Goal: Transaction & Acquisition: Purchase product/service

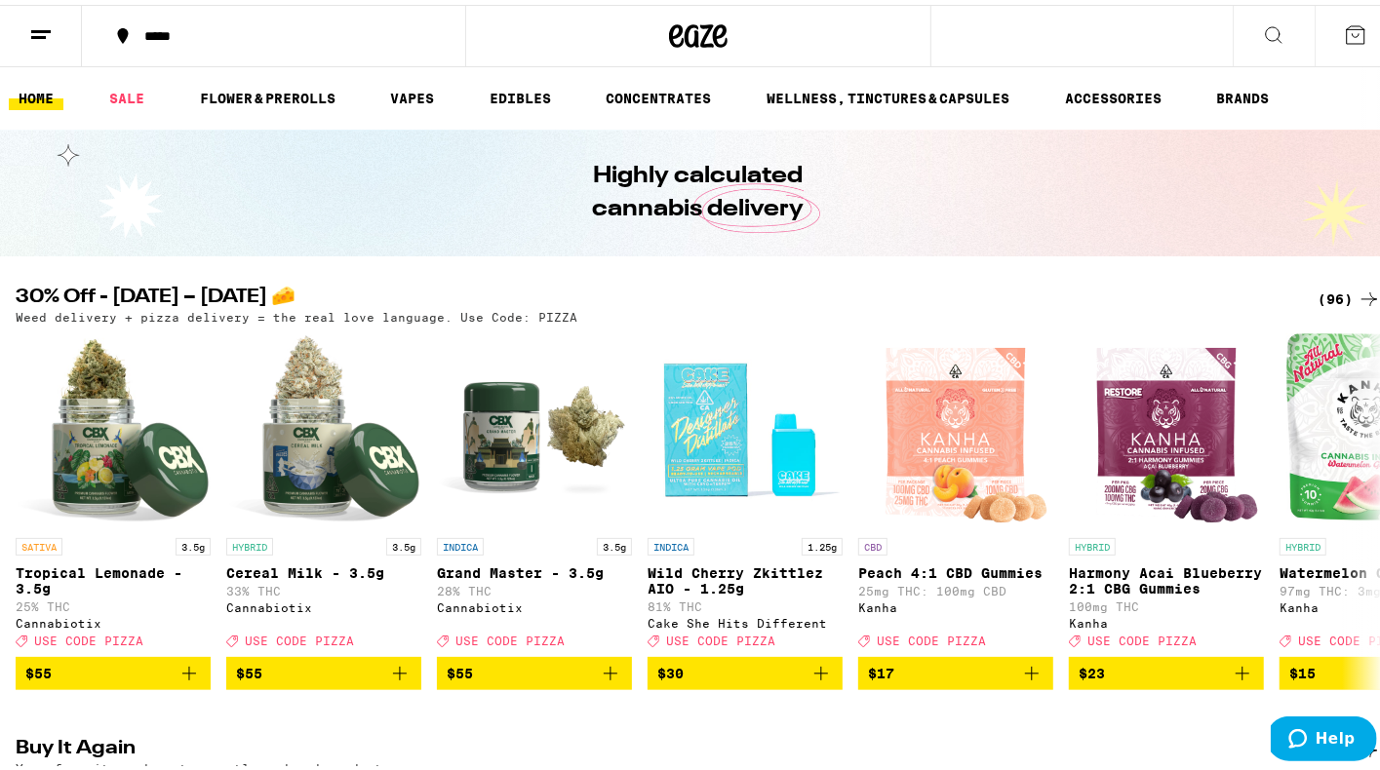
click at [1350, 35] on icon at bounding box center [1355, 30] width 23 height 23
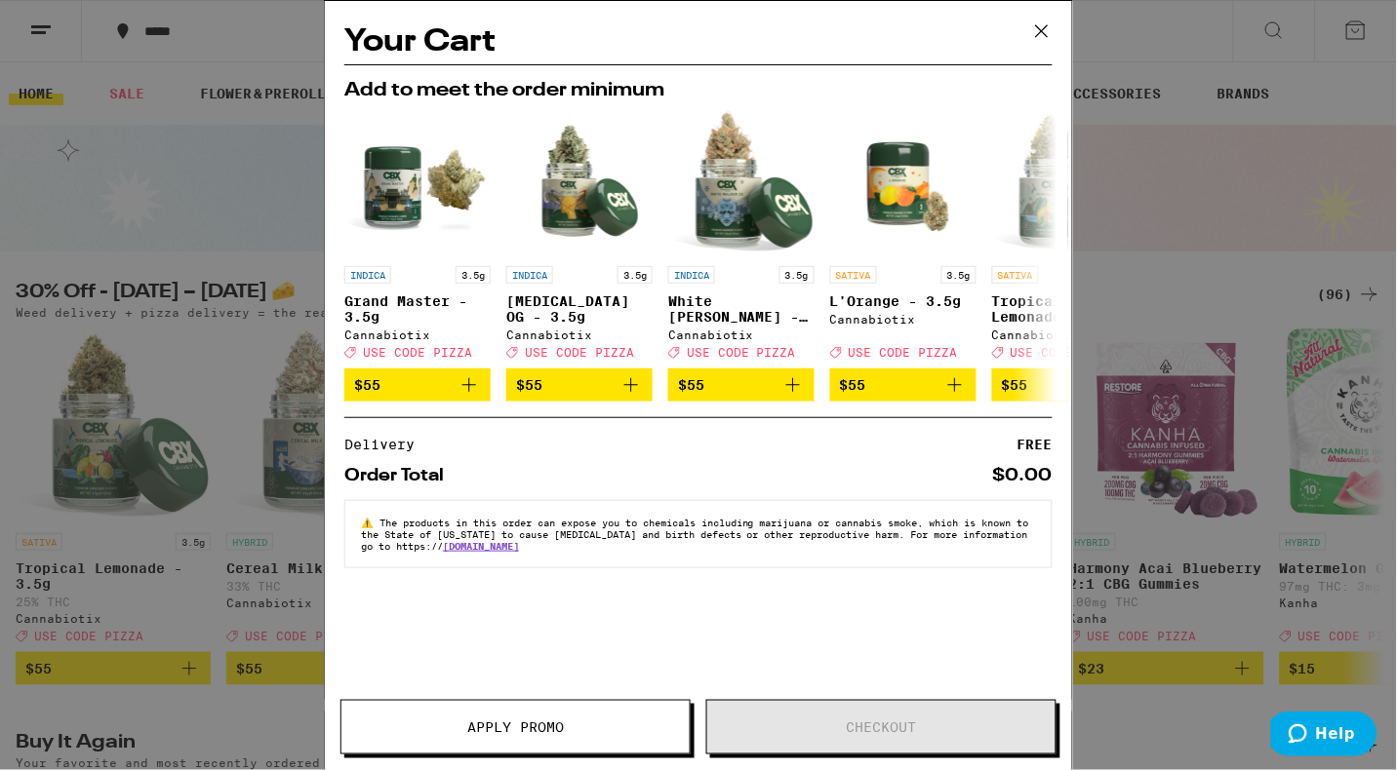
click at [1037, 29] on icon at bounding box center [1041, 31] width 29 height 29
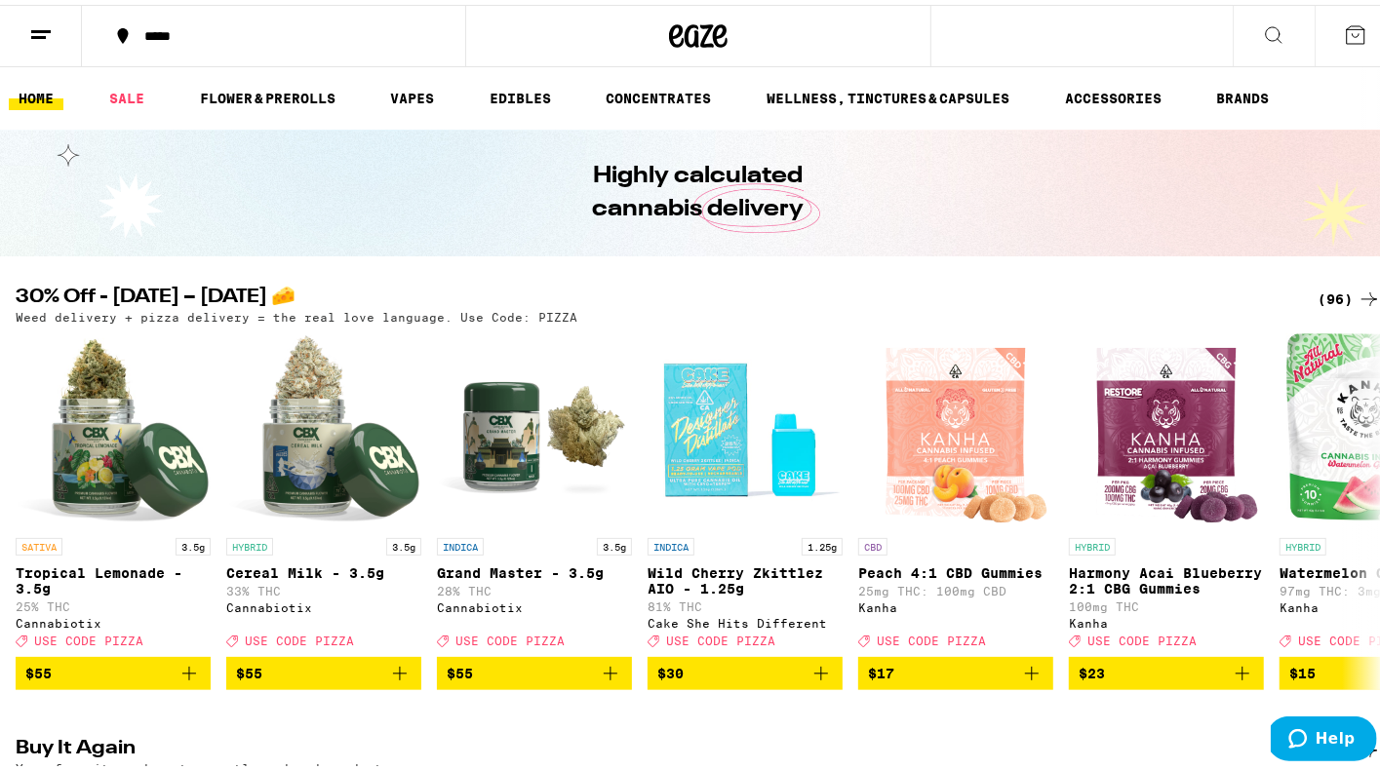
click at [1262, 35] on icon at bounding box center [1273, 30] width 23 height 23
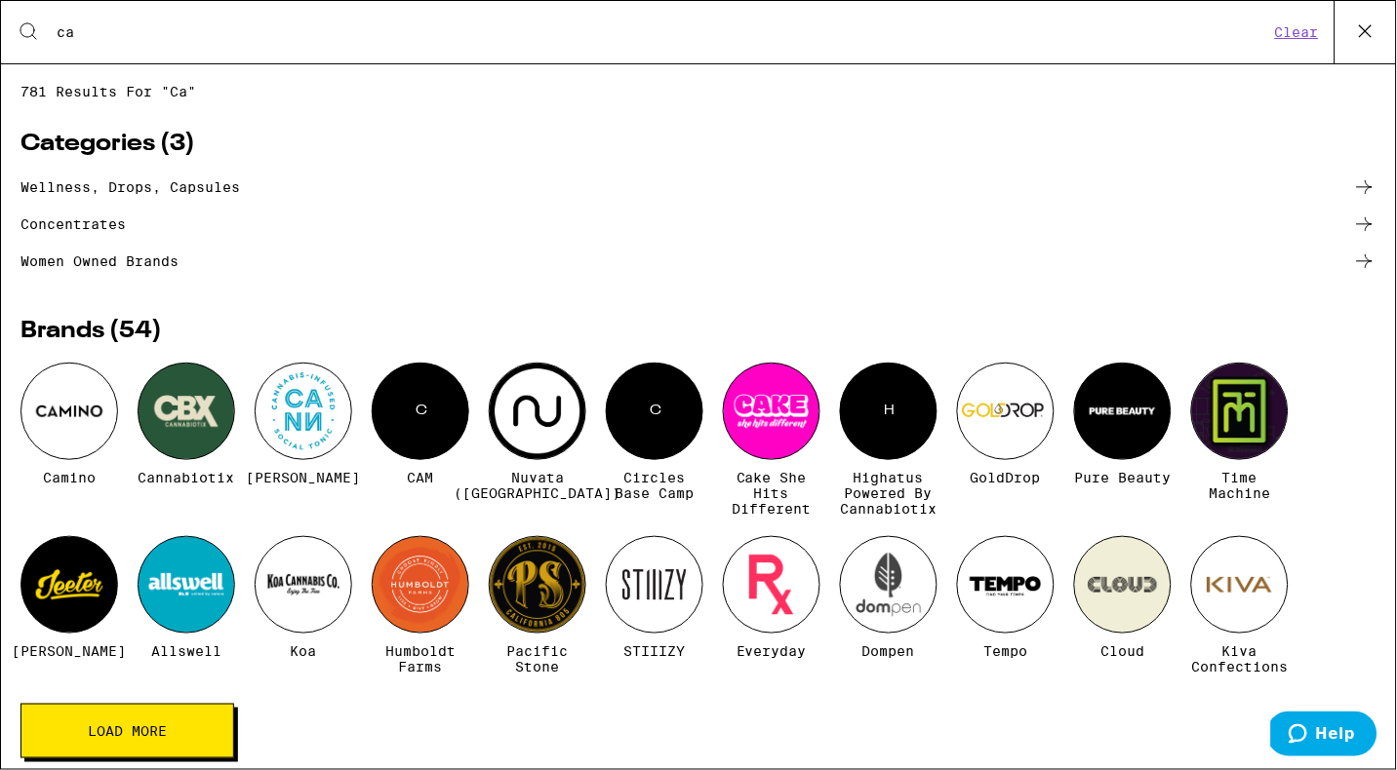
type input "c"
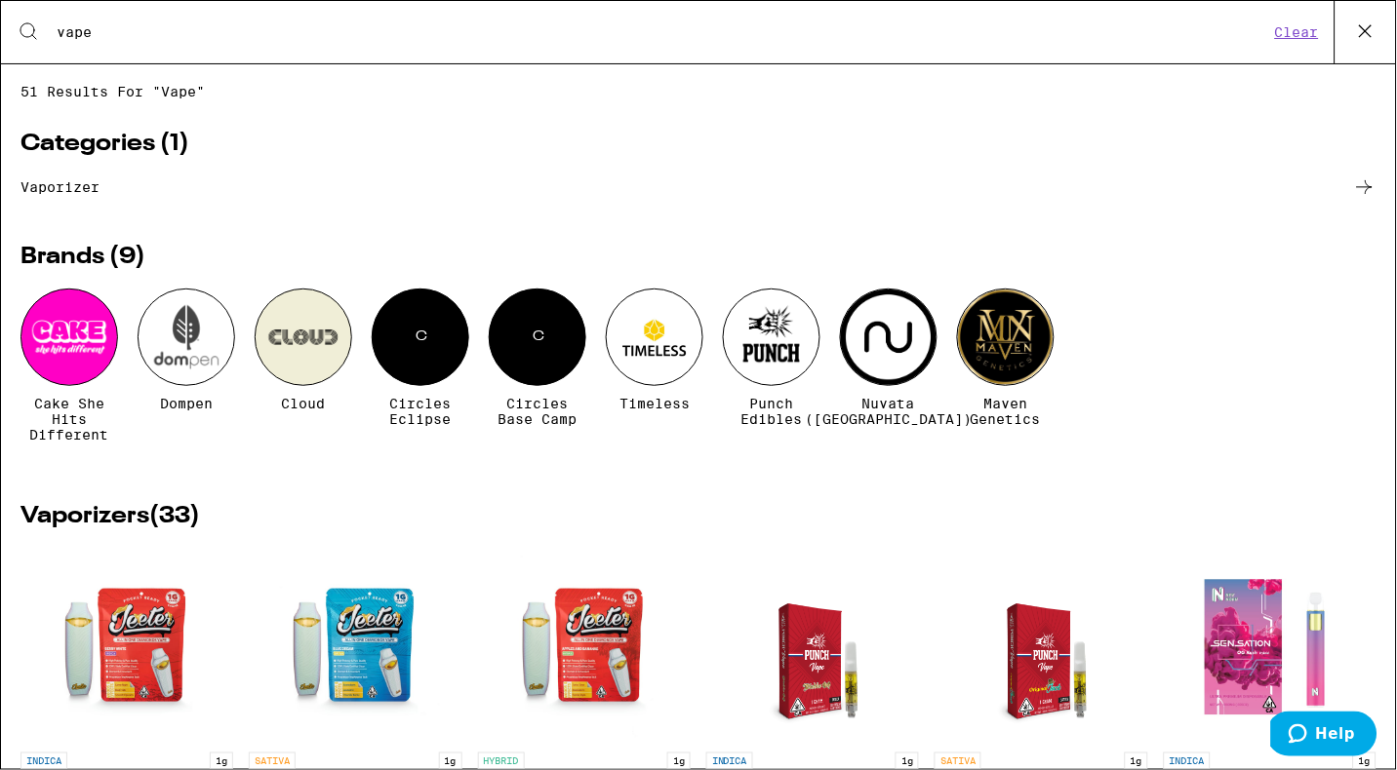
type input "vape"
click at [1359, 24] on icon at bounding box center [1365, 31] width 29 height 29
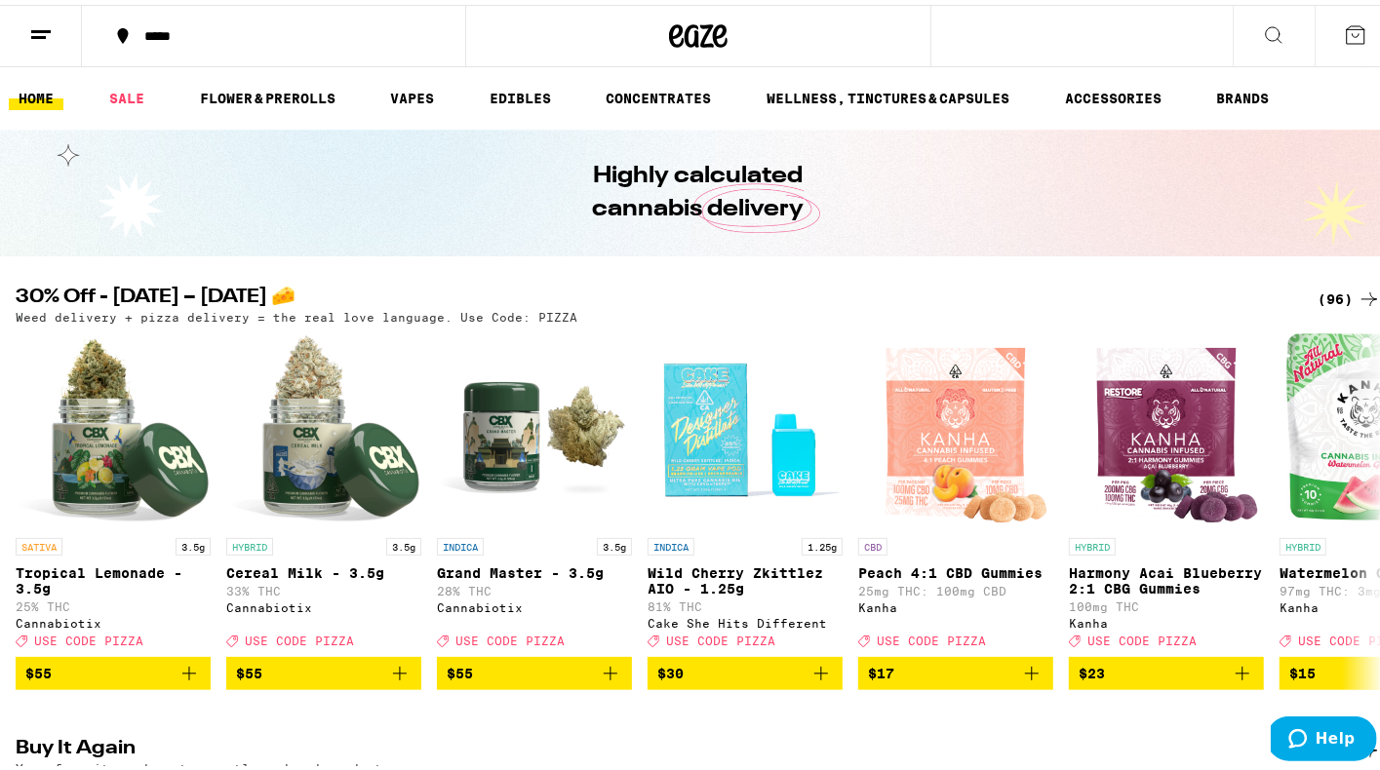
click at [1239, 43] on button at bounding box center [1274, 31] width 82 height 61
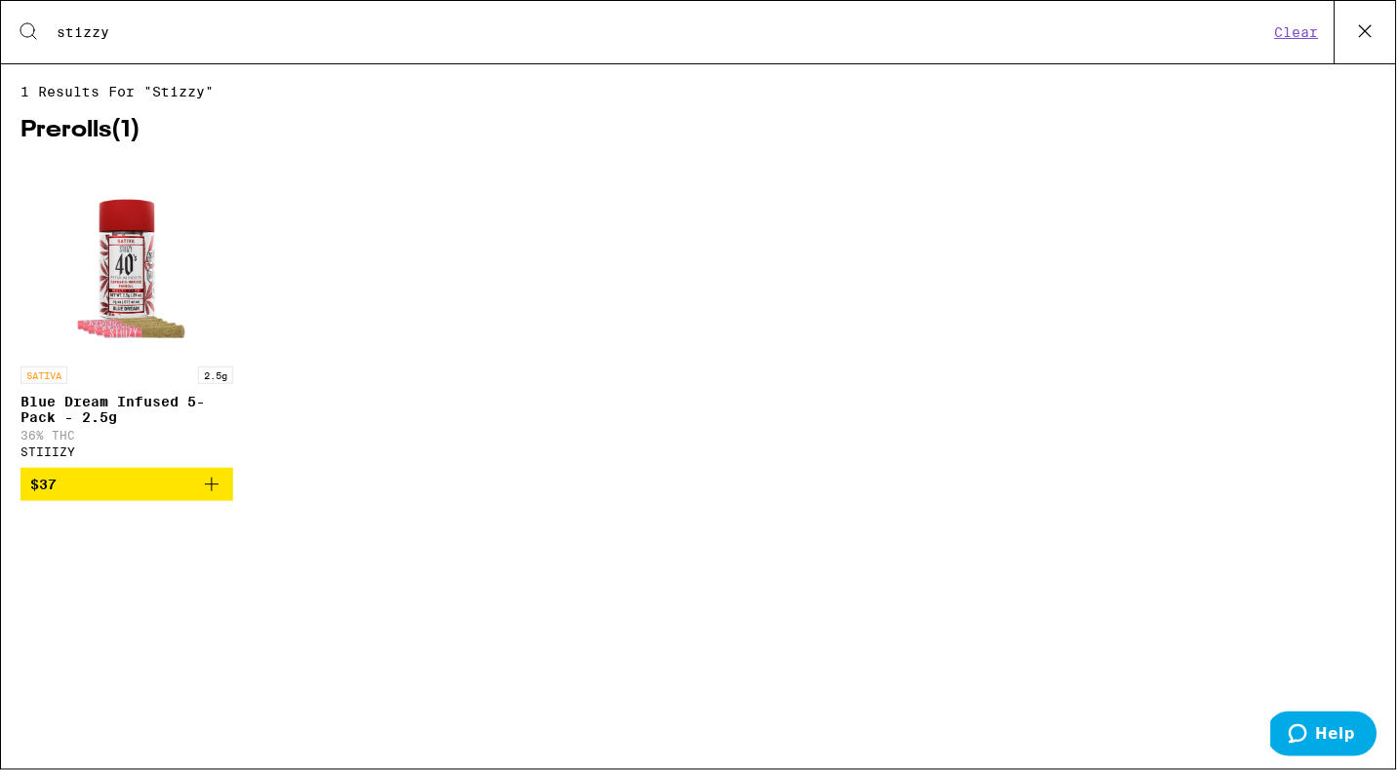
type input "tizzy"
click at [1362, 37] on icon at bounding box center [1365, 31] width 29 height 29
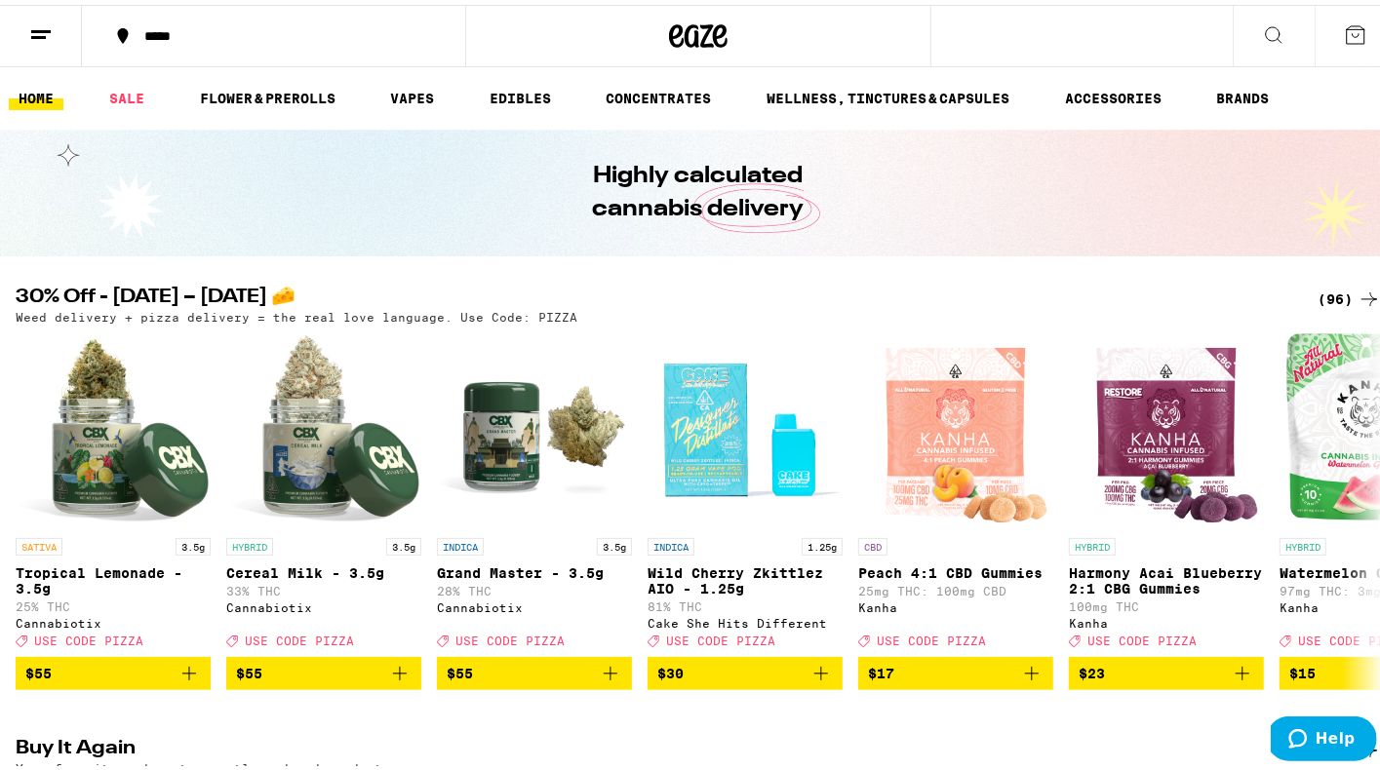
click at [34, 21] on icon at bounding box center [40, 30] width 23 height 23
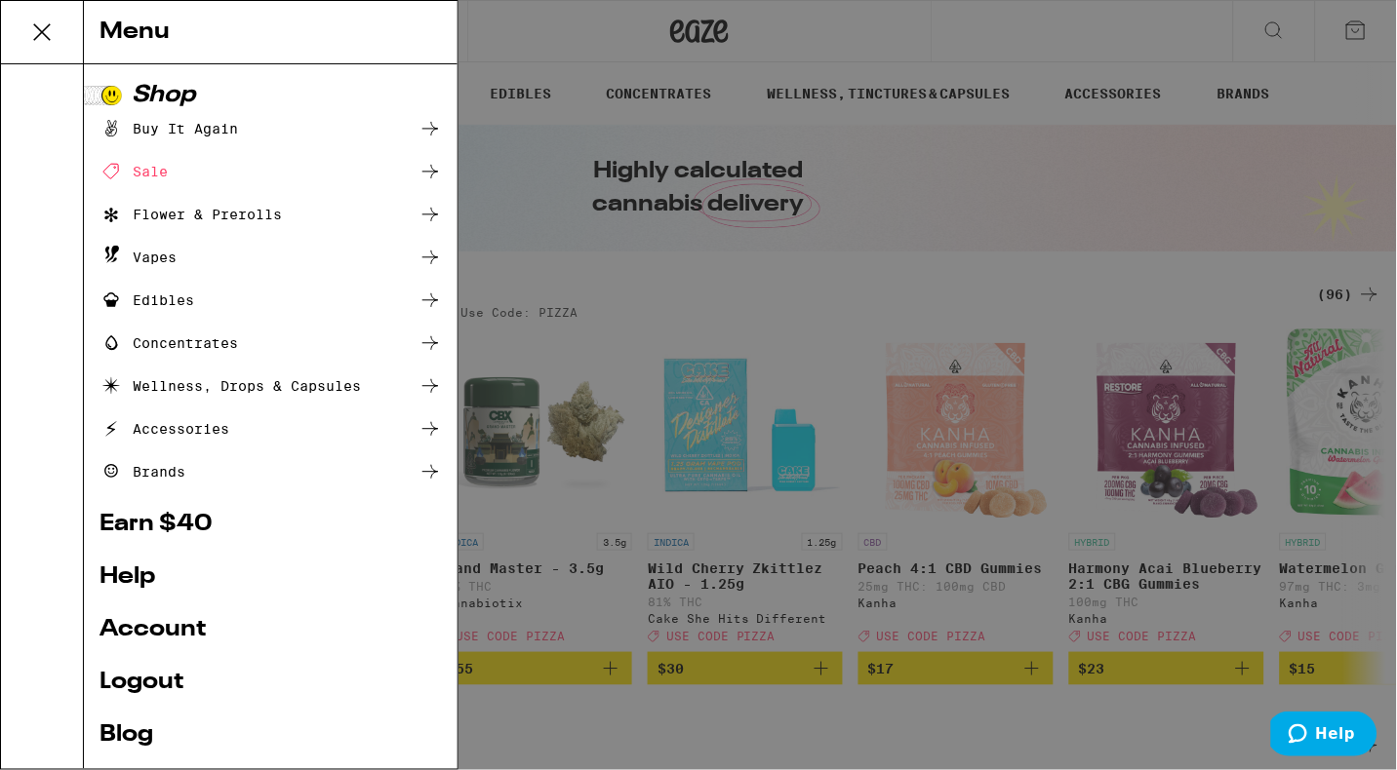
click at [124, 167] on div "Sale" at bounding box center [133, 171] width 68 height 23
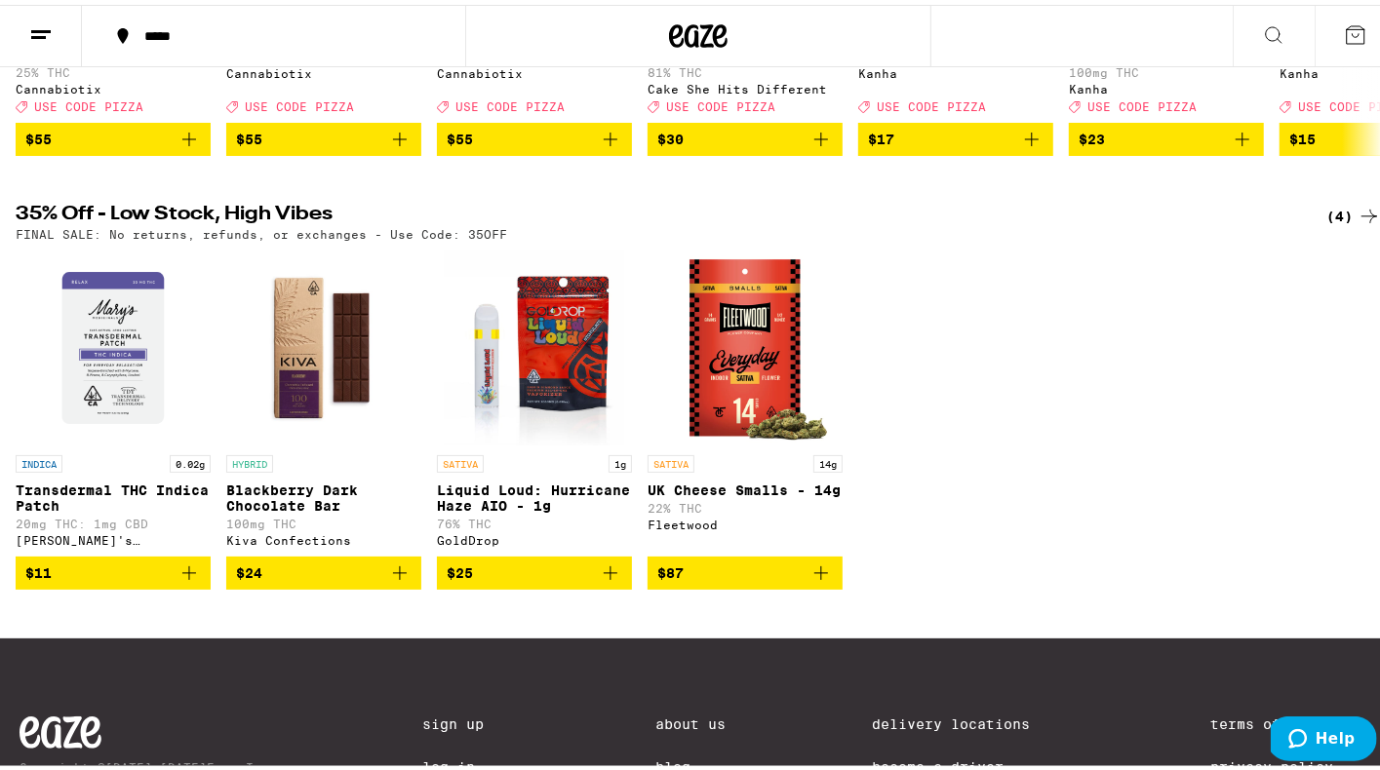
scroll to position [9, 0]
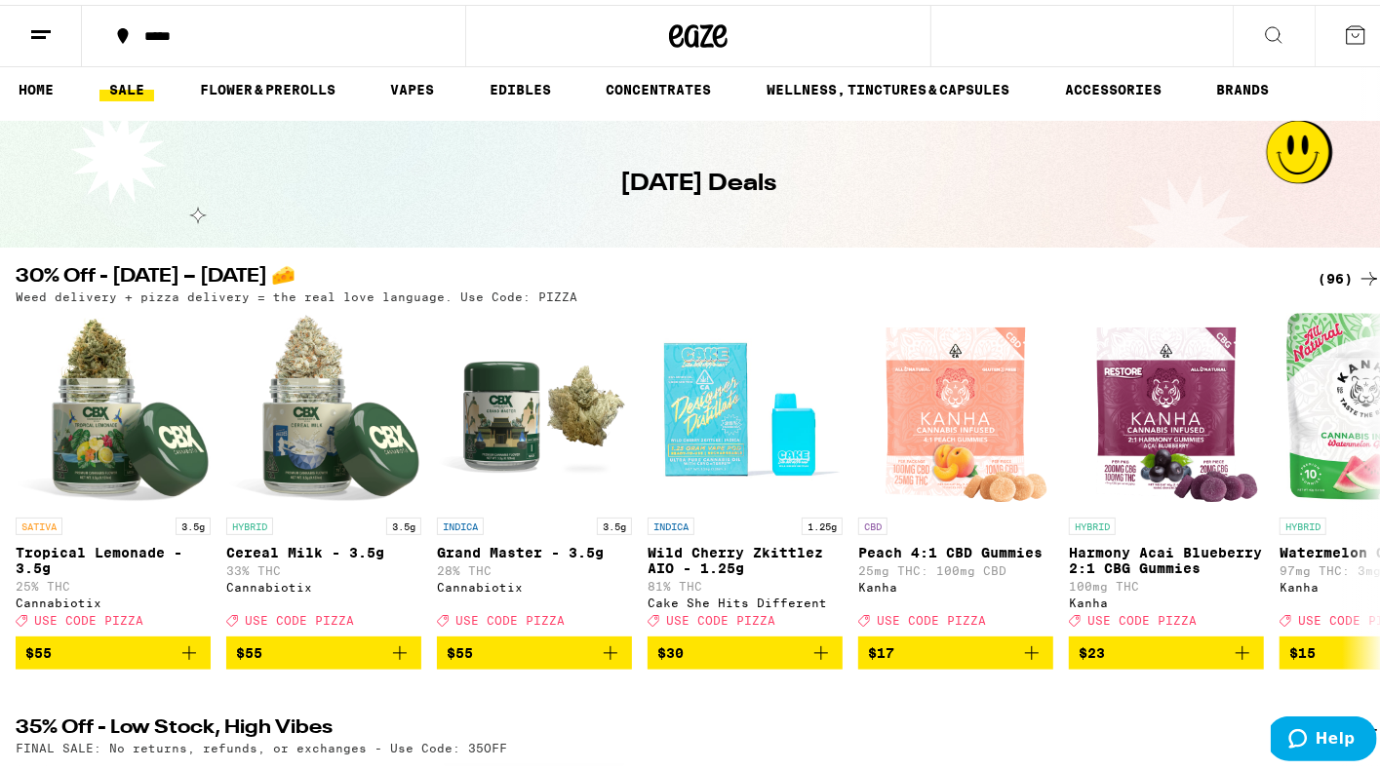
click at [1262, 28] on icon at bounding box center [1273, 30] width 23 height 23
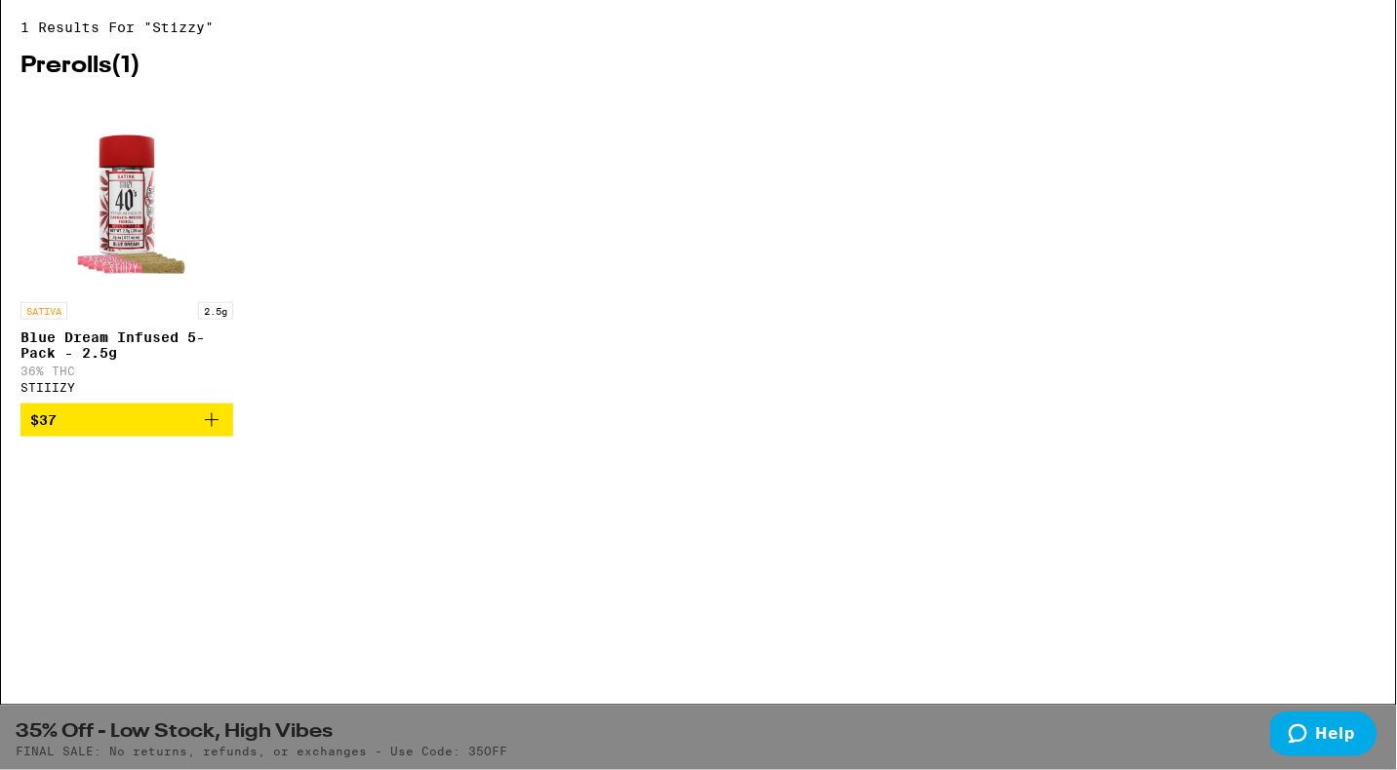
type input "tizzy"
click at [1364, 26] on icon at bounding box center [1365, 31] width 29 height 29
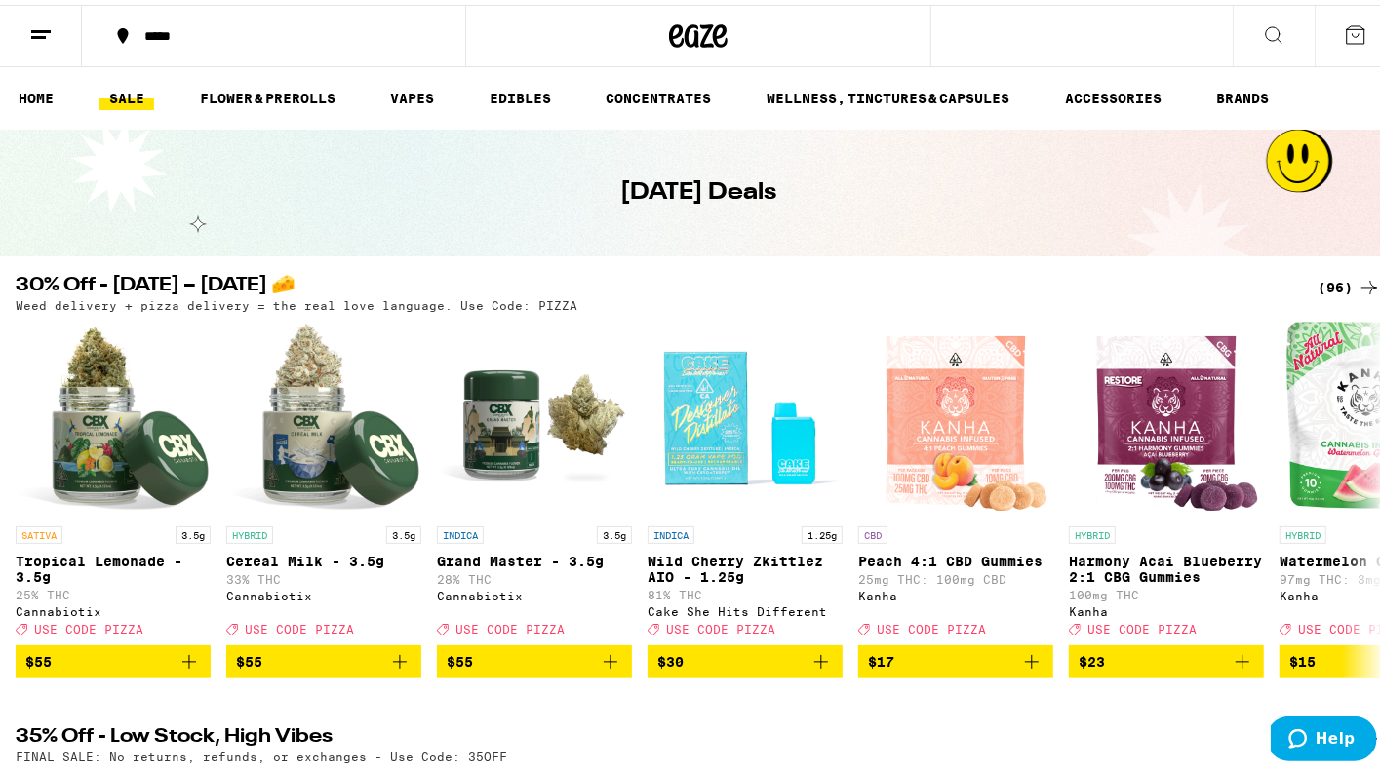
click at [1262, 31] on icon at bounding box center [1273, 30] width 23 height 23
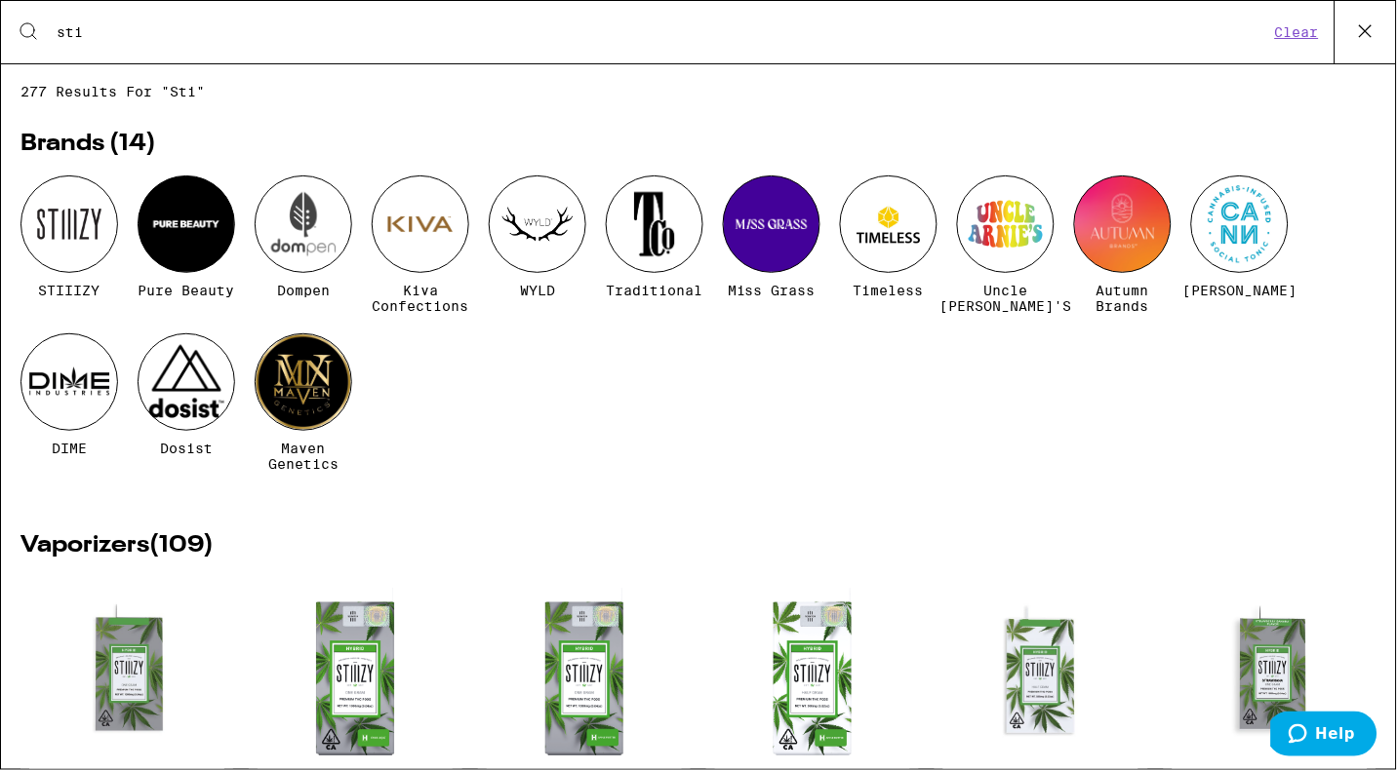
type input "sti"
click at [85, 221] on div at bounding box center [69, 225] width 98 height 98
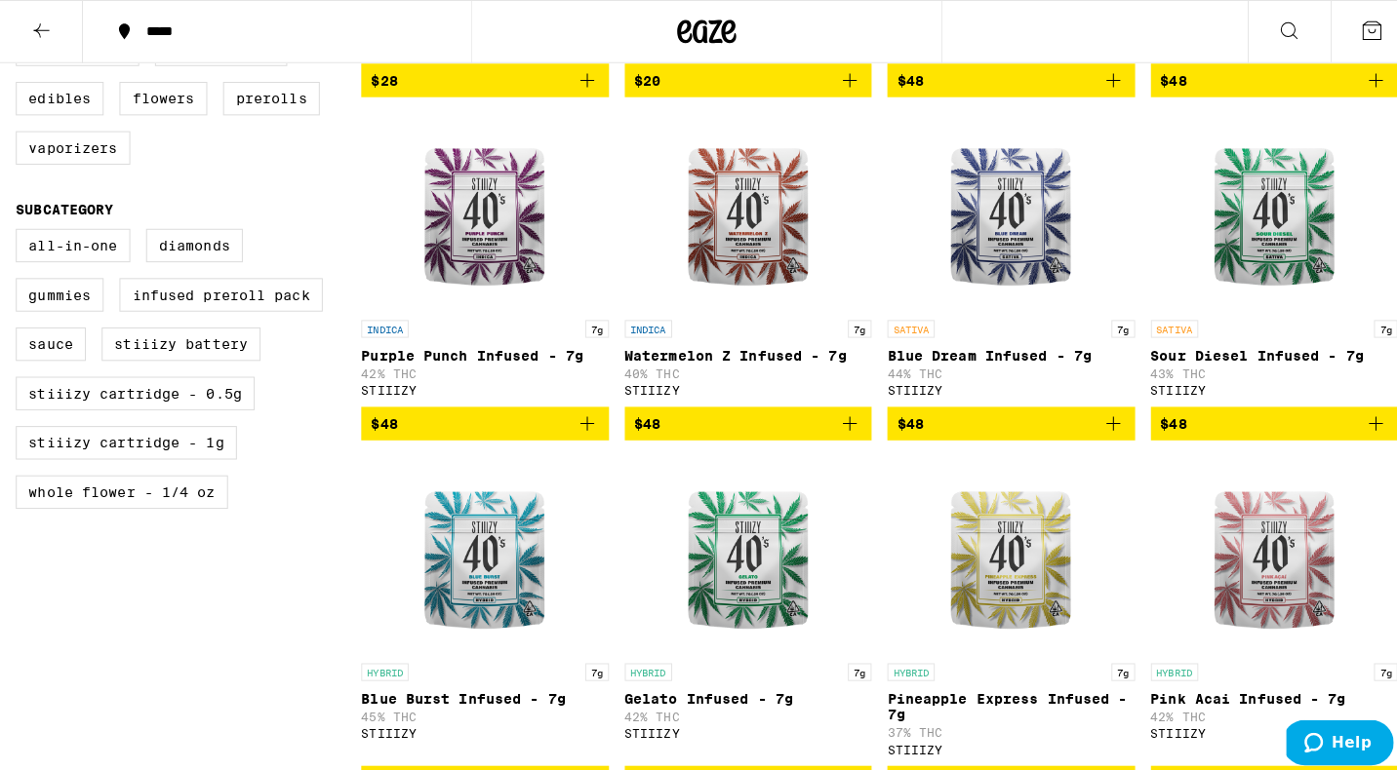
scroll to position [1498, 0]
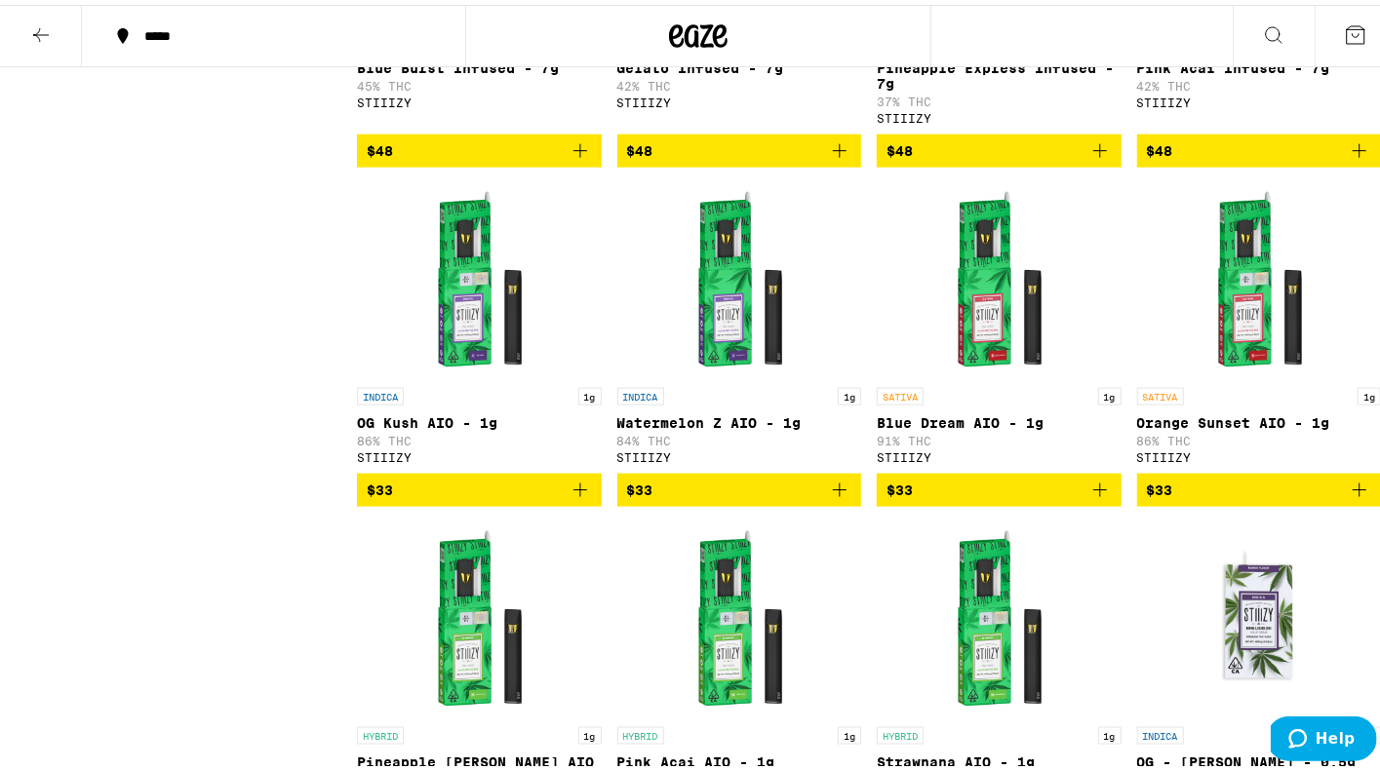
click at [465, 341] on img "Open page for OG Kush AIO - 1g from STIIIZY" at bounding box center [478, 275] width 195 height 195
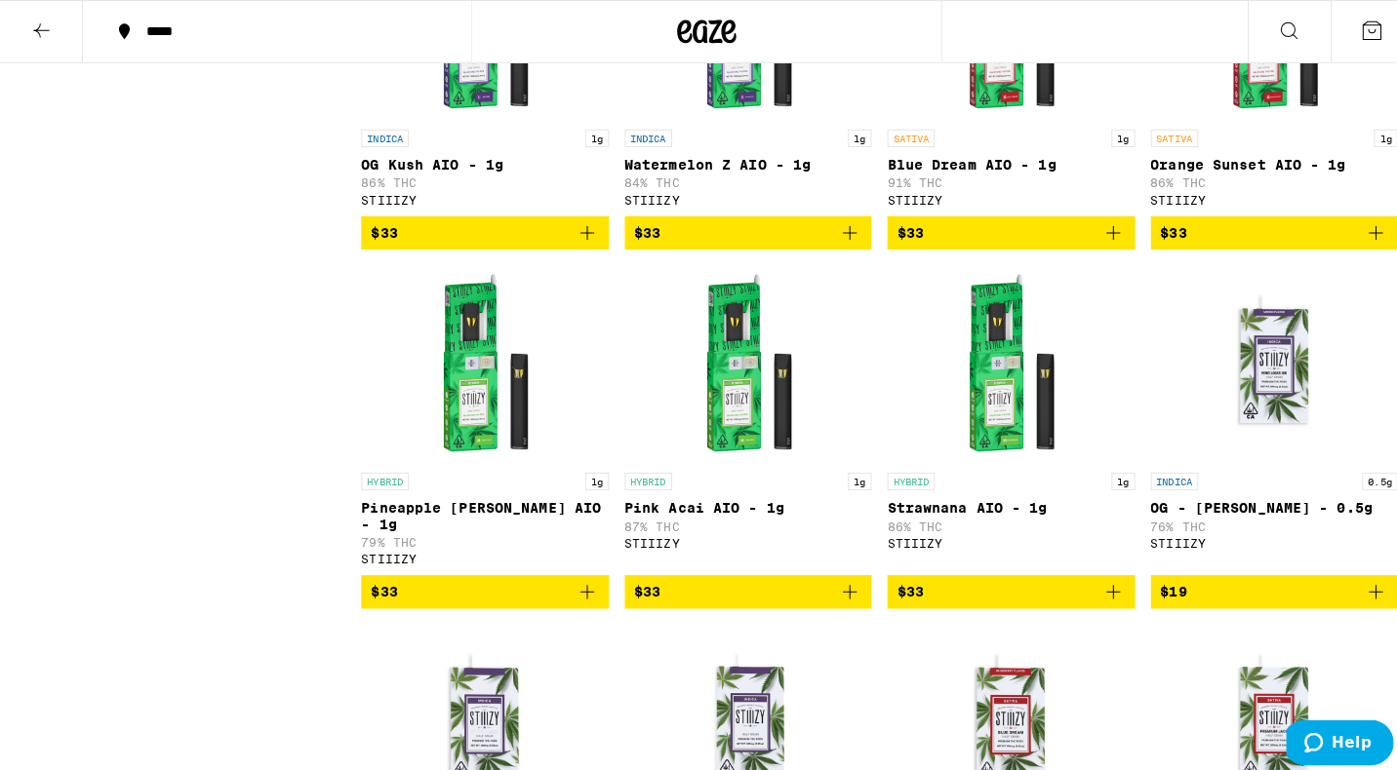
scroll to position [1766, 0]
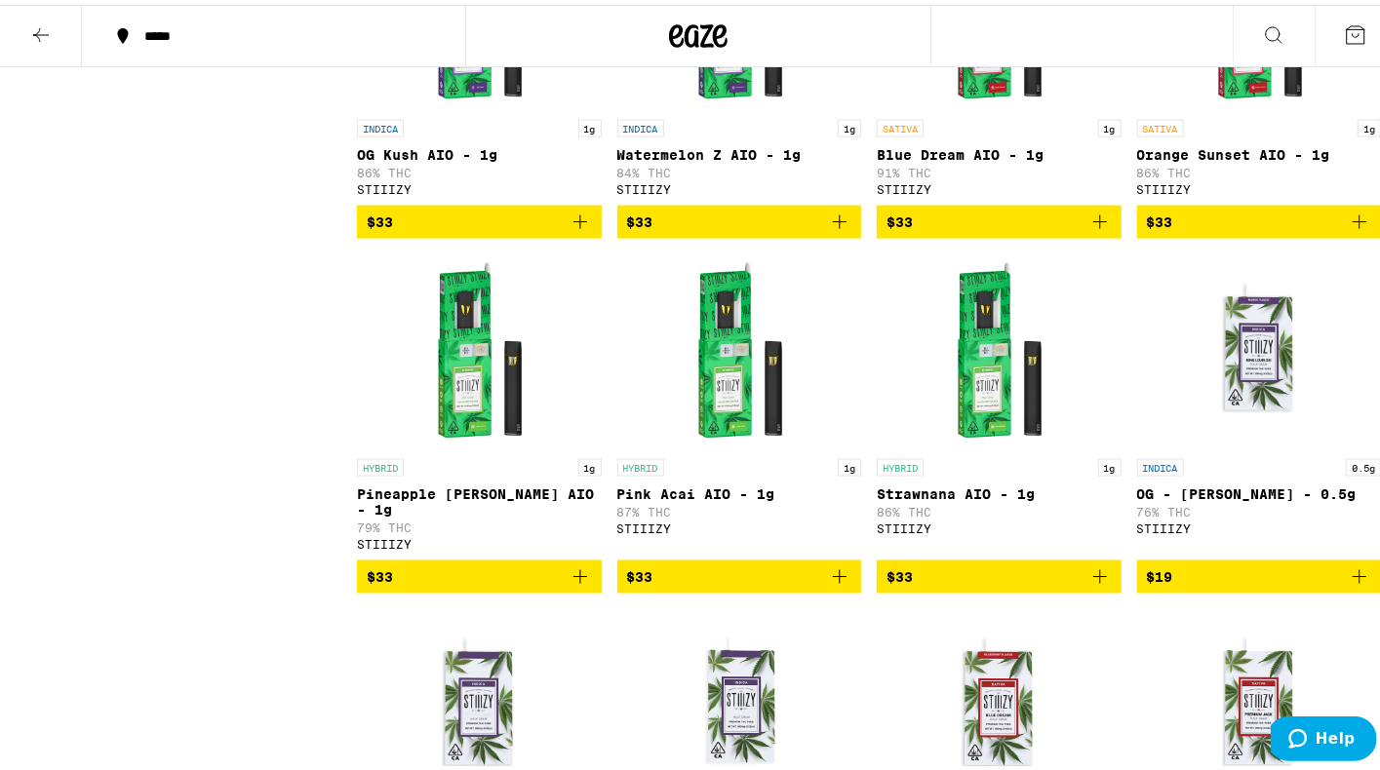
click at [419, 540] on div "HYBRID 1g Pineapple [PERSON_NAME] AIO - 1g 79% THC STIIIZY" at bounding box center [479, 500] width 245 height 92
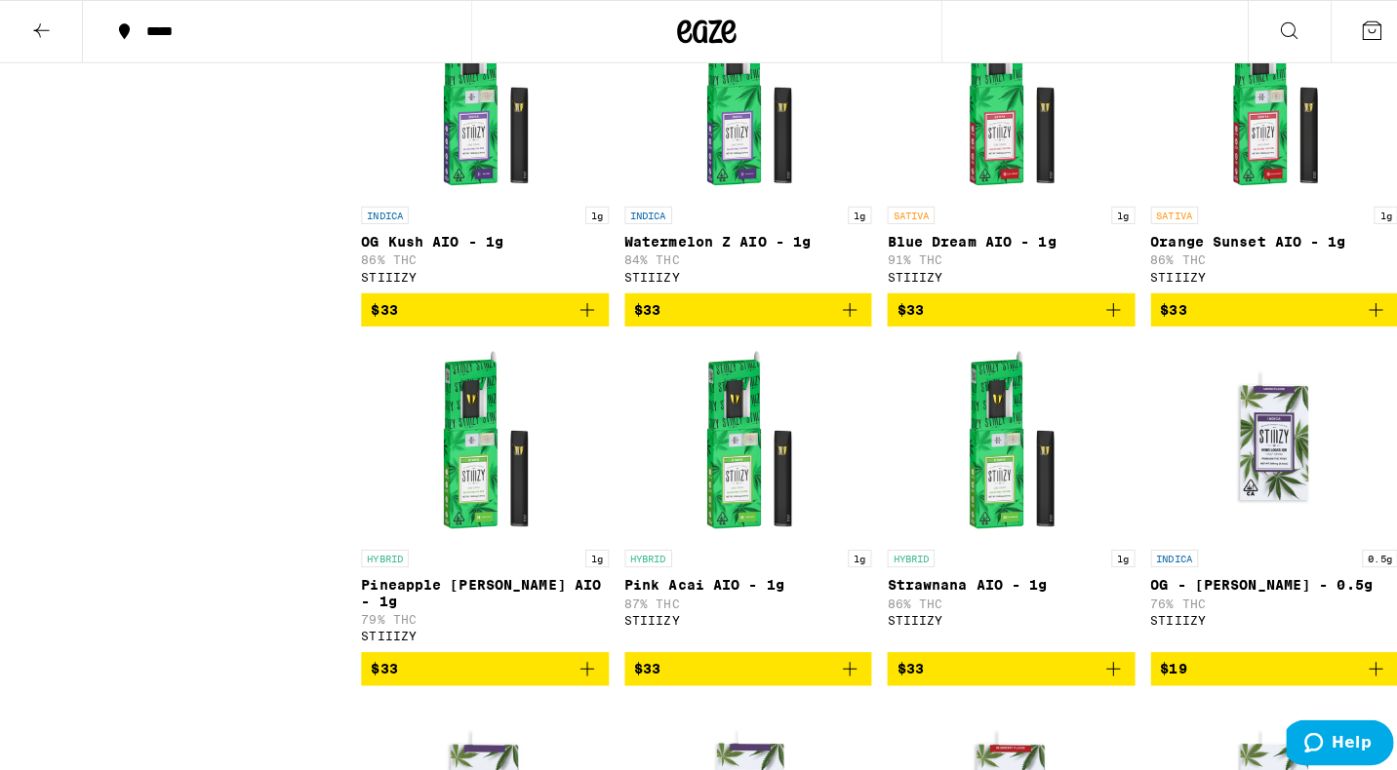
scroll to position [1753, 0]
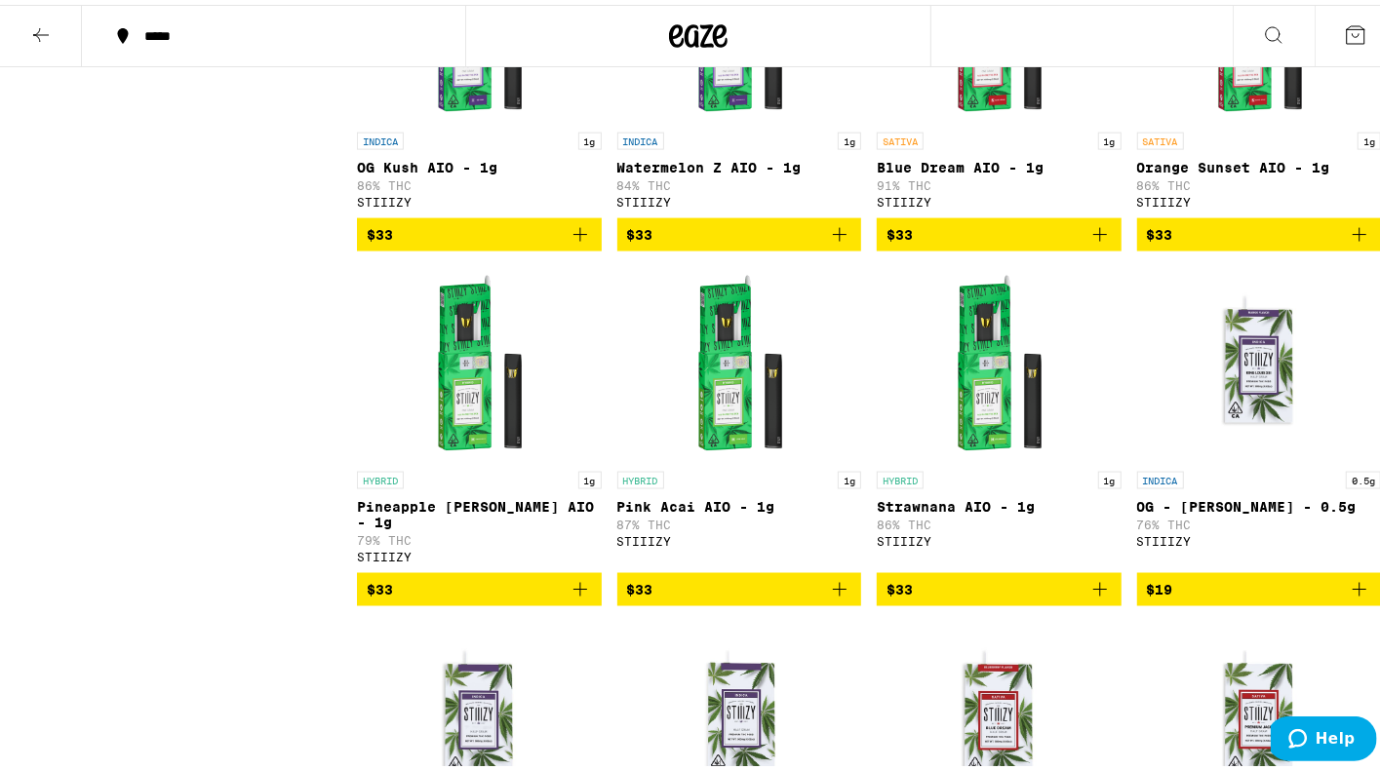
click at [706, 485] on div "HYBRID 1g" at bounding box center [739, 476] width 245 height 18
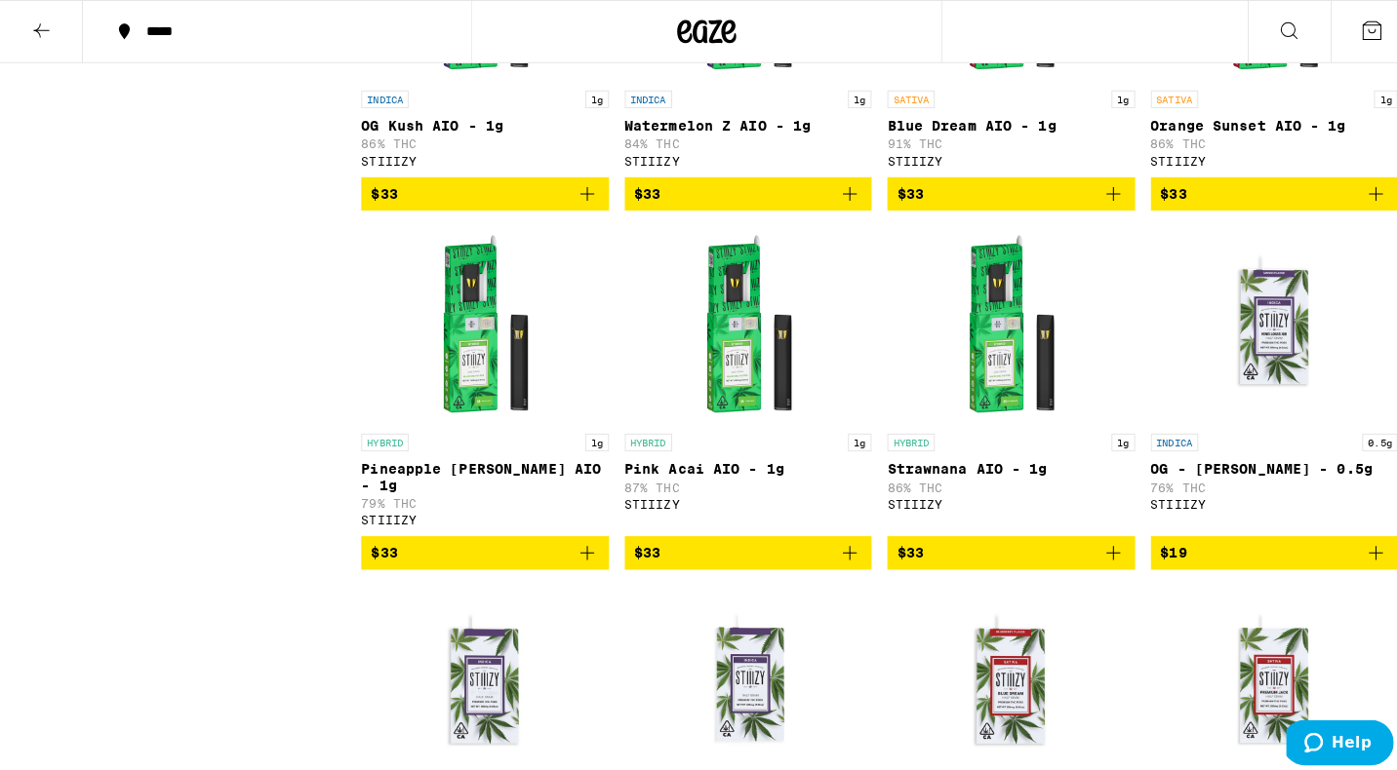
scroll to position [1830, 0]
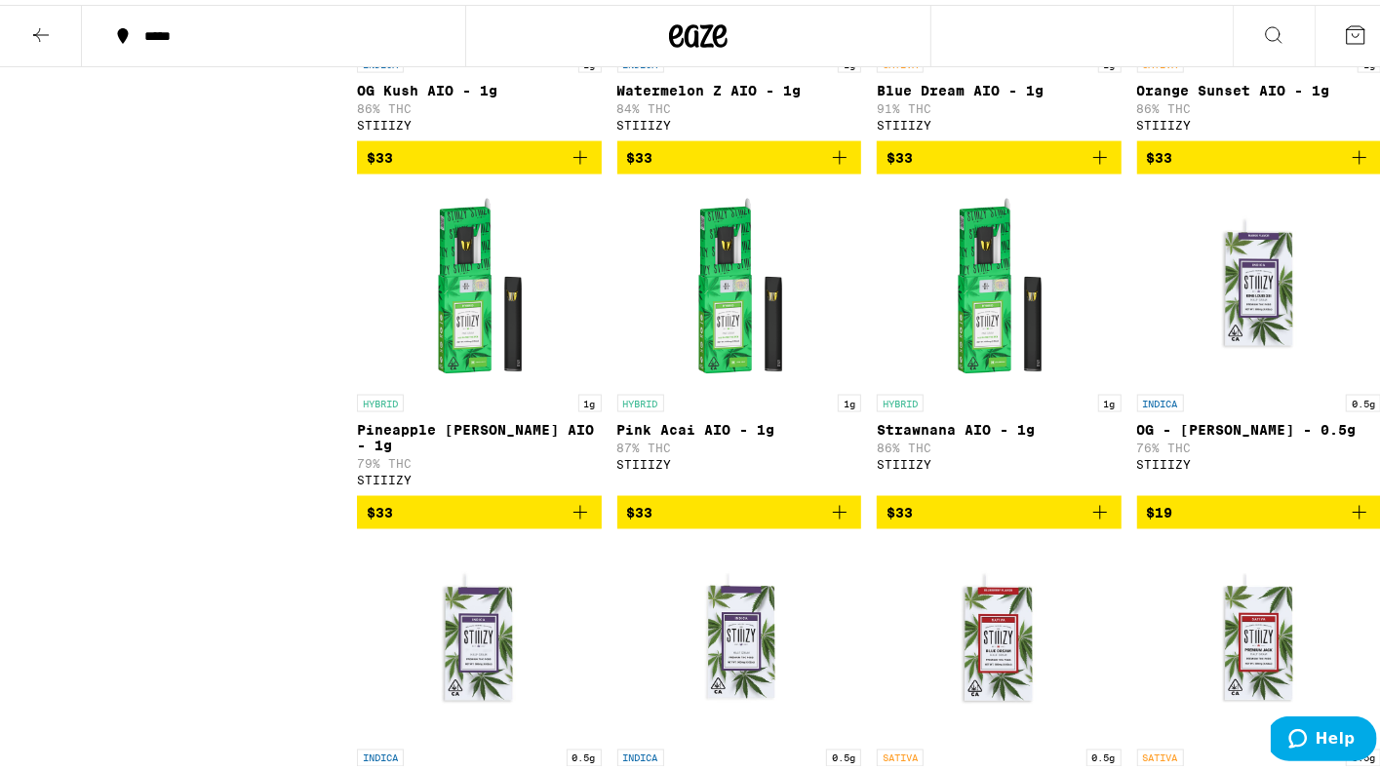
click at [973, 408] on div "HYBRID 1g" at bounding box center [999, 399] width 245 height 18
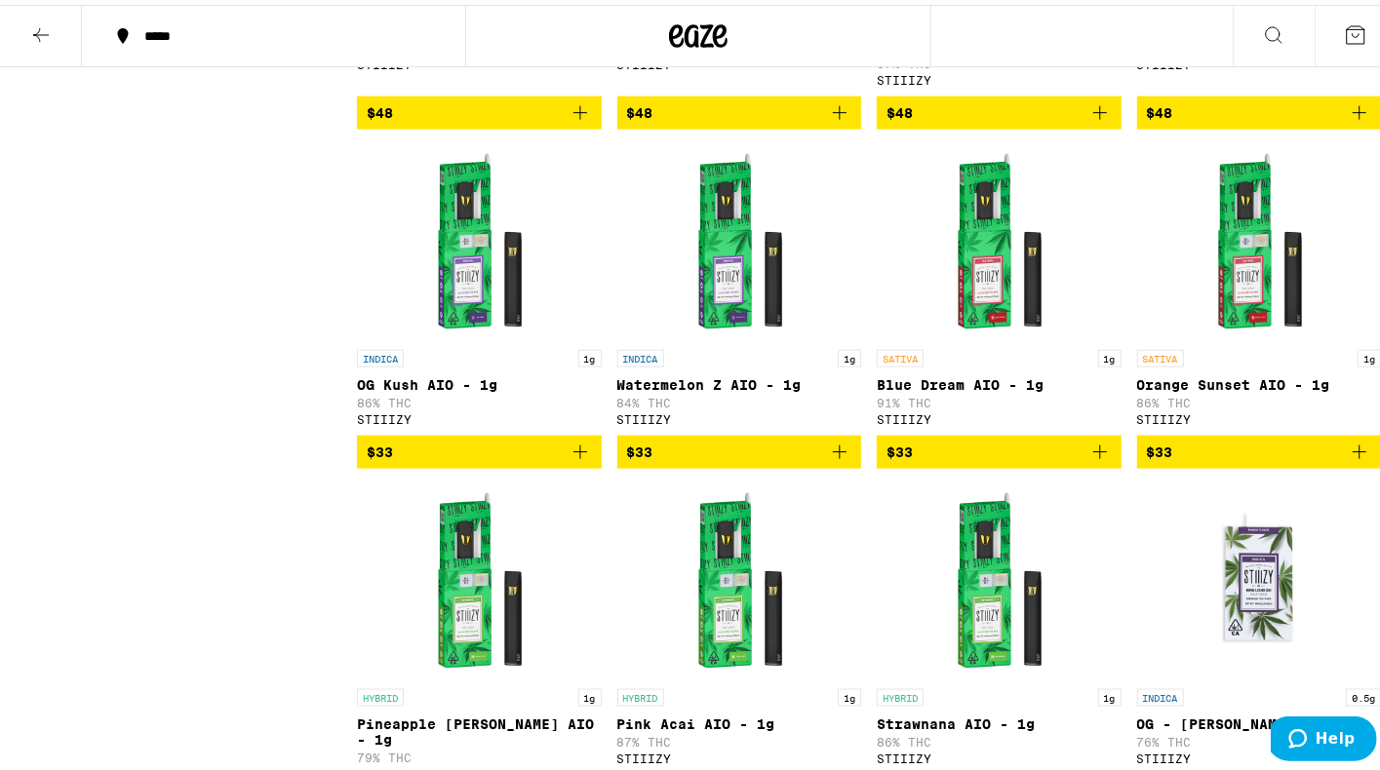
scroll to position [1714, 0]
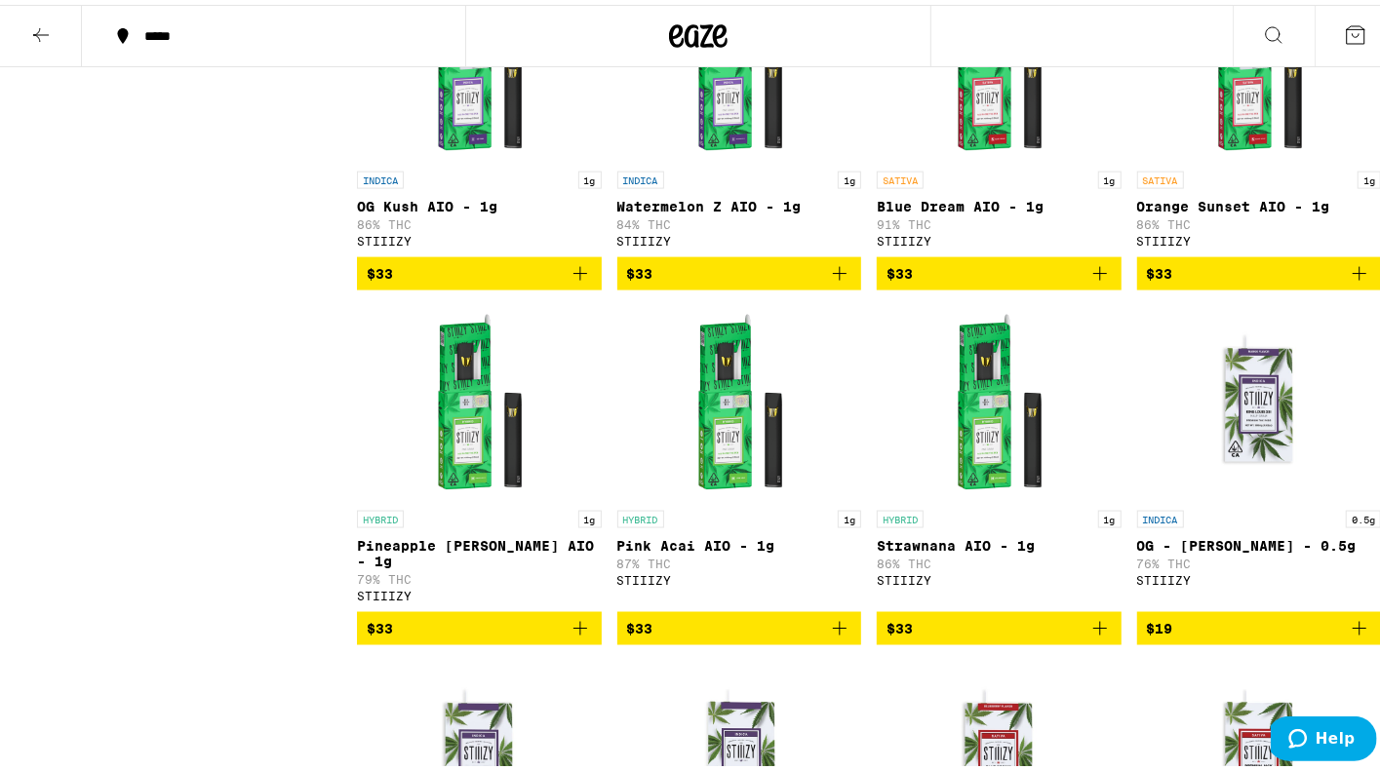
click at [580, 636] on icon "Add to bag" at bounding box center [580, 623] width 23 height 23
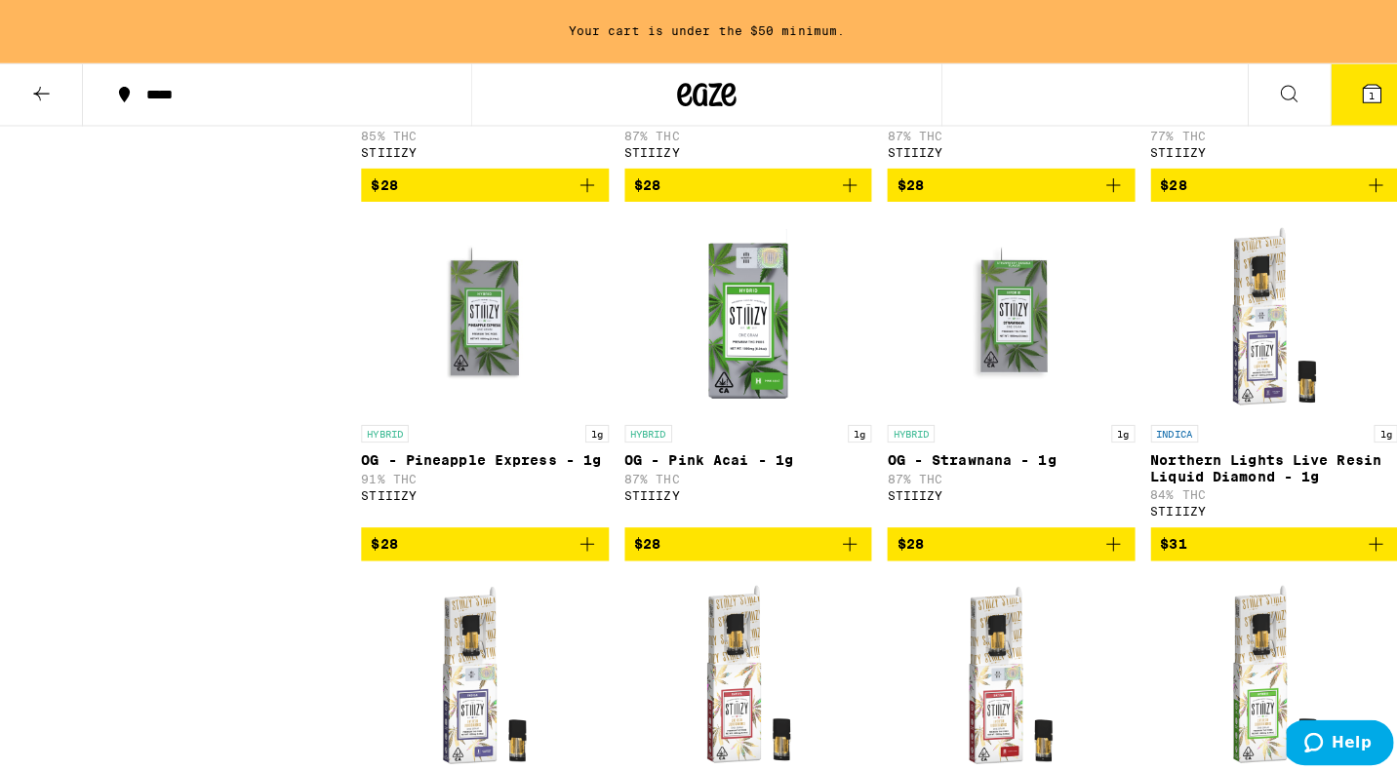
scroll to position [0, 0]
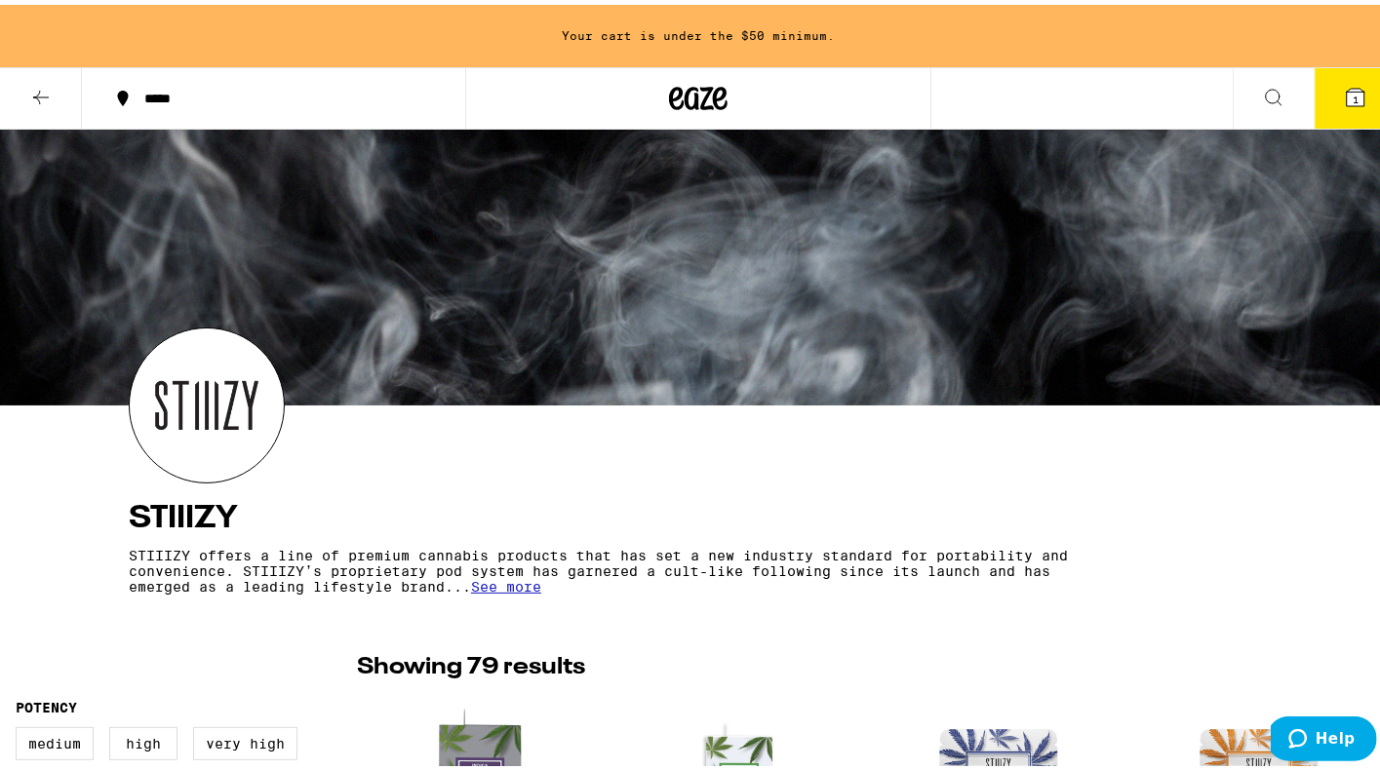
click at [1329, 79] on button "1" at bounding box center [1356, 93] width 82 height 60
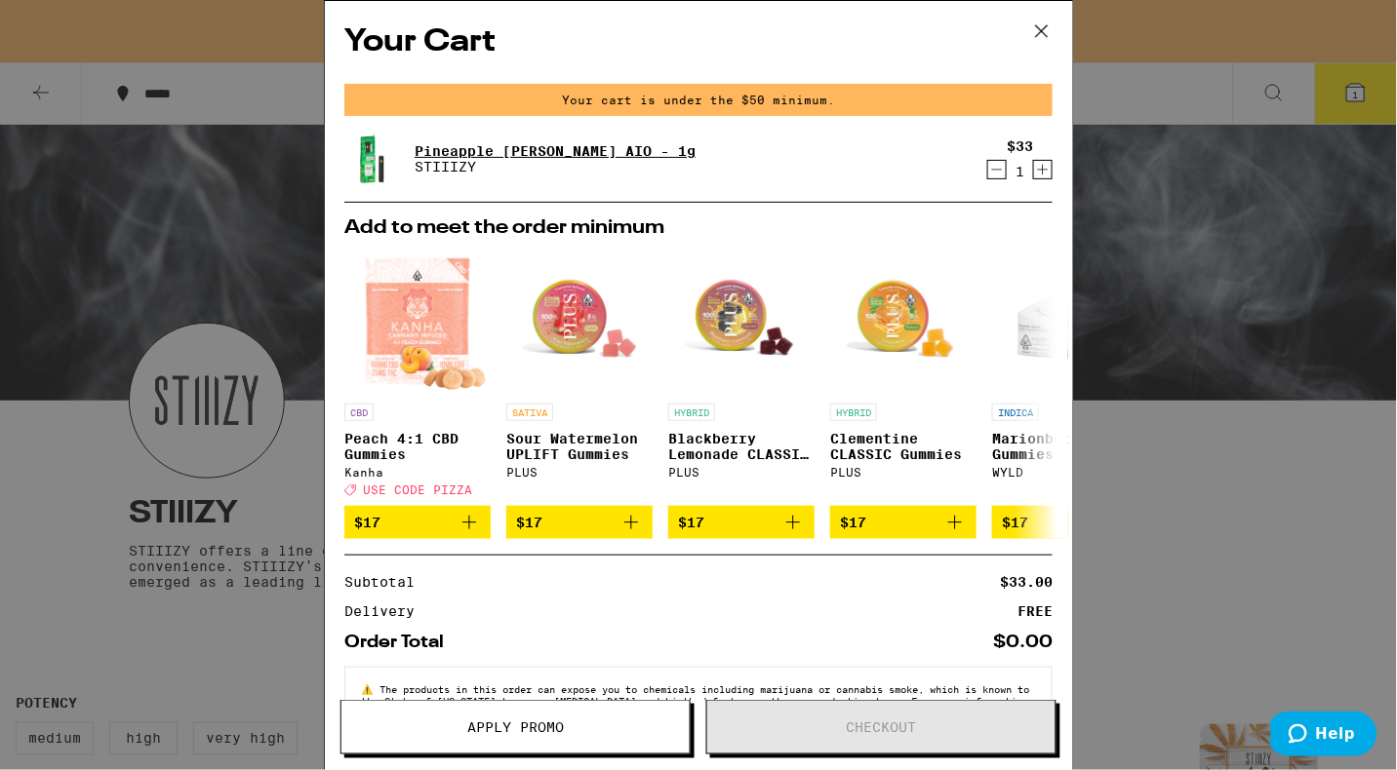
click at [492, 145] on link "Pineapple [PERSON_NAME] AIO - 1g" at bounding box center [554, 151] width 281 height 16
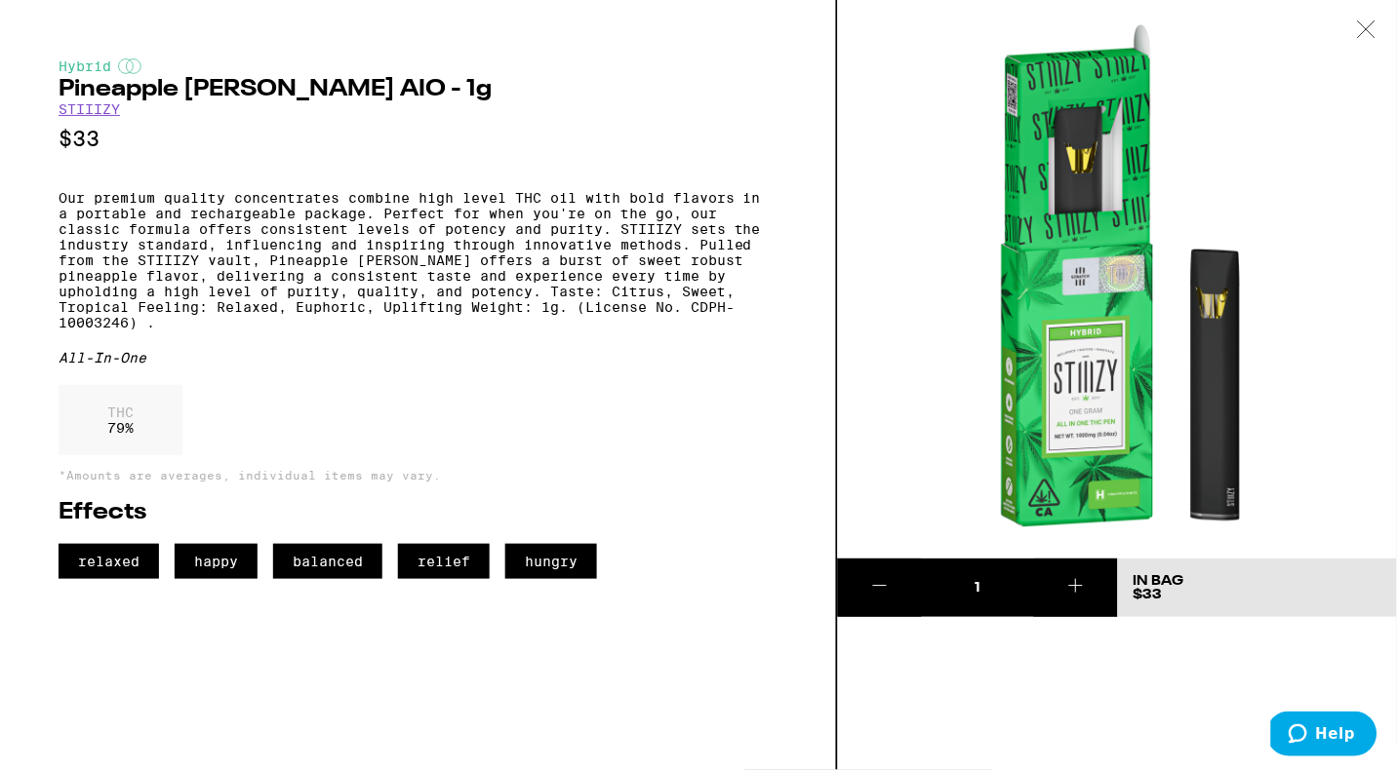
click at [1377, 22] on div at bounding box center [1366, 30] width 60 height 61
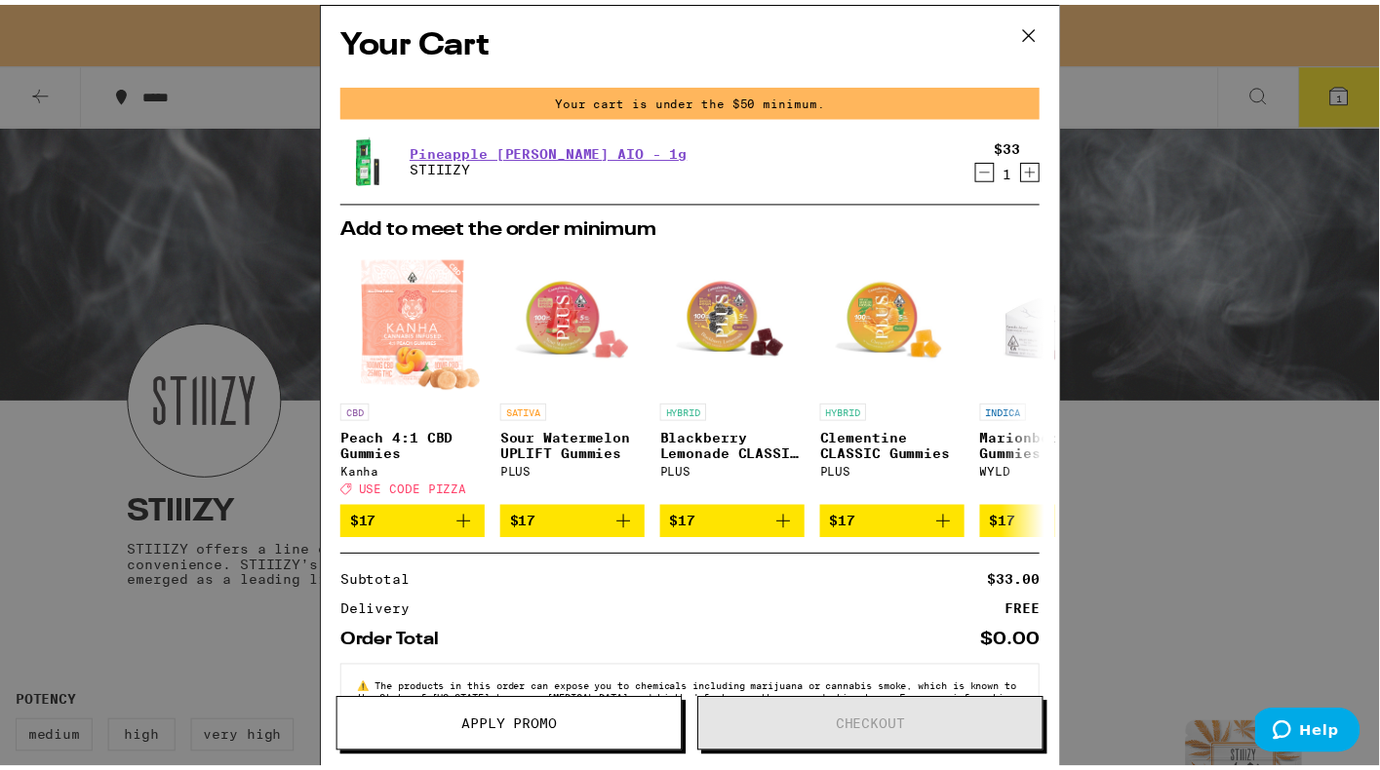
scroll to position [74, 0]
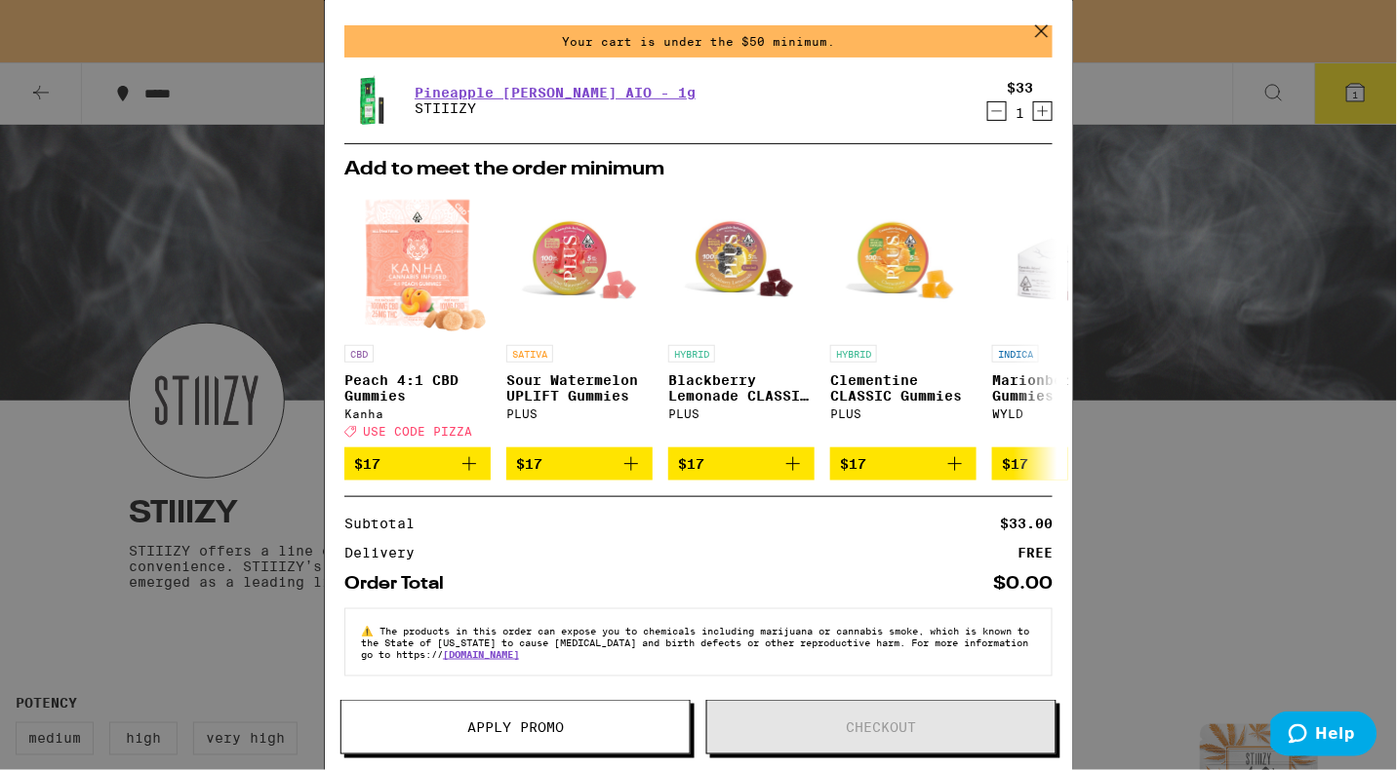
click at [1038, 37] on icon at bounding box center [1041, 31] width 29 height 29
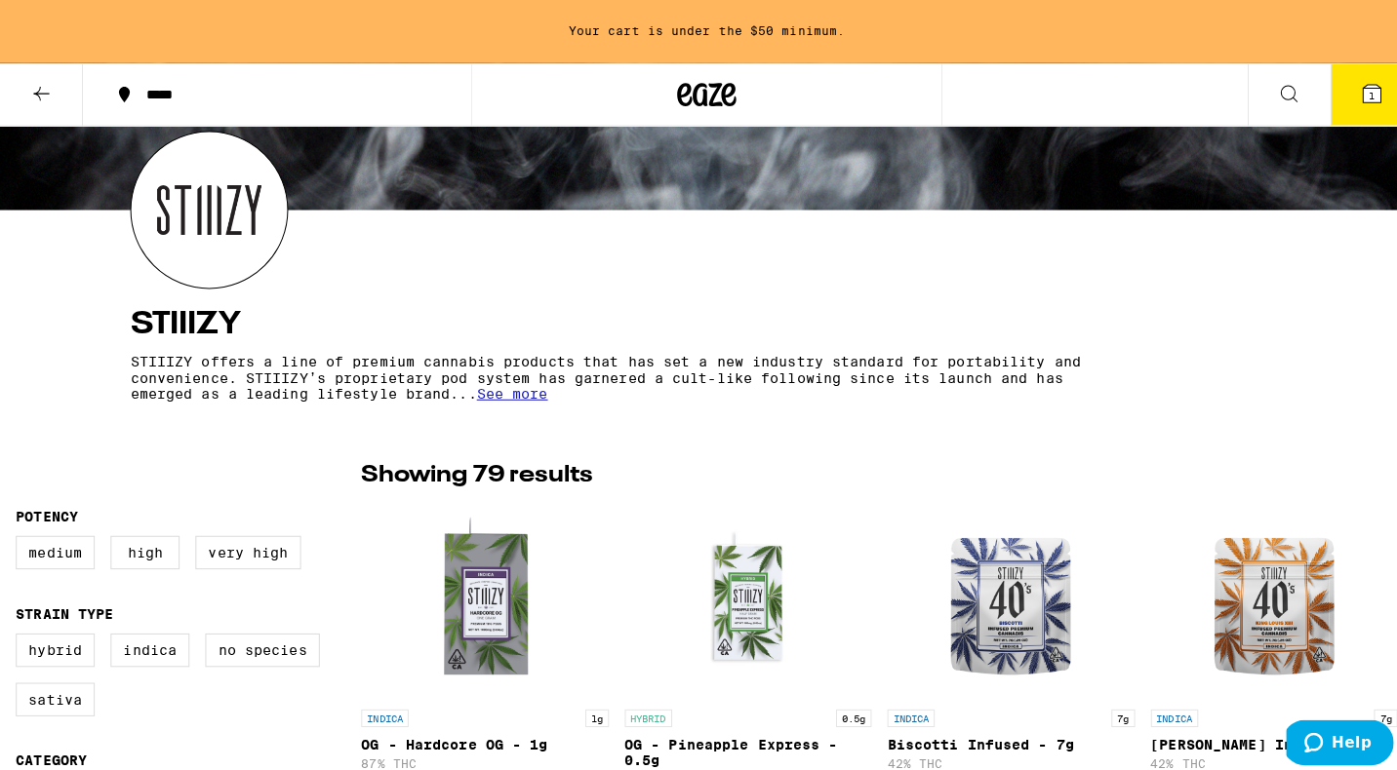
scroll to position [231, 0]
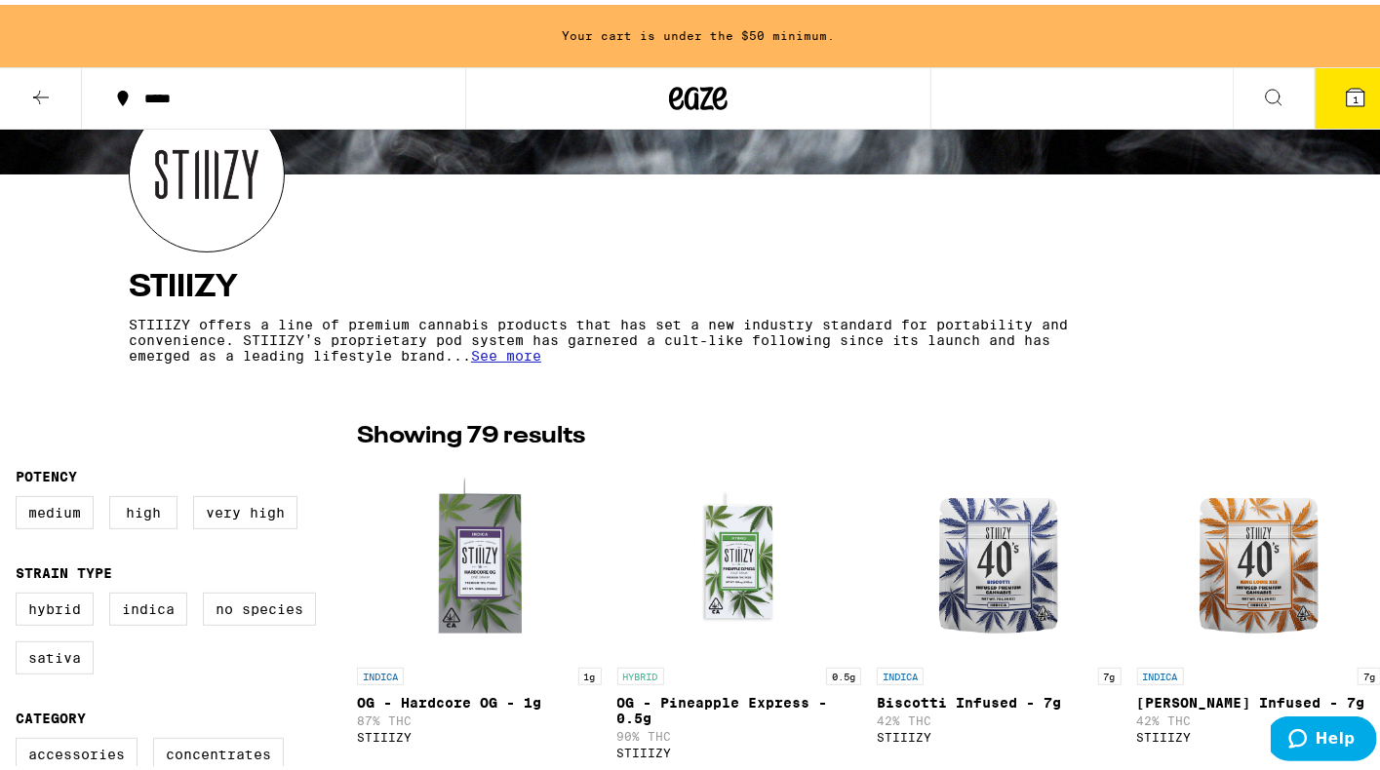
click at [1340, 74] on button "1" at bounding box center [1356, 93] width 82 height 60
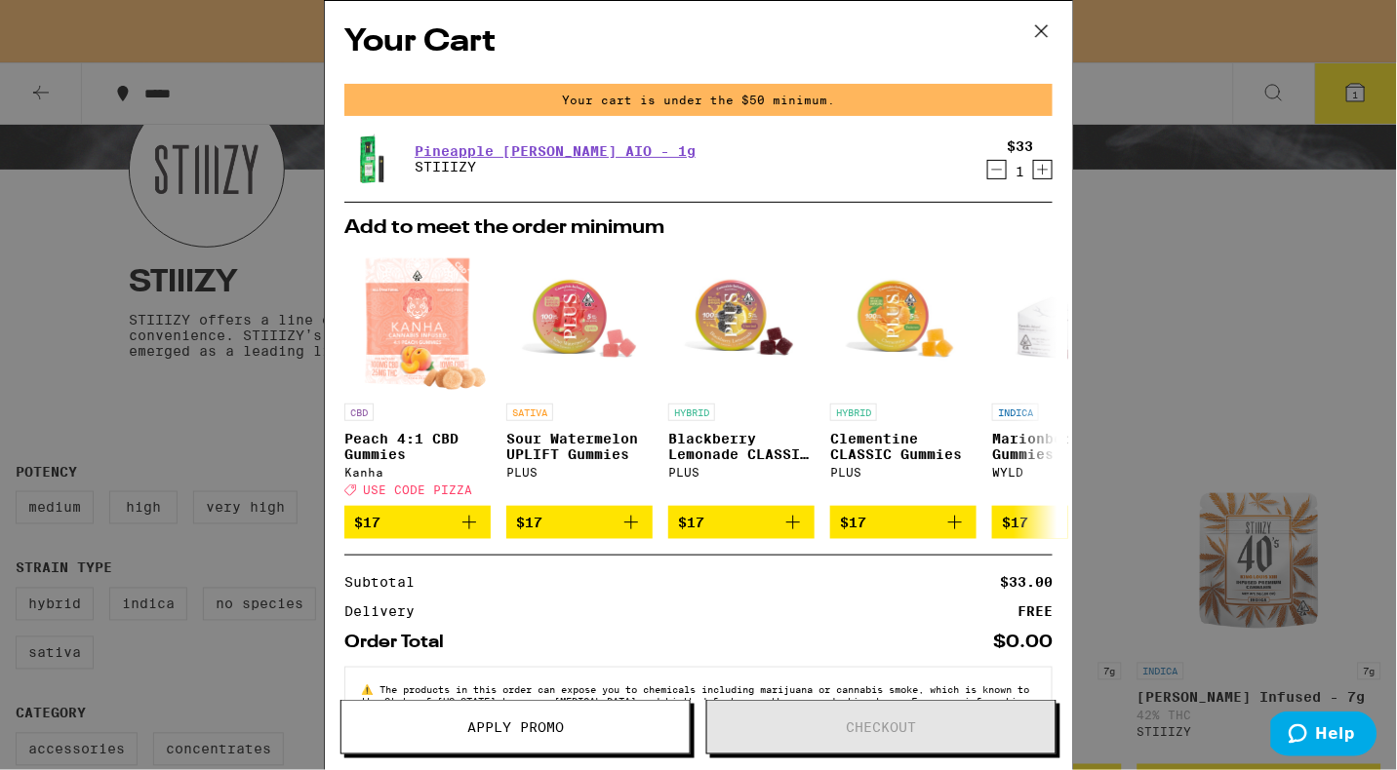
scroll to position [74, 0]
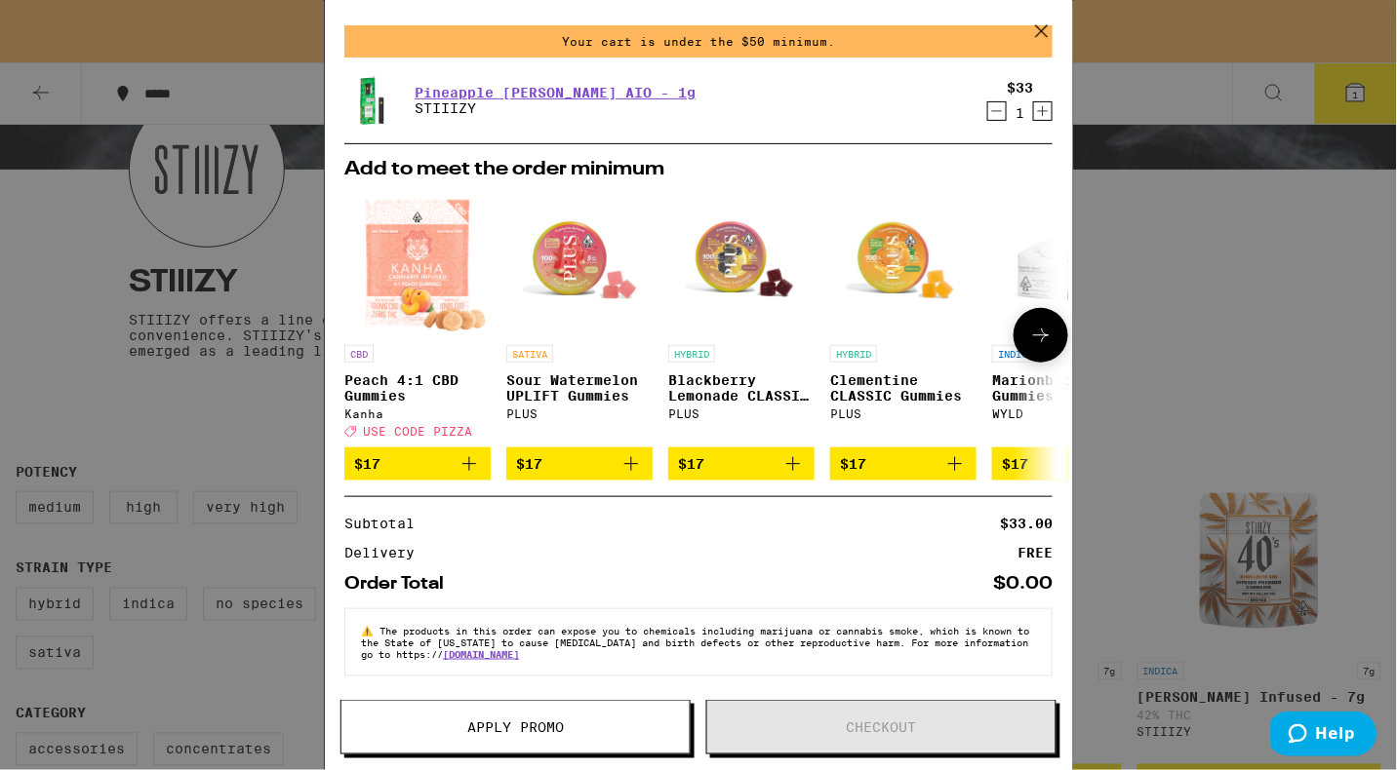
click at [1042, 327] on button at bounding box center [1040, 335] width 55 height 55
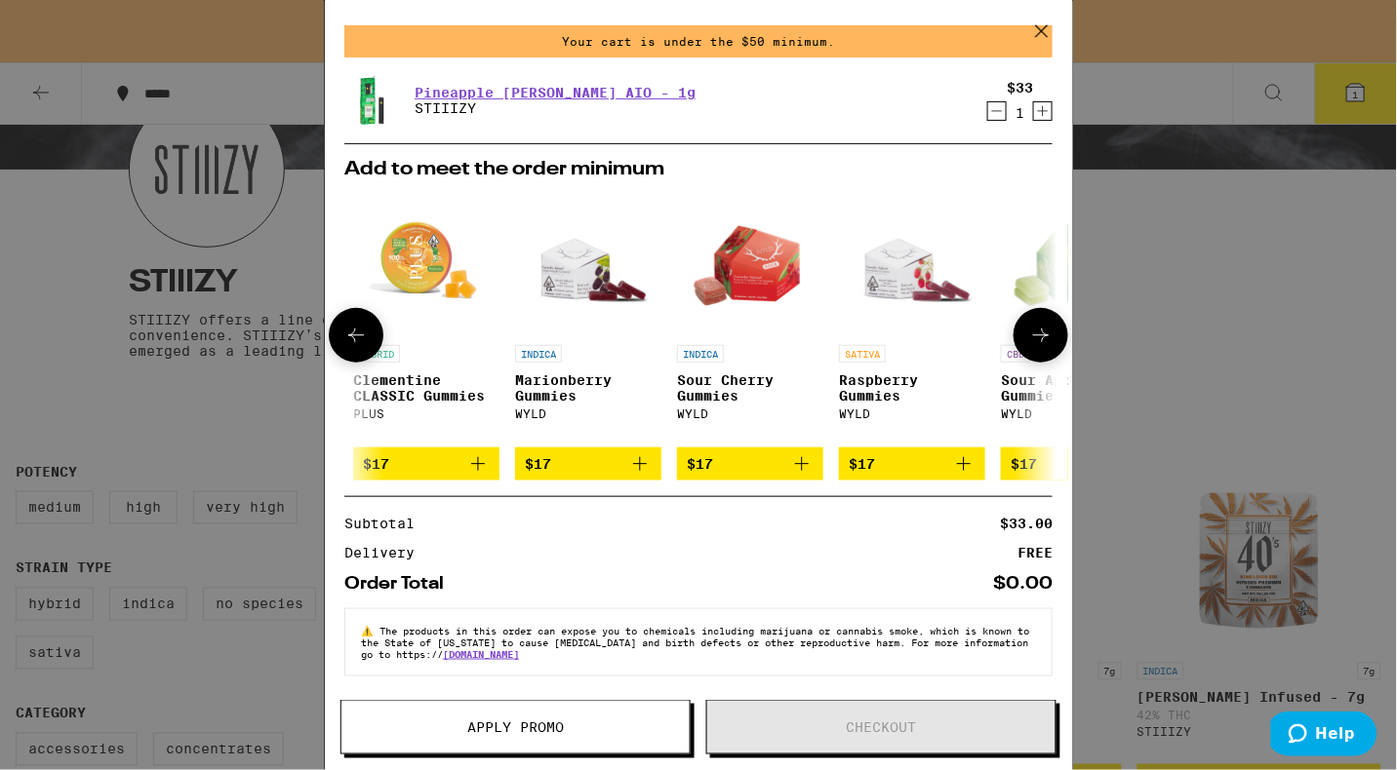
click at [1042, 327] on button at bounding box center [1040, 335] width 55 height 55
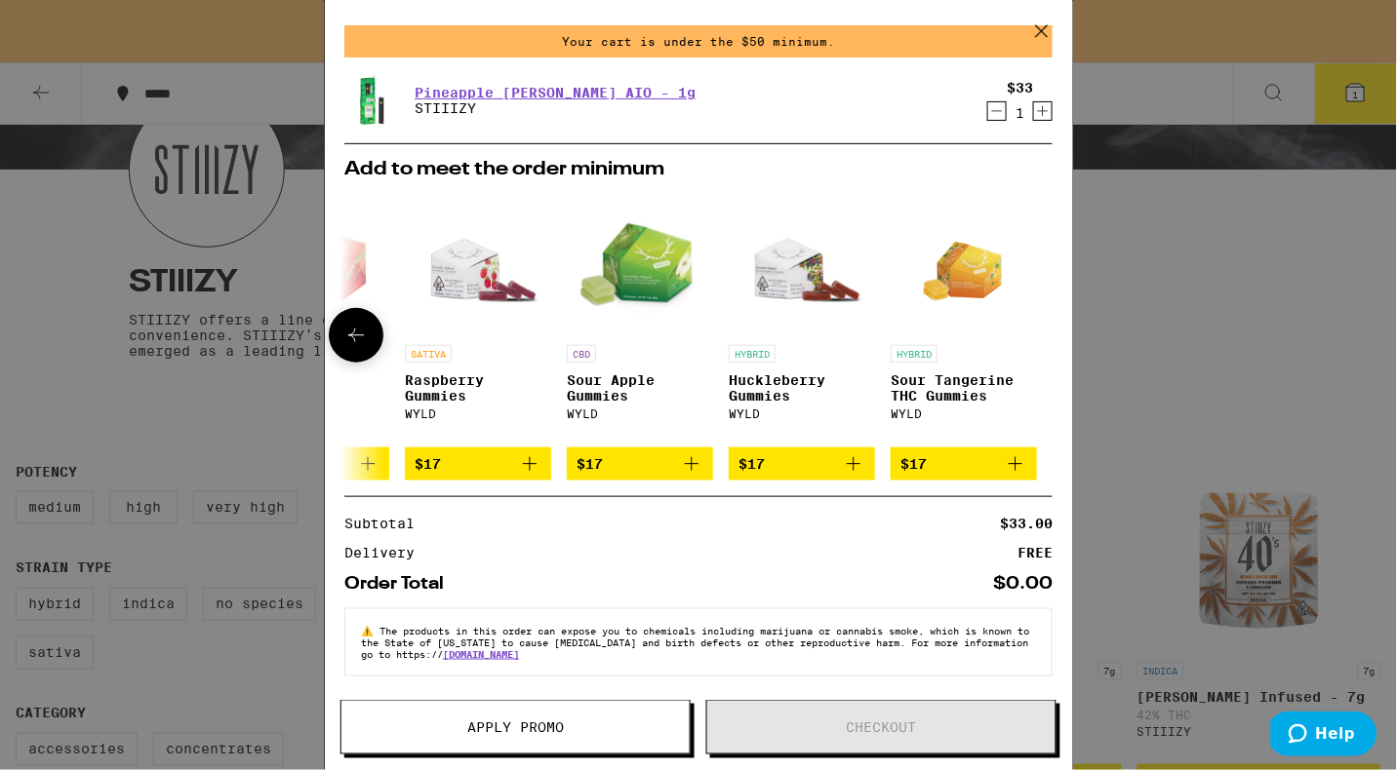
click at [373, 321] on button at bounding box center [356, 335] width 55 height 55
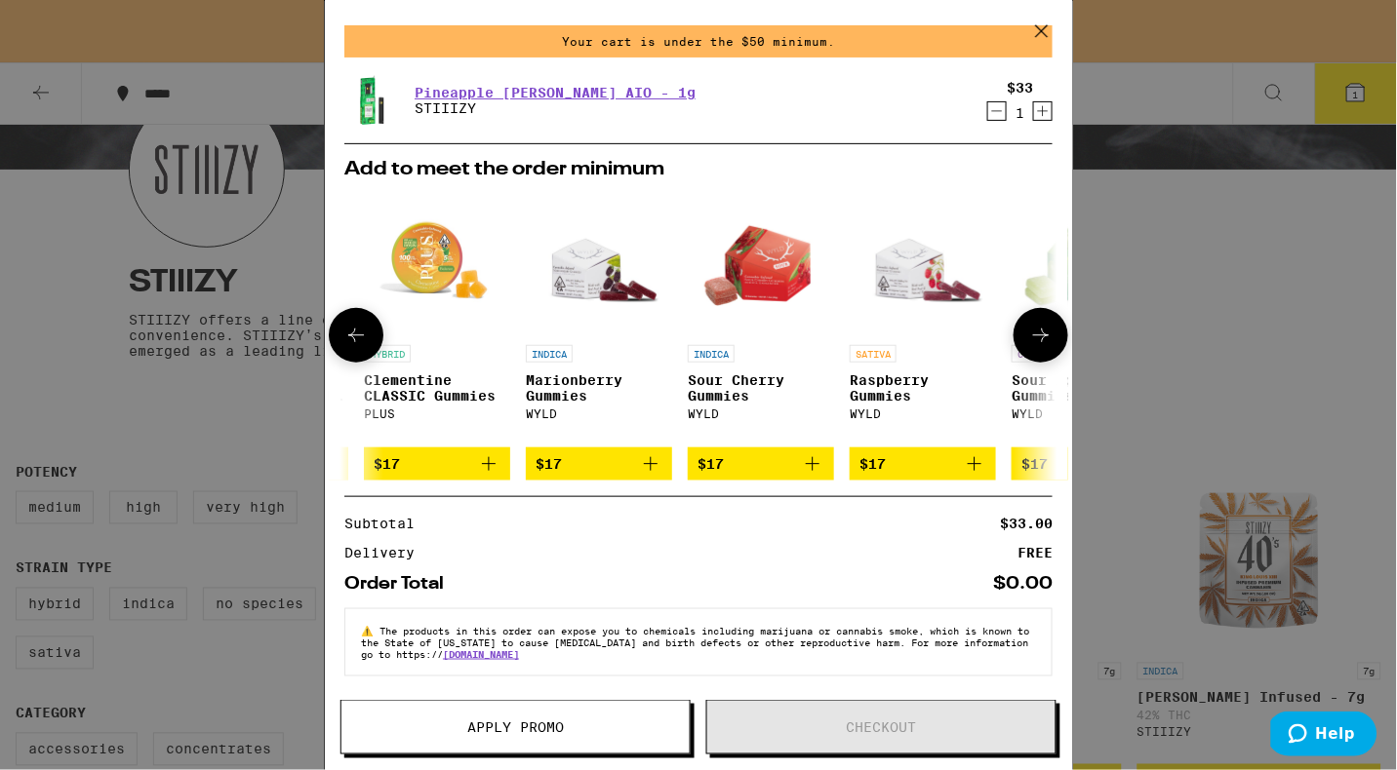
scroll to position [0, 449]
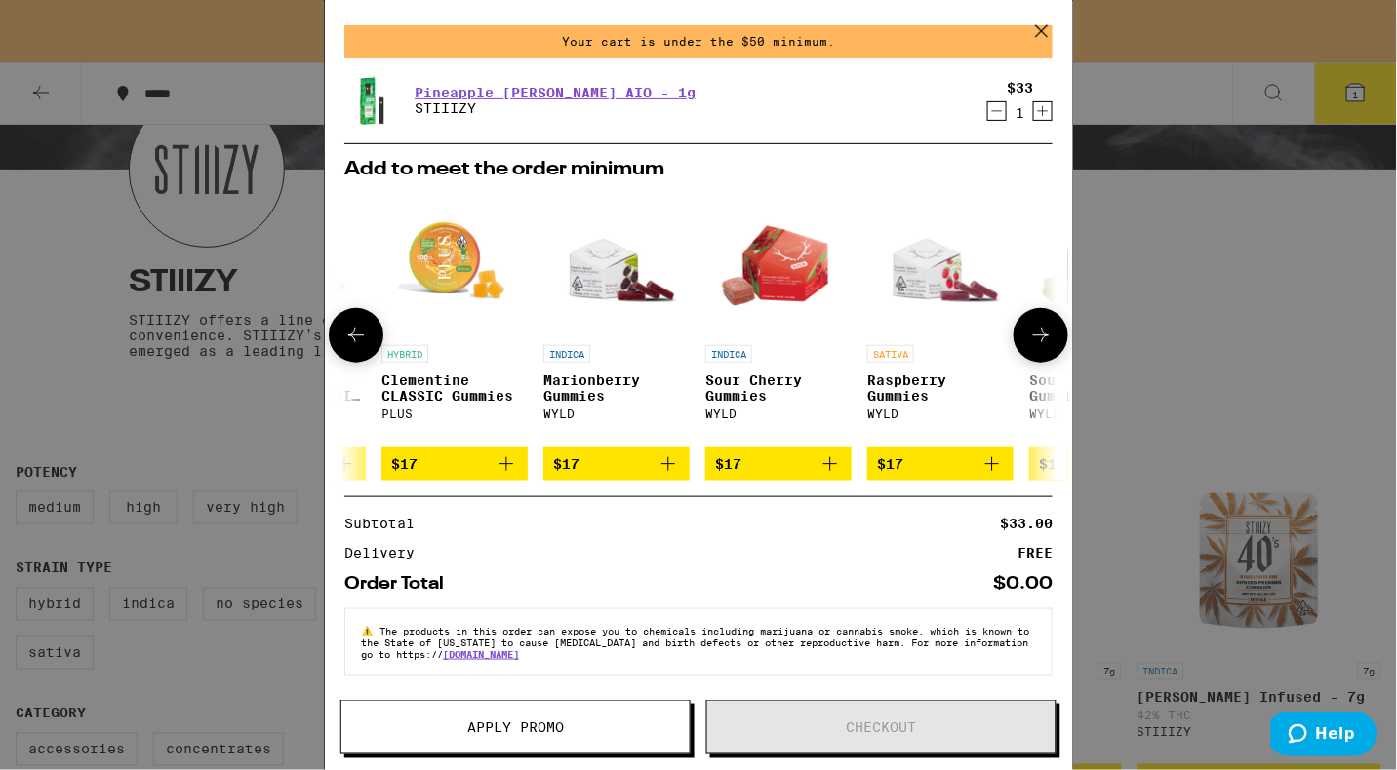
click at [373, 321] on button at bounding box center [356, 335] width 55 height 55
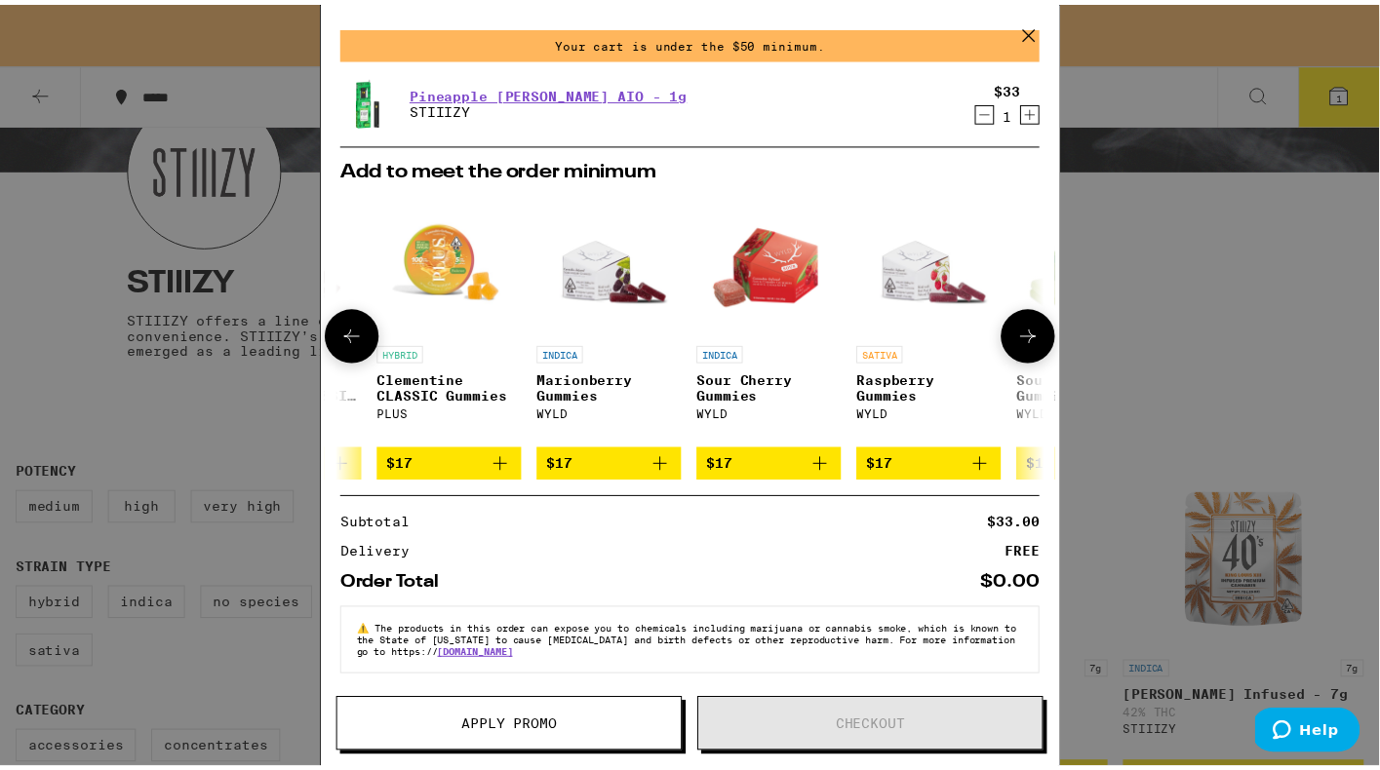
scroll to position [0, 0]
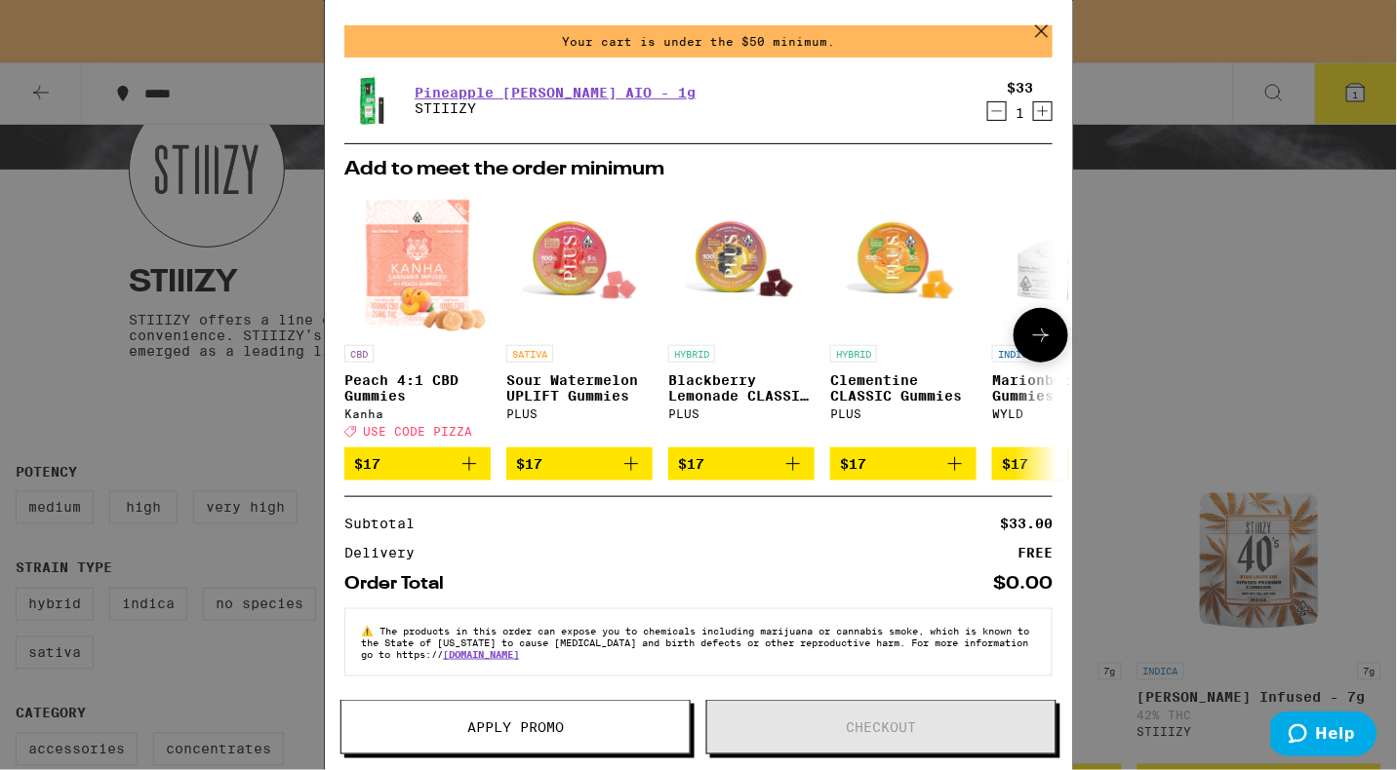
click at [373, 321] on div at bounding box center [356, 335] width 55 height 55
click at [1036, 33] on icon at bounding box center [1041, 31] width 29 height 29
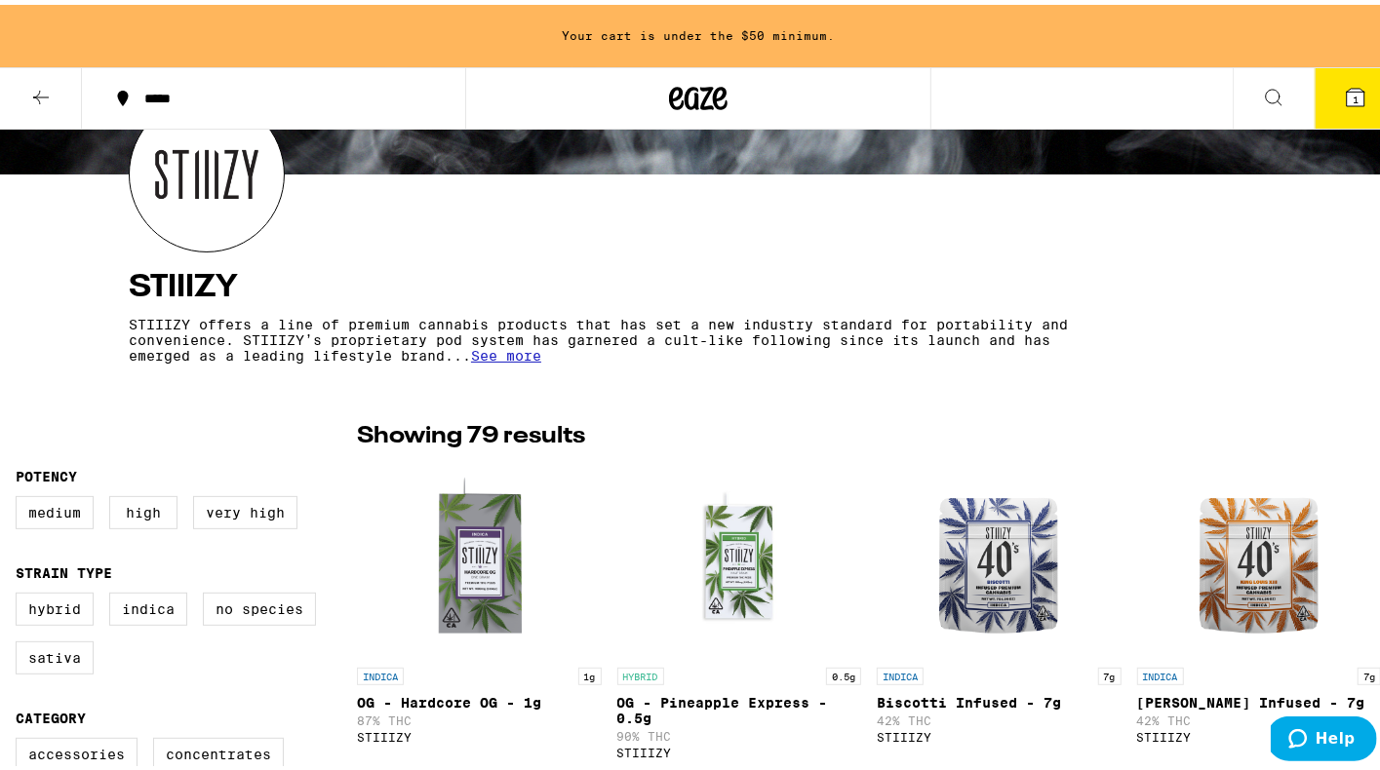
click at [34, 94] on icon at bounding box center [40, 92] width 23 height 23
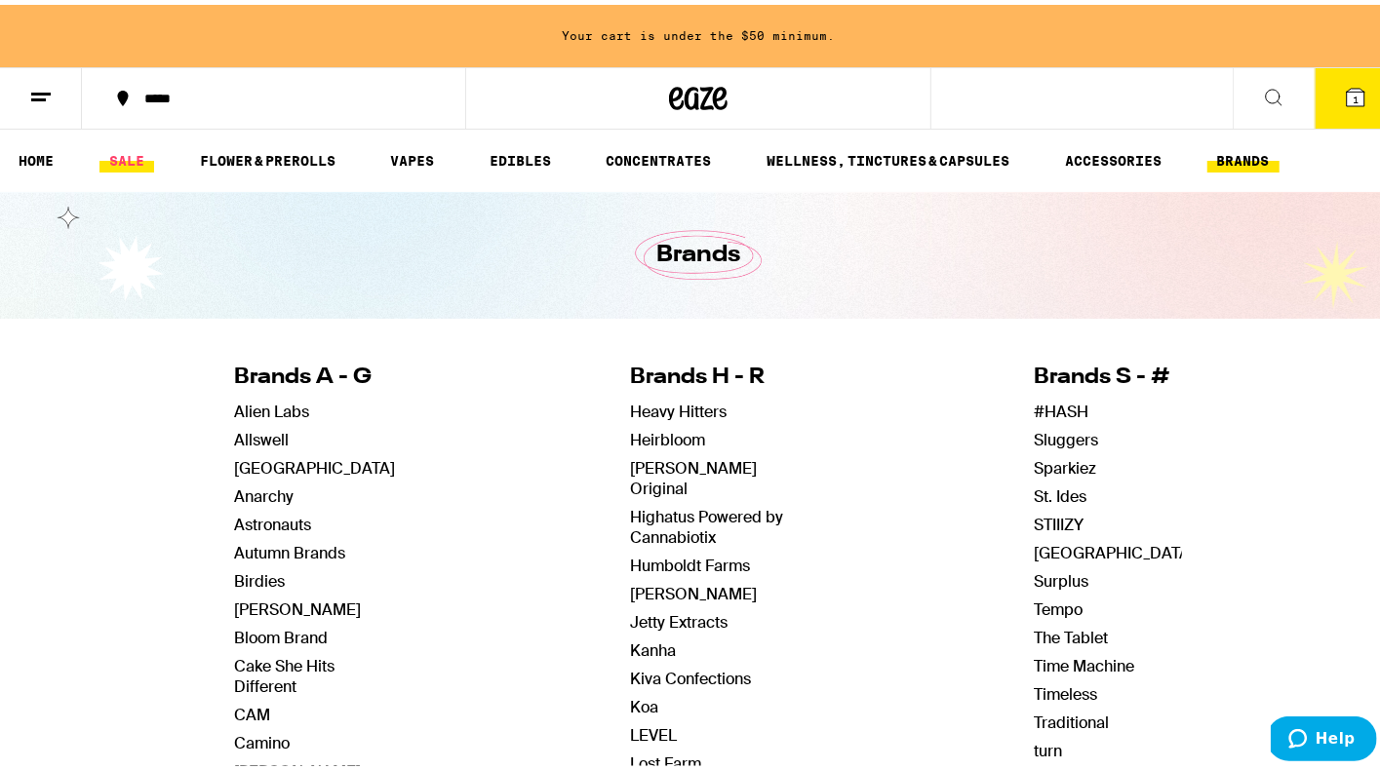
click at [131, 158] on link "SALE" at bounding box center [126, 155] width 55 height 23
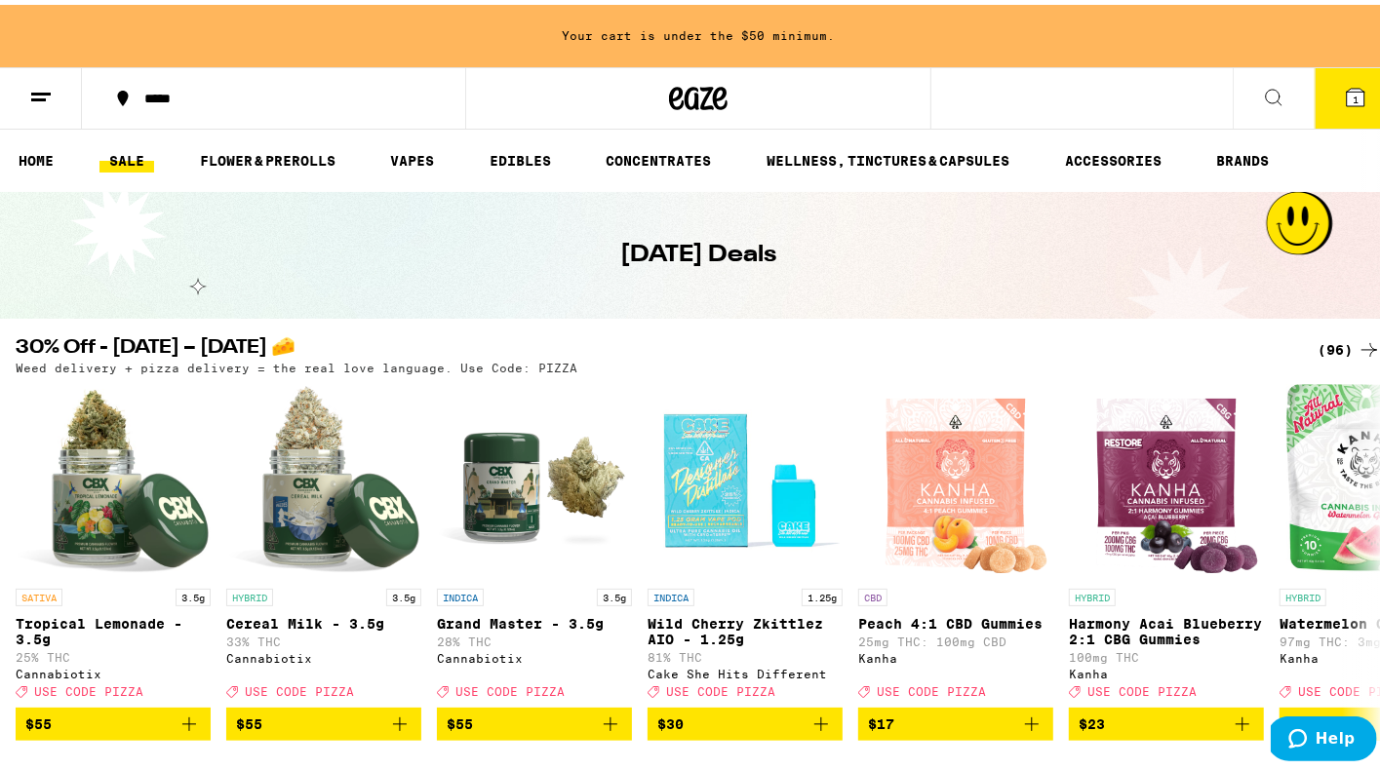
click at [57, 102] on button at bounding box center [41, 93] width 82 height 61
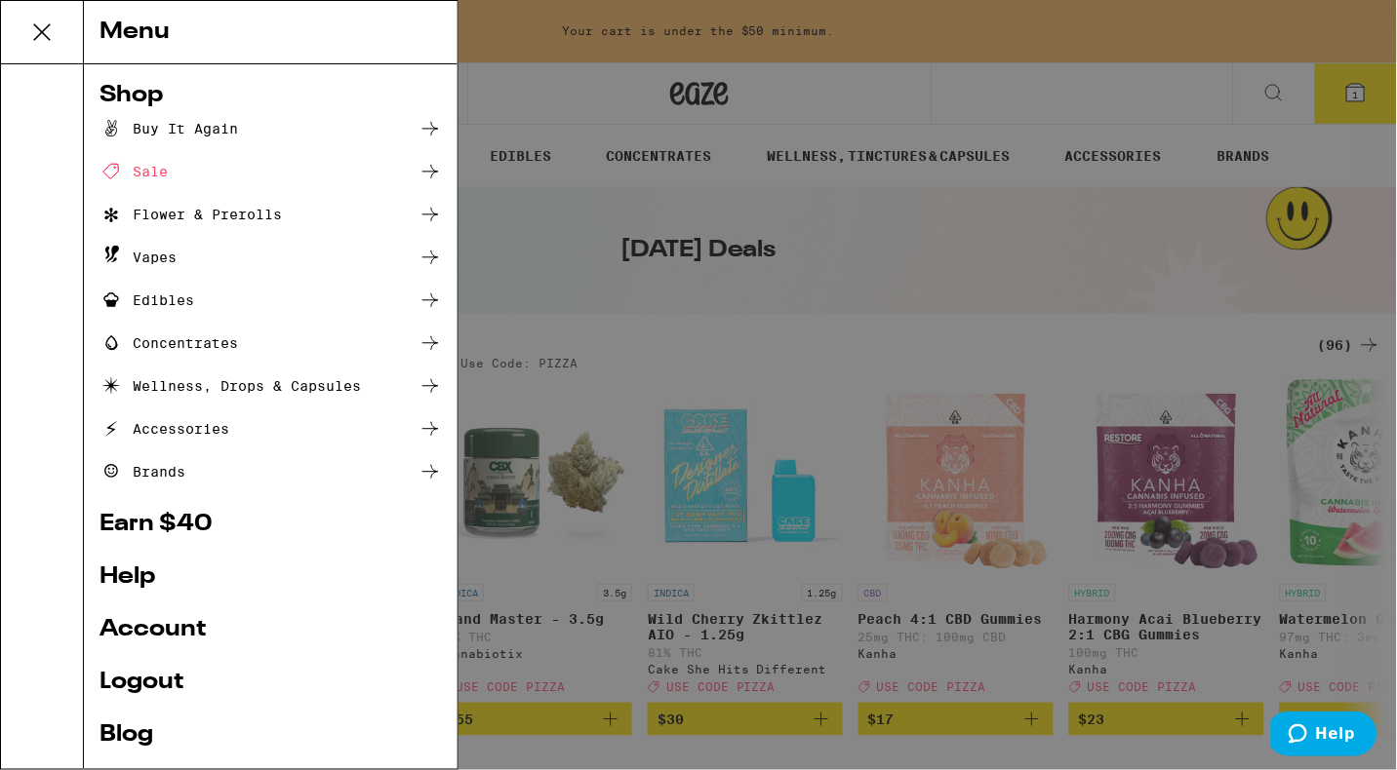
click at [136, 171] on div "Sale" at bounding box center [133, 171] width 68 height 23
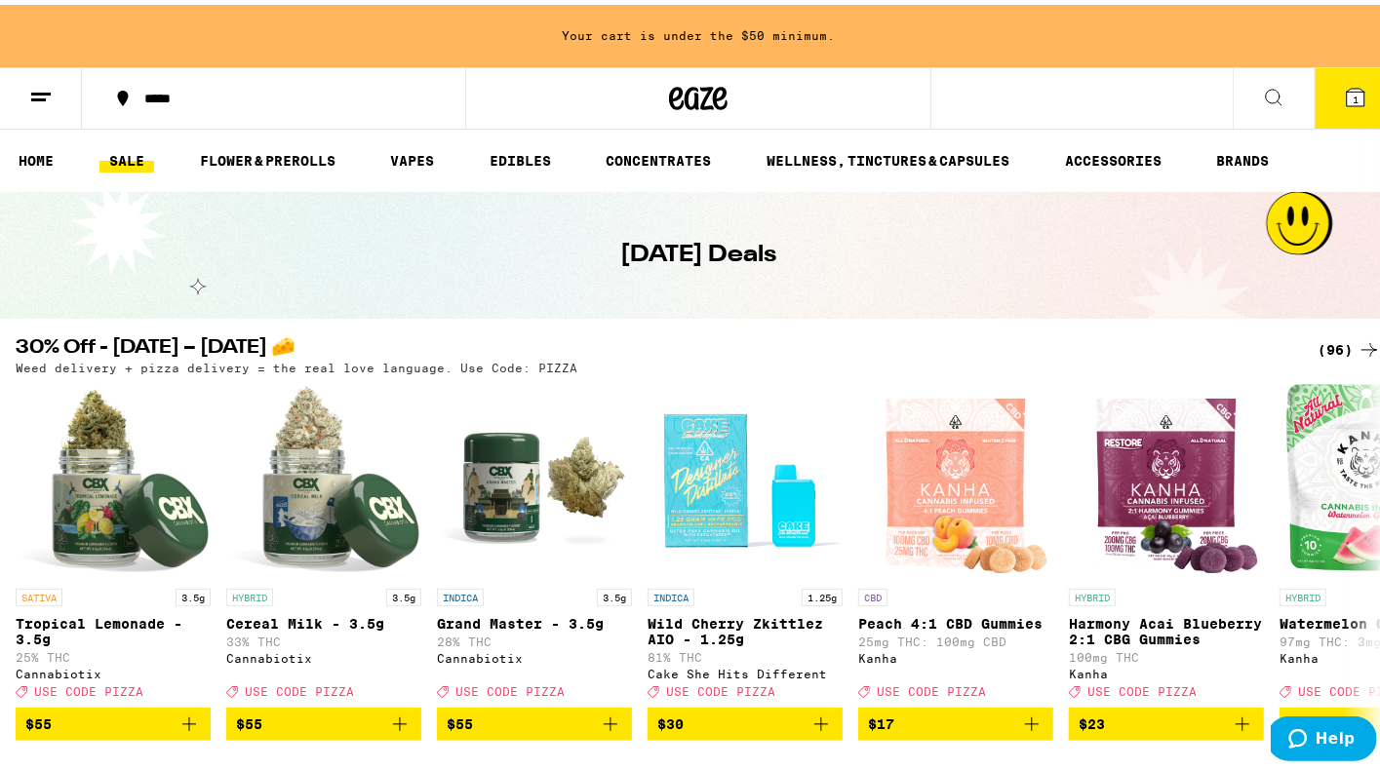
click at [106, 150] on link "SALE" at bounding box center [126, 155] width 55 height 23
click at [1338, 76] on button "1" at bounding box center [1356, 93] width 82 height 60
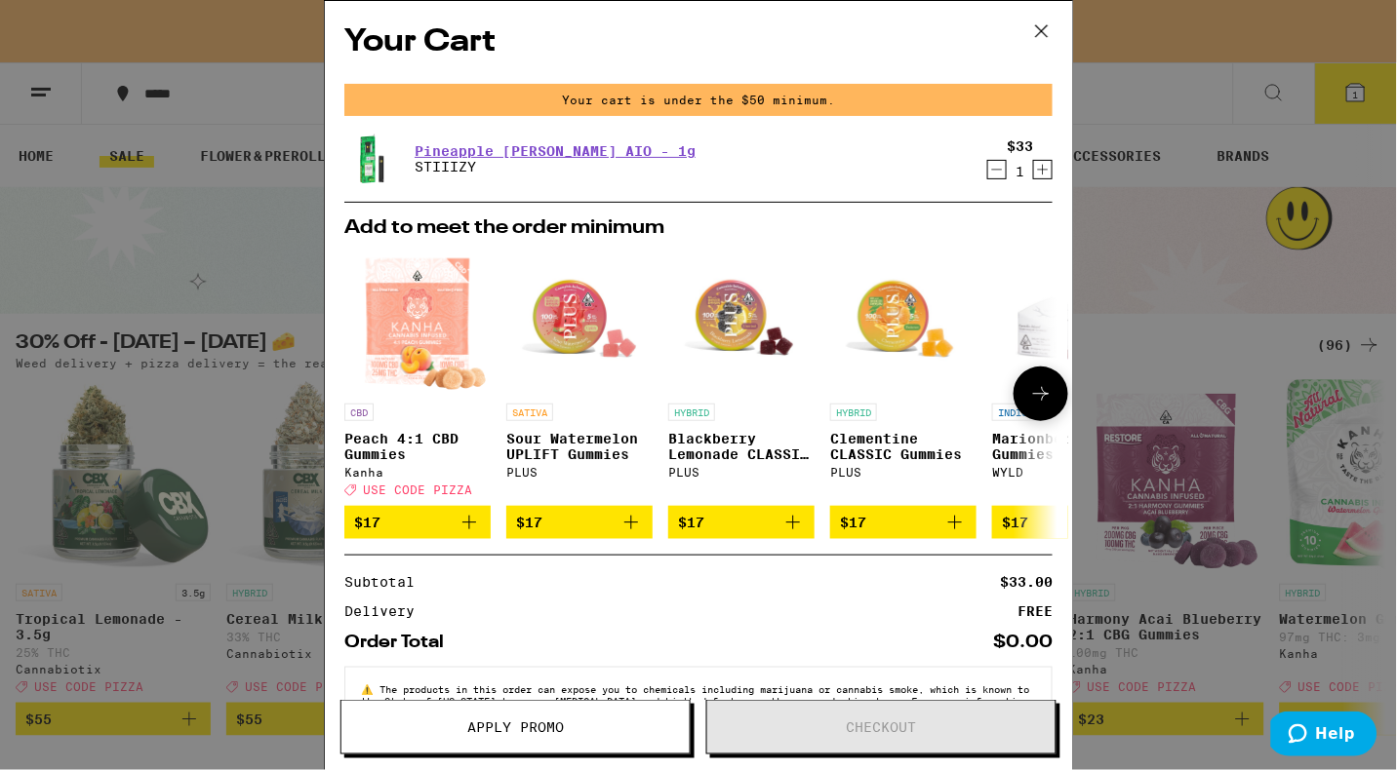
click at [469, 530] on icon "Add to bag" at bounding box center [469, 523] width 14 height 14
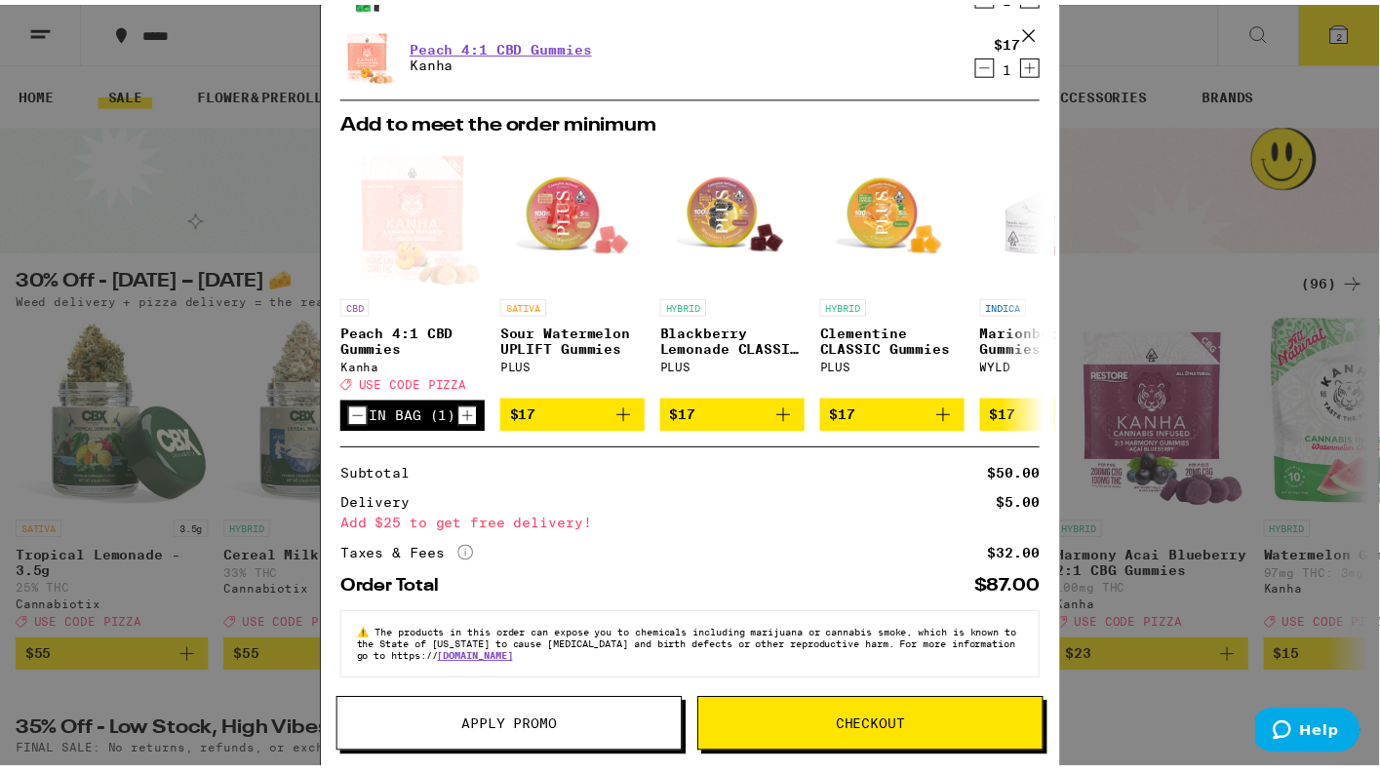
scroll to position [135, 0]
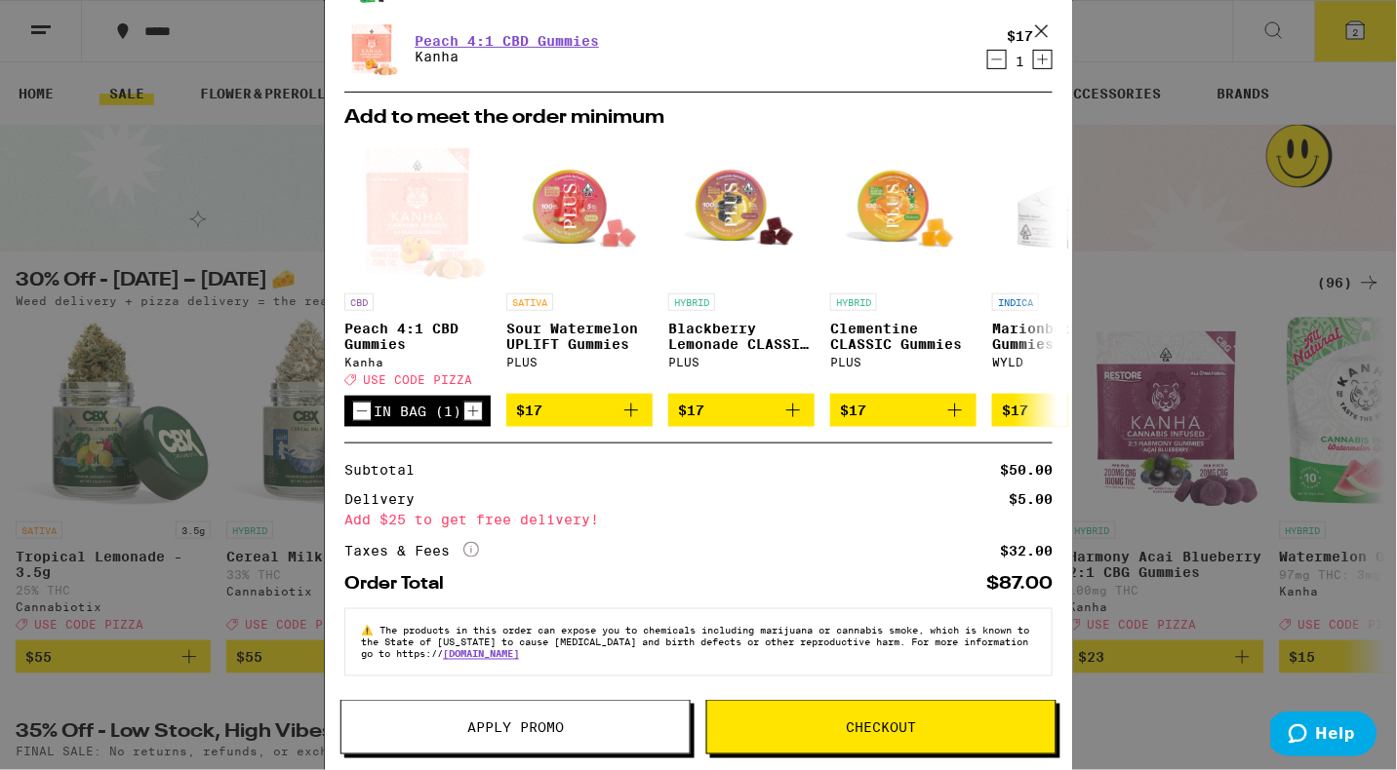
click at [471, 542] on icon "More Info" at bounding box center [471, 550] width 16 height 16
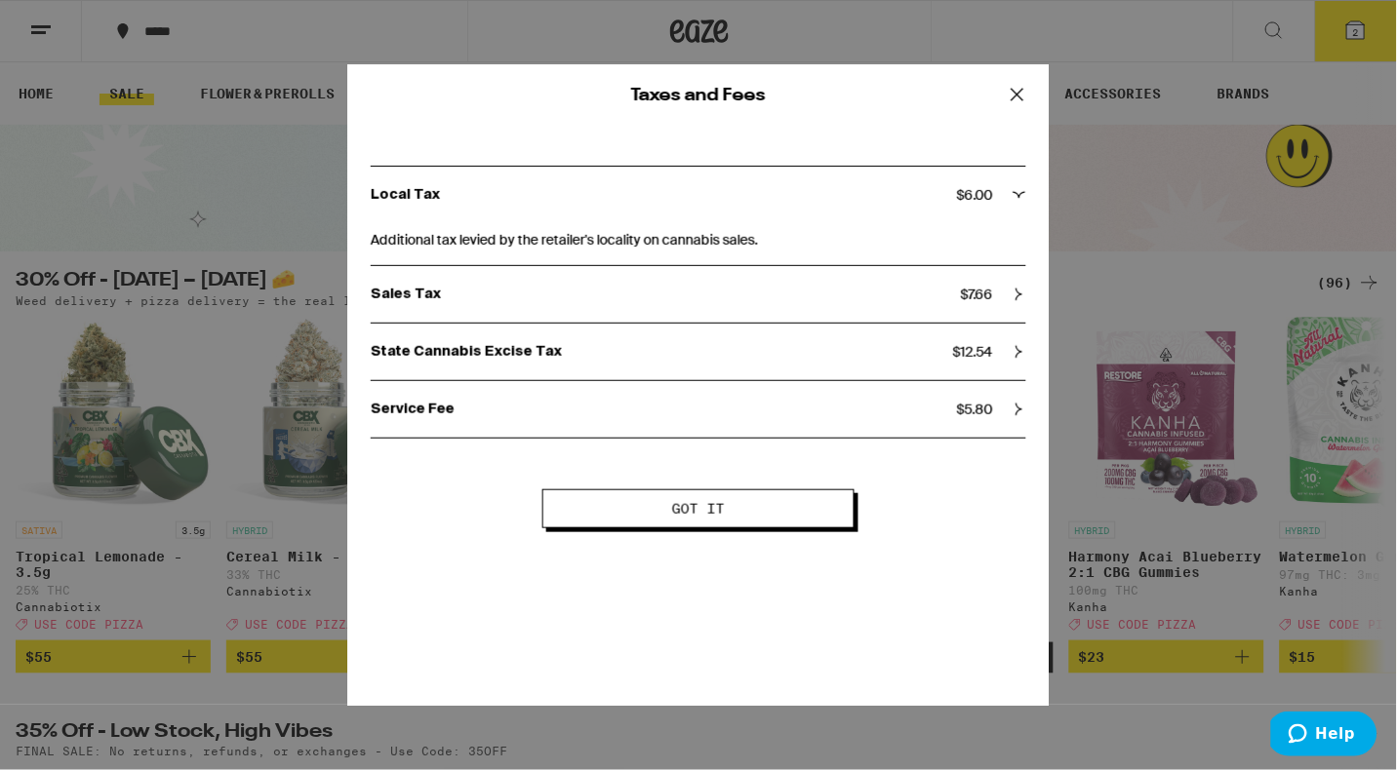
click at [1009, 399] on div "Service Fee $ 5.80" at bounding box center [698, 409] width 655 height 57
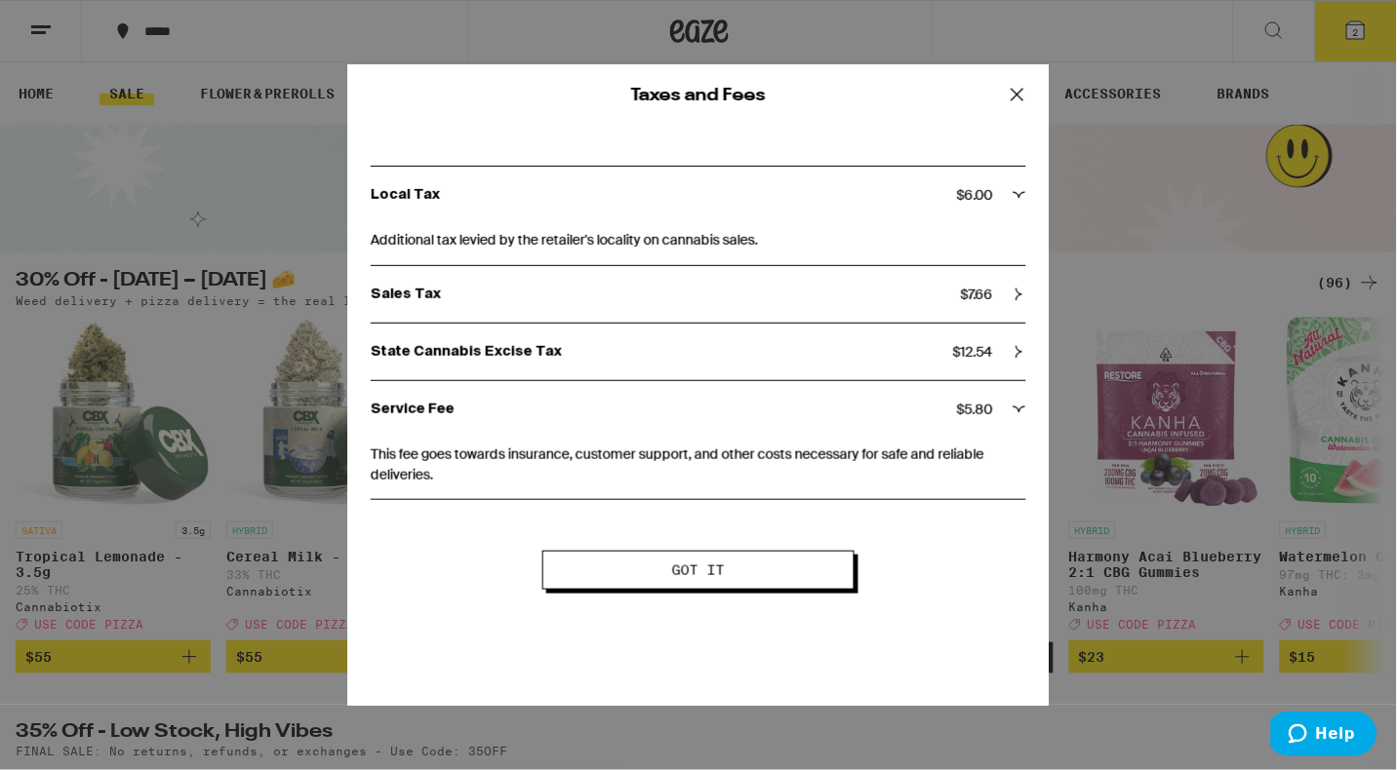
click at [1019, 94] on icon at bounding box center [1017, 94] width 29 height 29
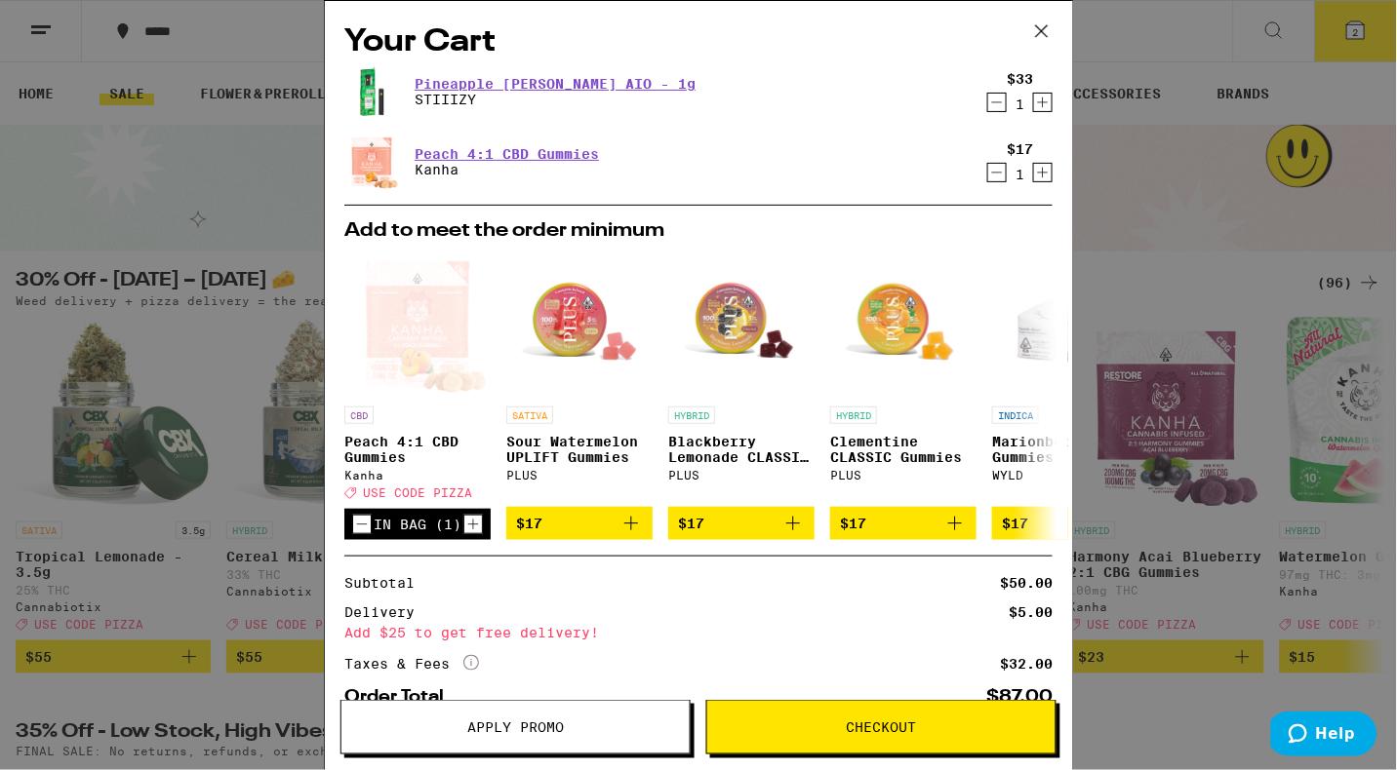
click at [1036, 30] on icon at bounding box center [1041, 31] width 29 height 29
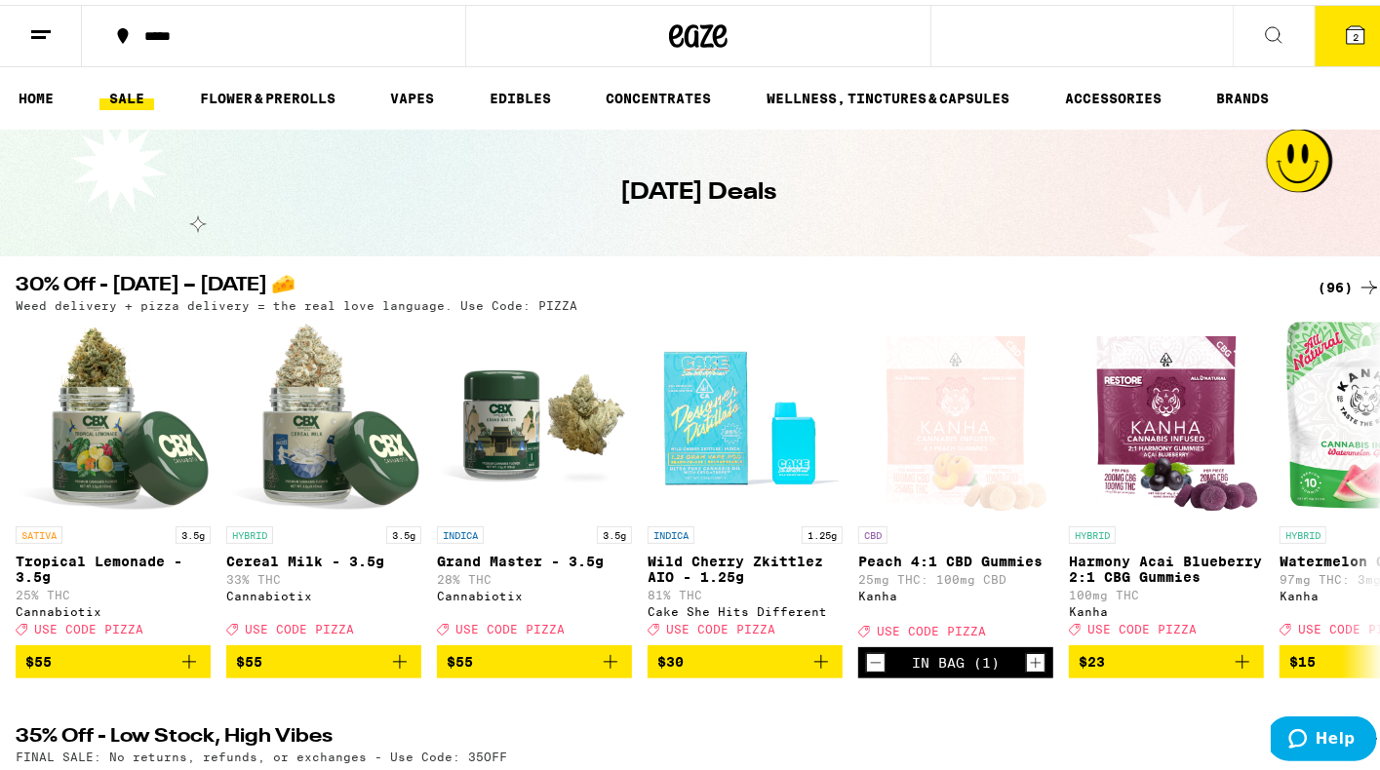
click at [1324, 27] on button "2" at bounding box center [1356, 31] width 82 height 60
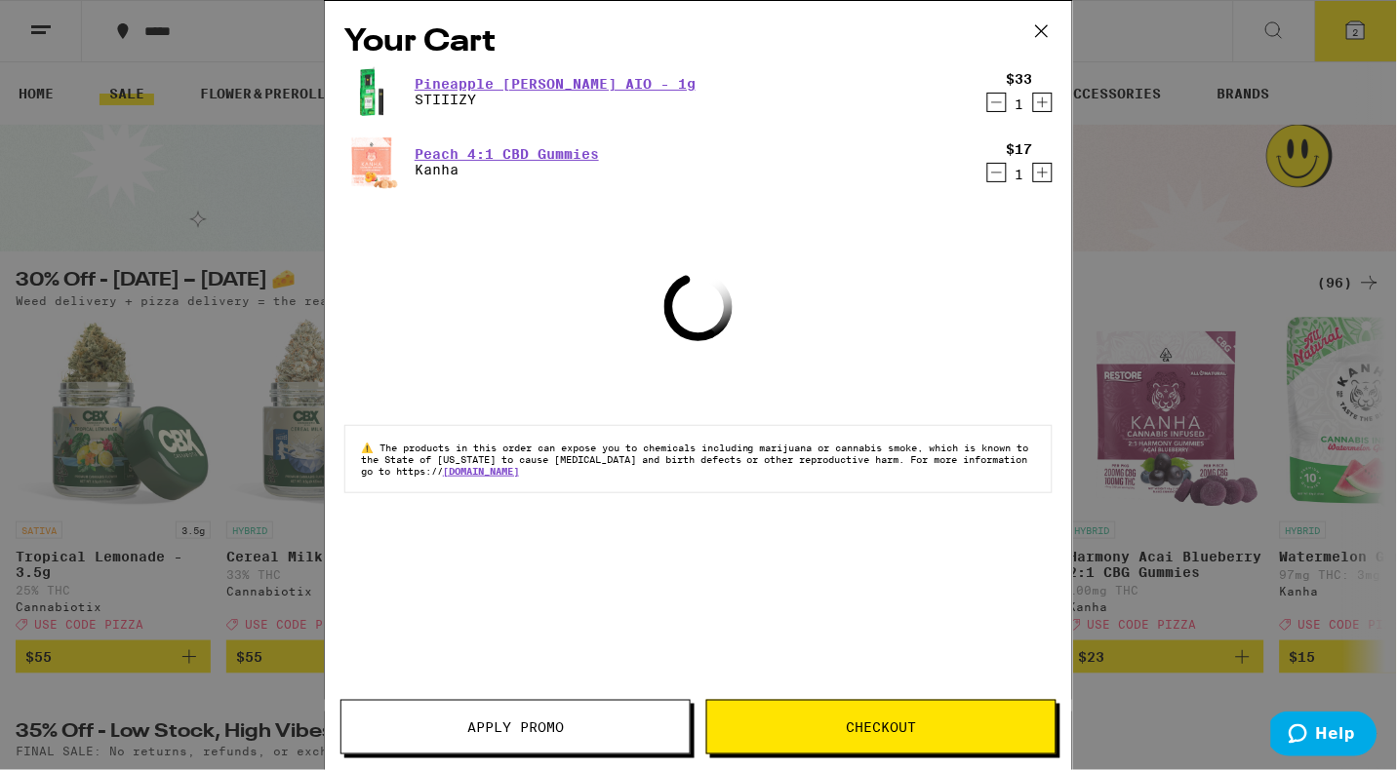
click at [915, 726] on span "Checkout" at bounding box center [881, 728] width 70 height 14
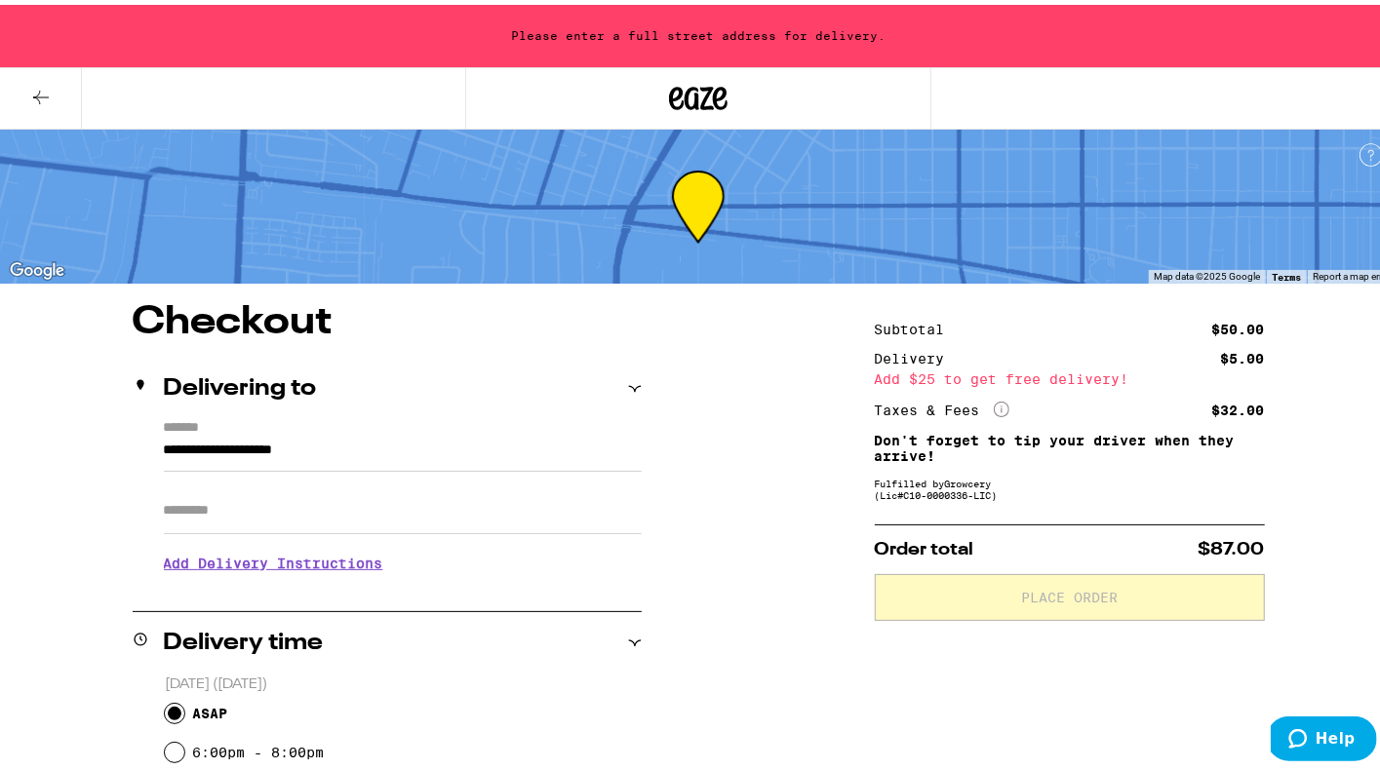
click at [994, 407] on icon "More Info" at bounding box center [1002, 405] width 16 height 16
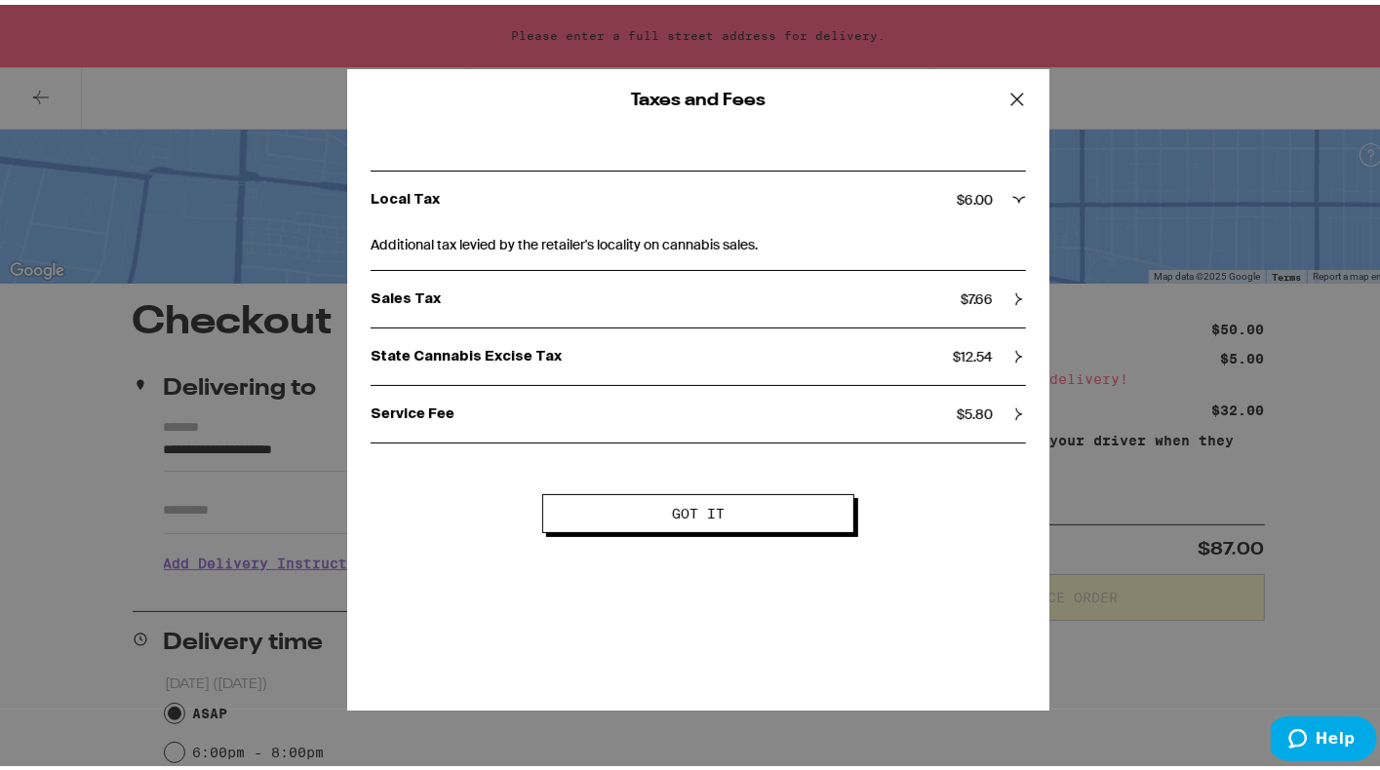
click at [969, 361] on span "$ 12.54" at bounding box center [973, 352] width 40 height 18
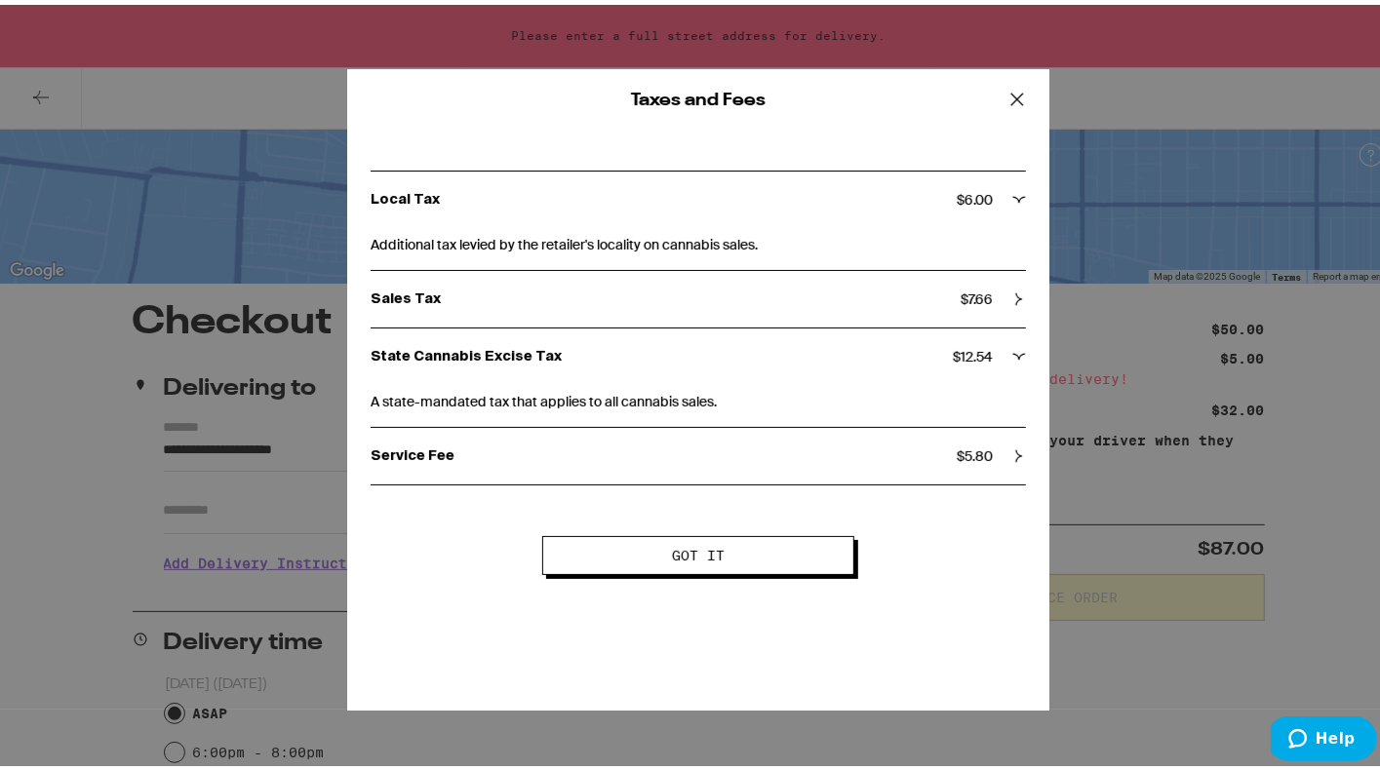
click at [986, 282] on div "Sales Tax $ 7.66" at bounding box center [698, 294] width 655 height 57
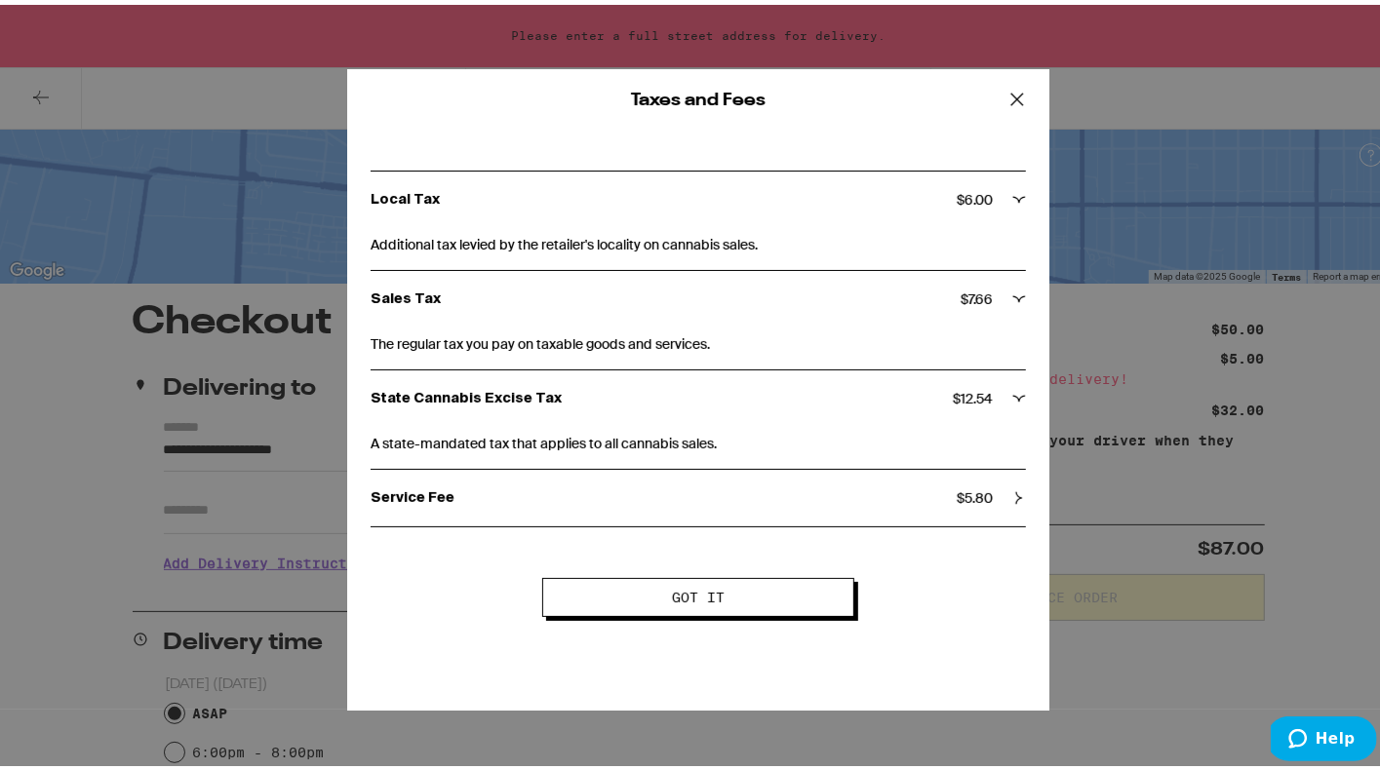
click at [984, 233] on span "Additional tax levied by the retailer's locality on cannabis sales." at bounding box center [698, 236] width 655 height 27
click at [1011, 92] on icon at bounding box center [1017, 95] width 12 height 12
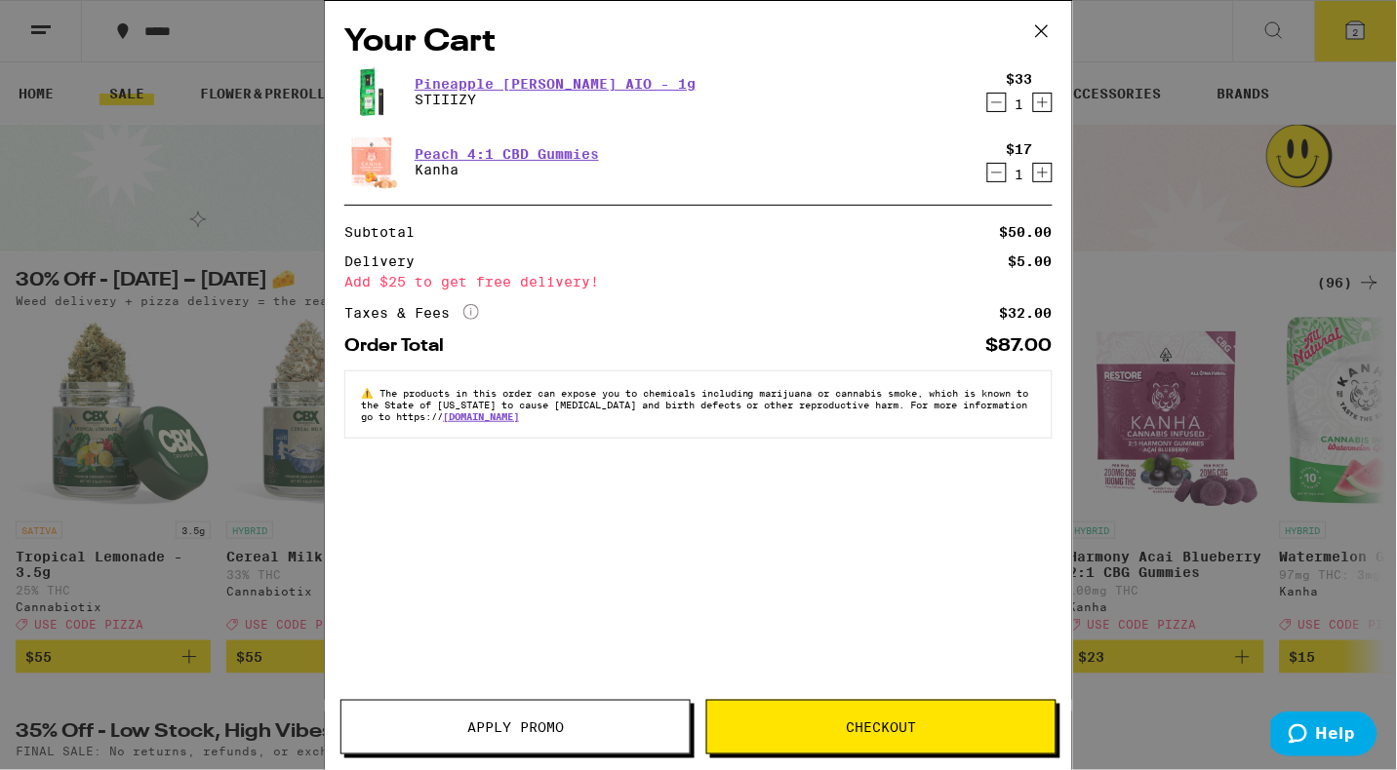
click at [1027, 38] on icon at bounding box center [1041, 31] width 29 height 29
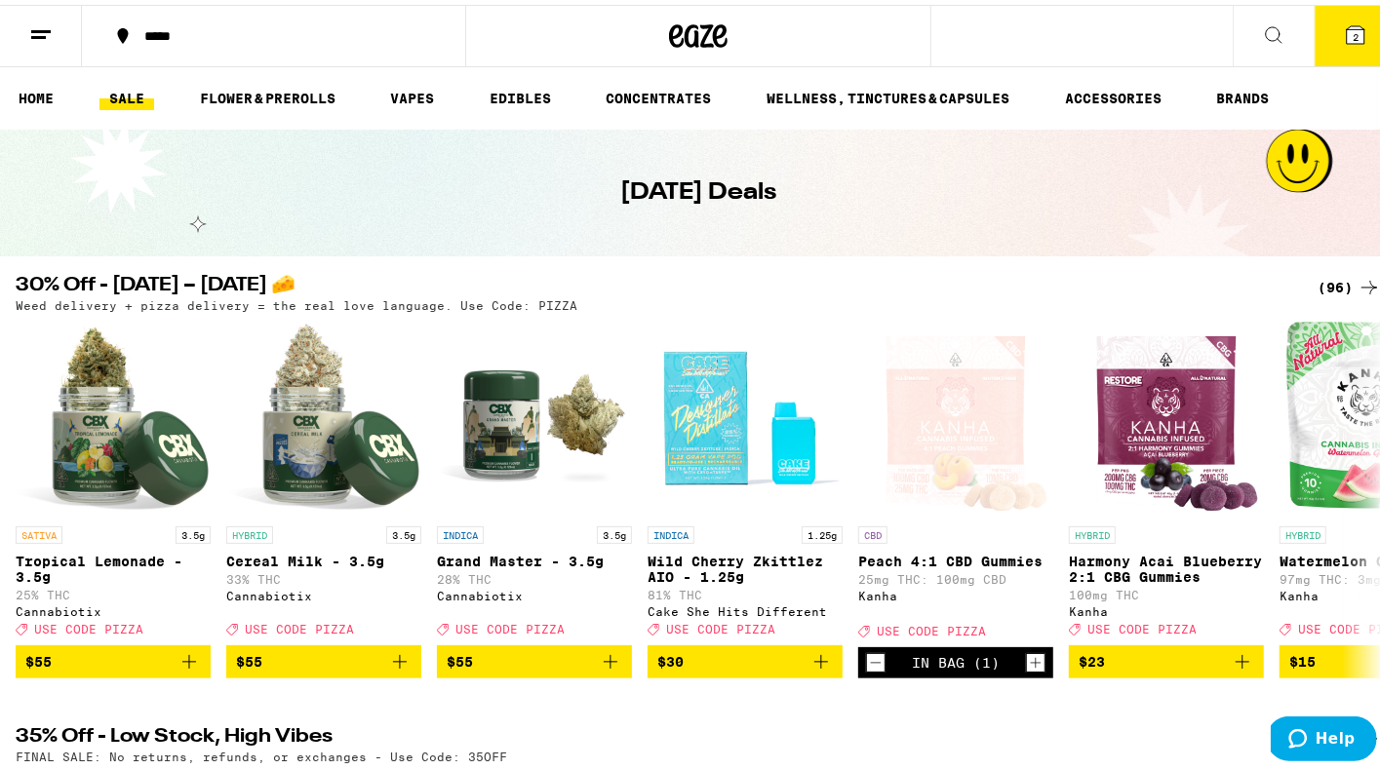
click at [1347, 29] on icon at bounding box center [1356, 30] width 18 height 18
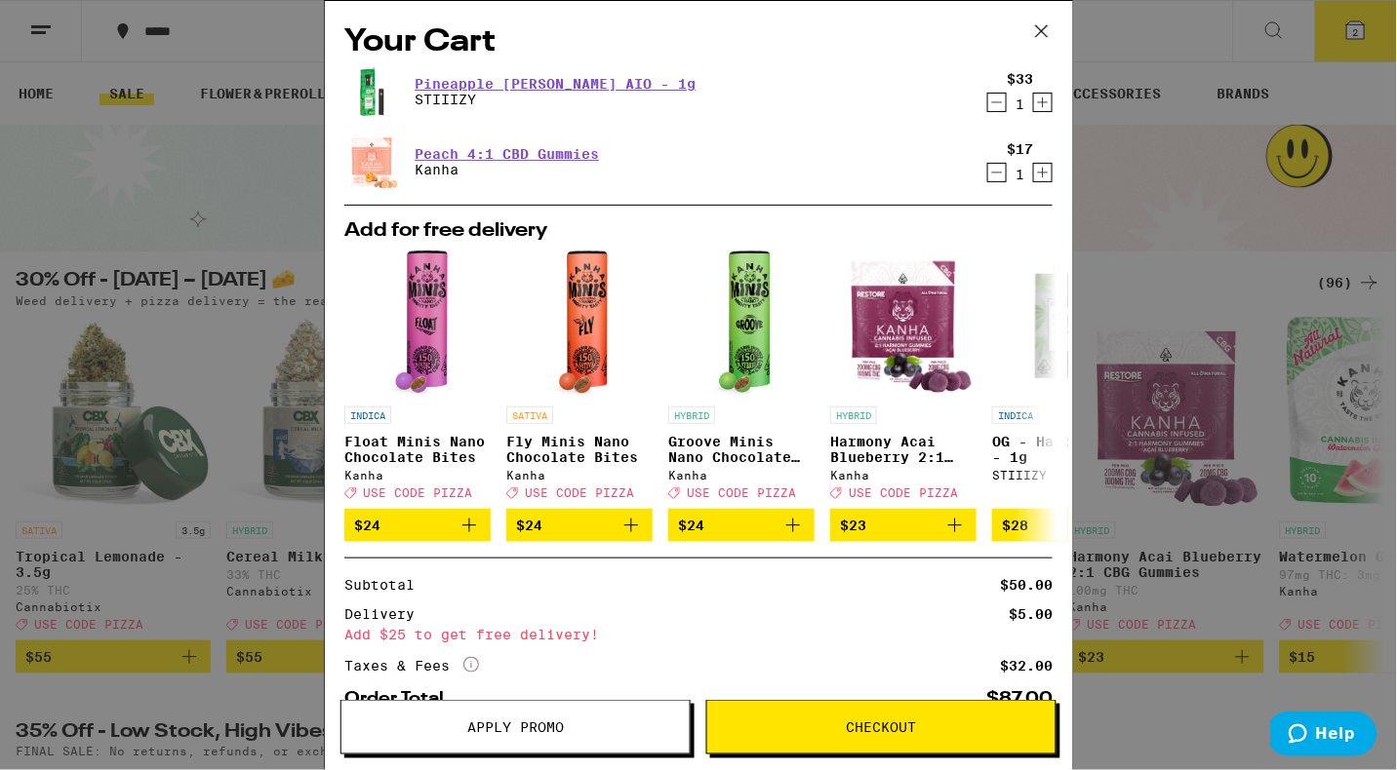
click at [1036, 34] on icon at bounding box center [1041, 31] width 29 height 29
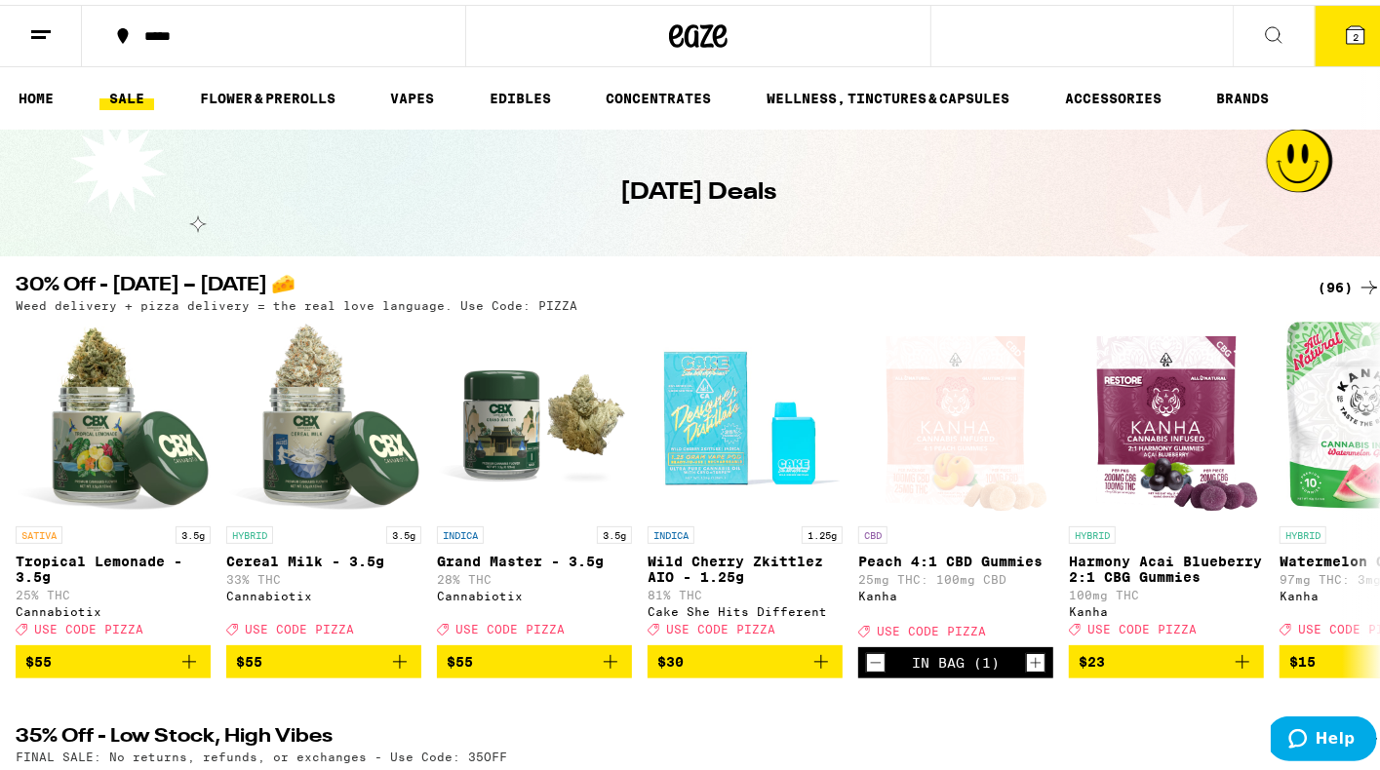
click at [1340, 12] on button "2" at bounding box center [1356, 31] width 82 height 60
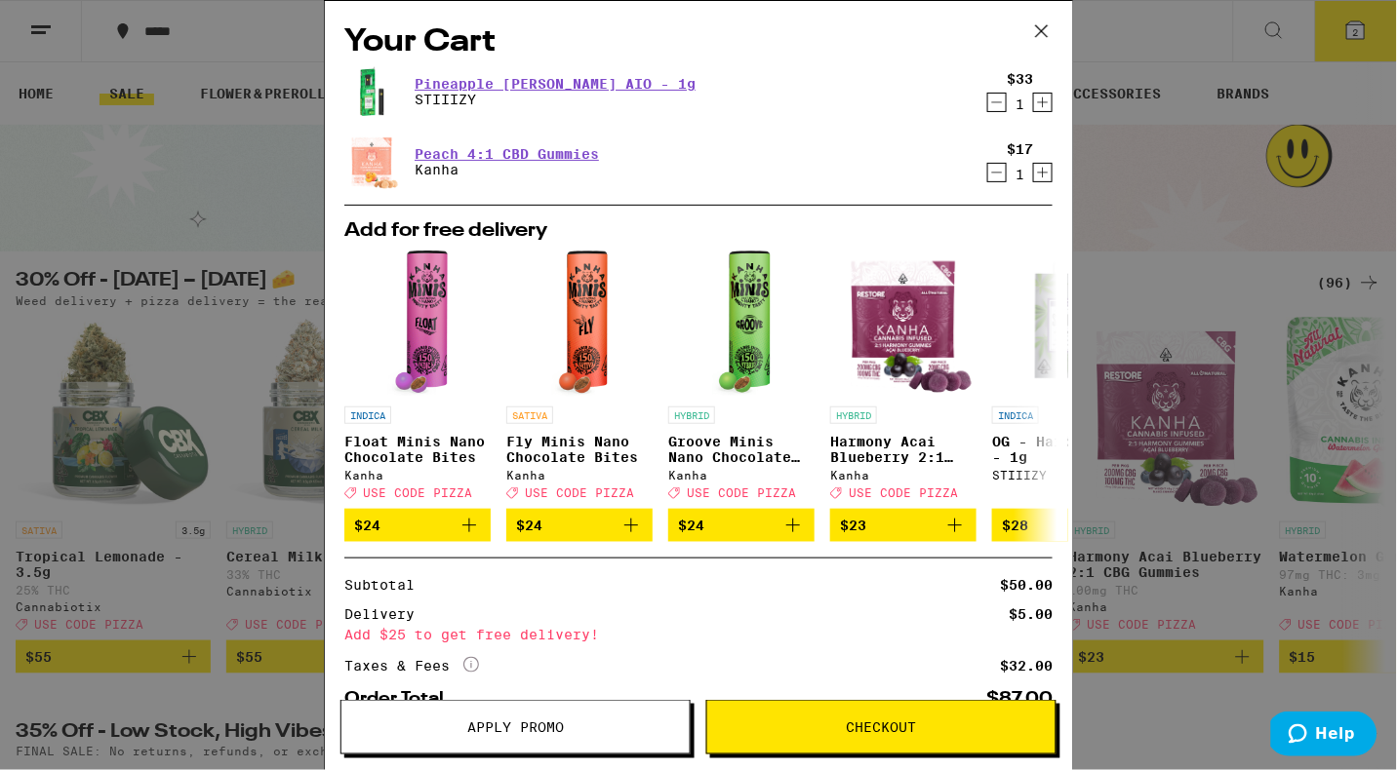
click at [1039, 34] on icon at bounding box center [1042, 31] width 12 height 12
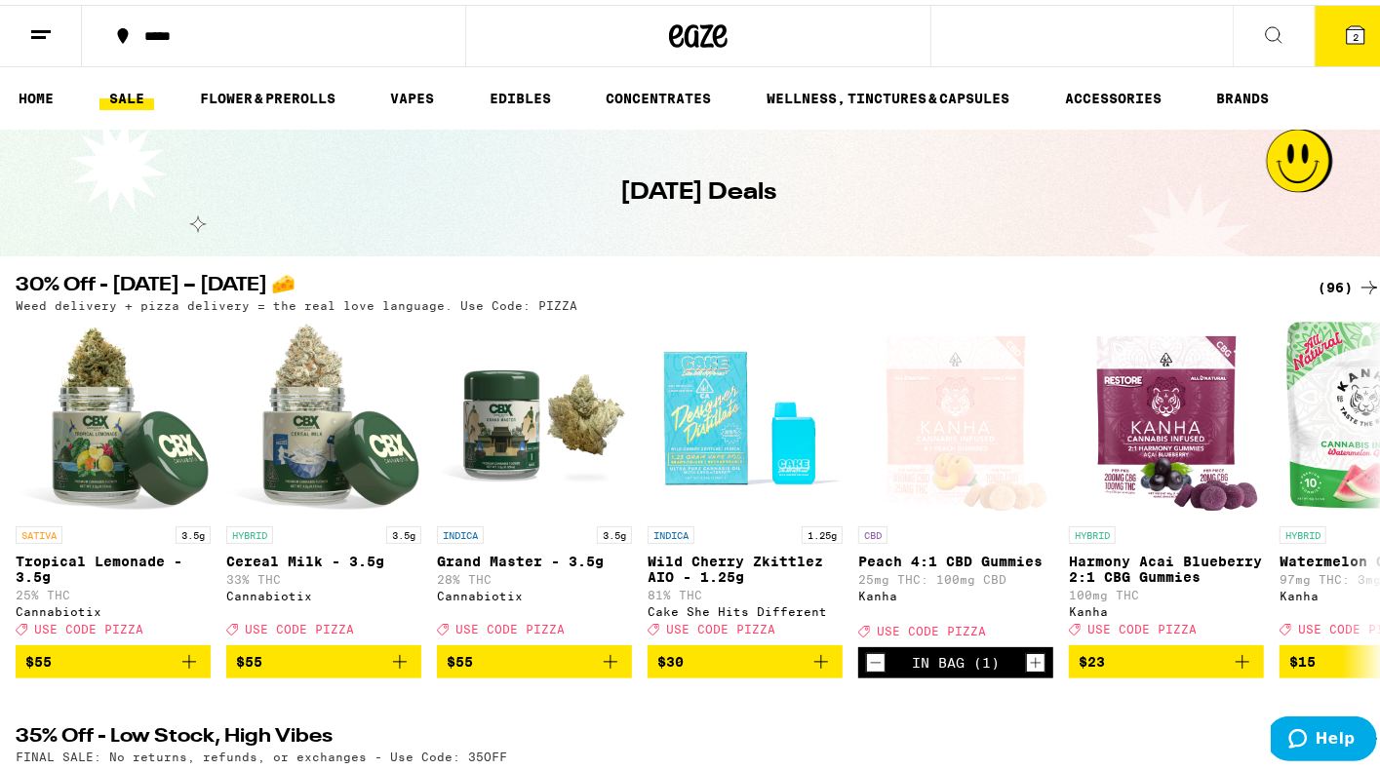
click at [1347, 30] on icon at bounding box center [1356, 30] width 18 height 18
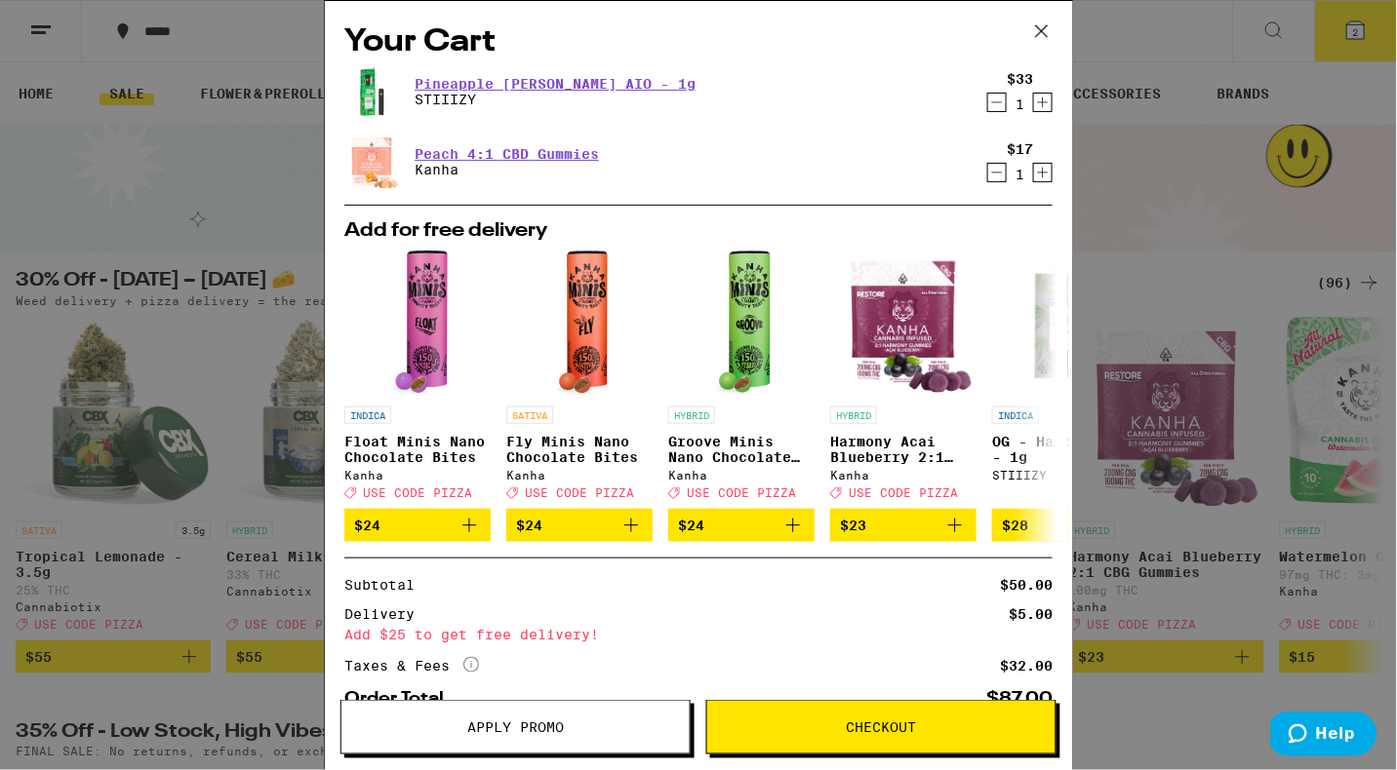
click at [1041, 20] on icon at bounding box center [1041, 31] width 29 height 29
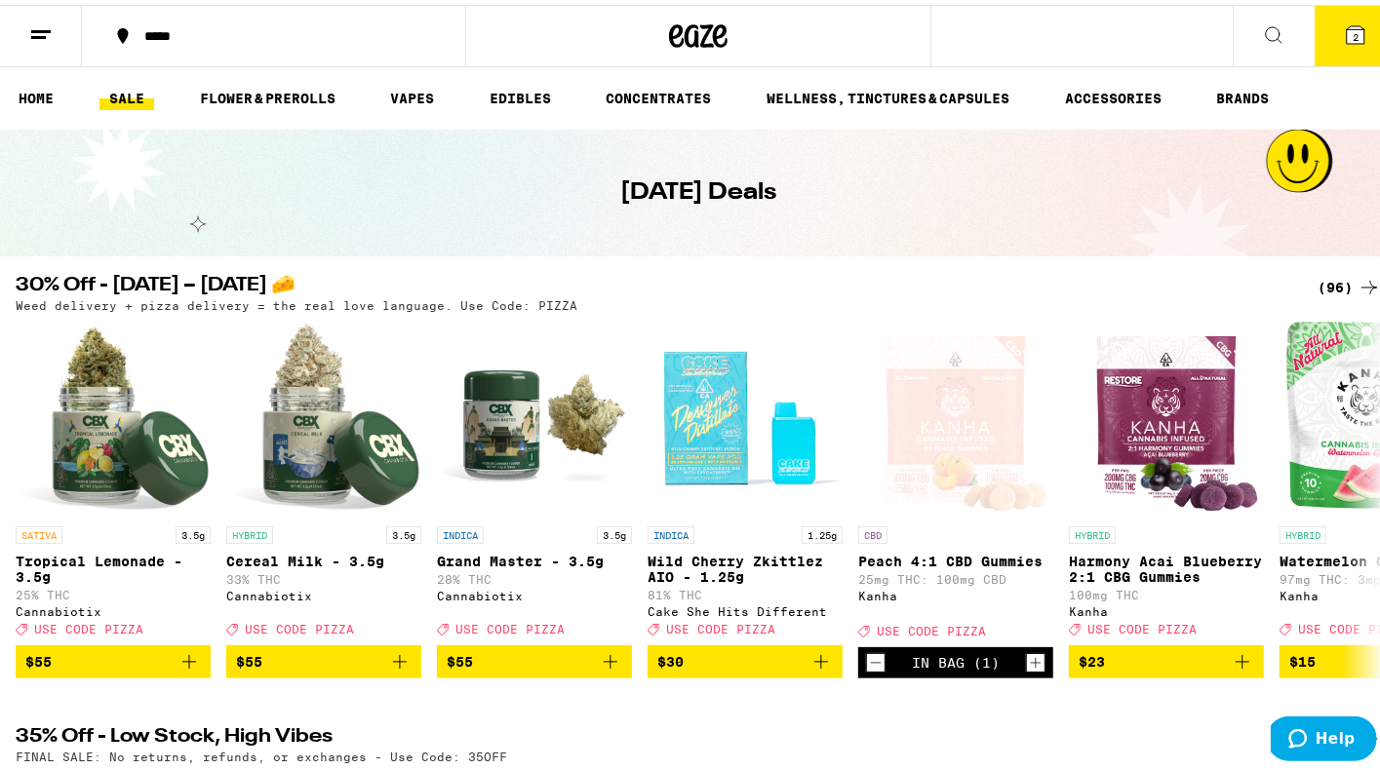
click at [36, 29] on icon at bounding box center [40, 30] width 23 height 23
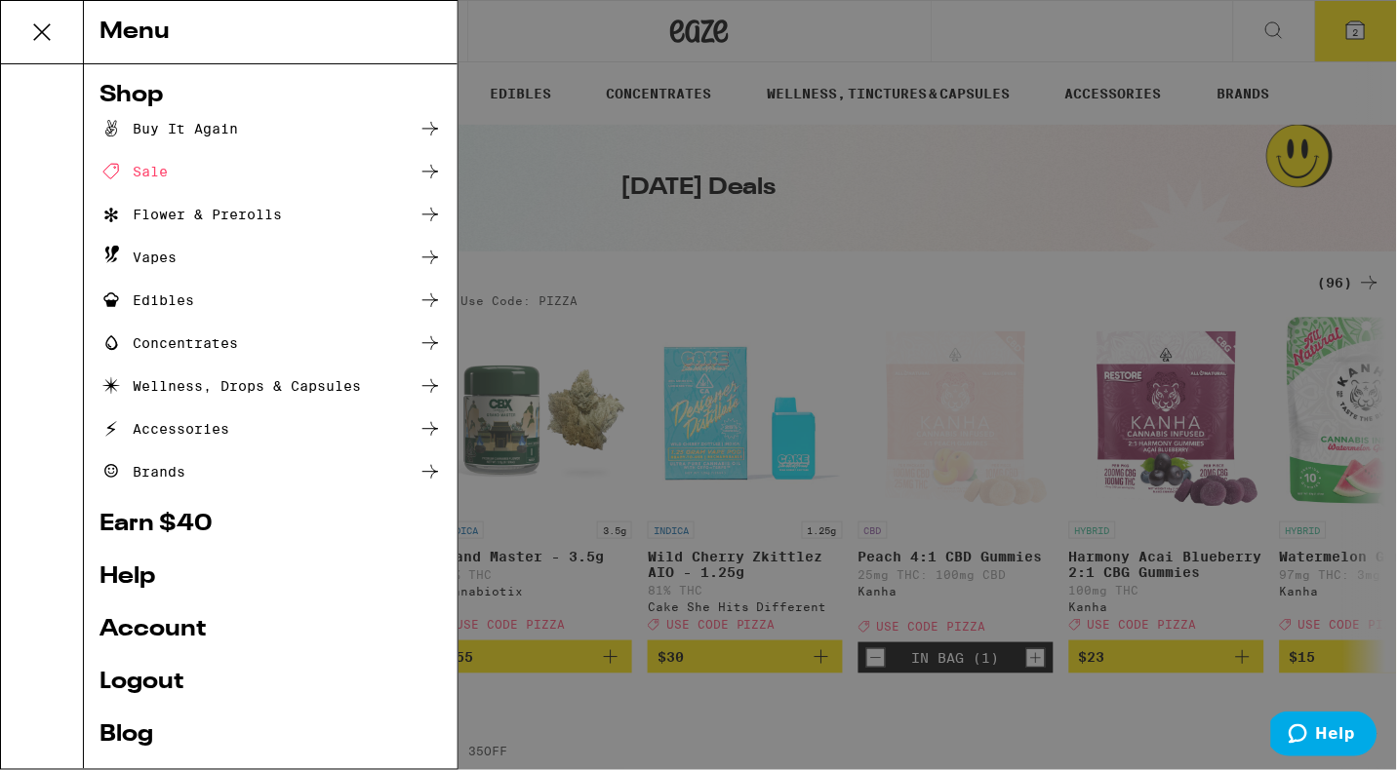
click at [144, 681] on link "Logout" at bounding box center [270, 682] width 342 height 23
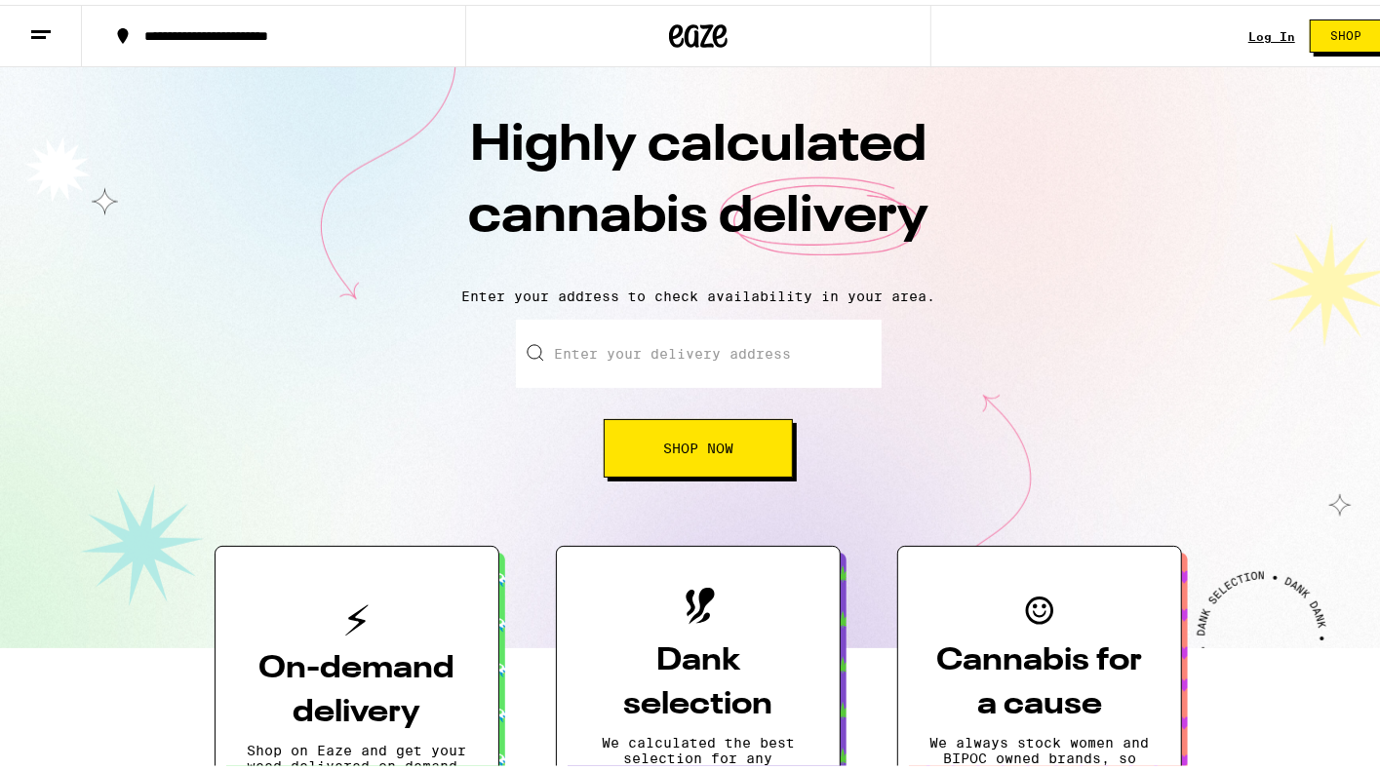
click at [1248, 29] on div "Log In" at bounding box center [1271, 31] width 47 height 13
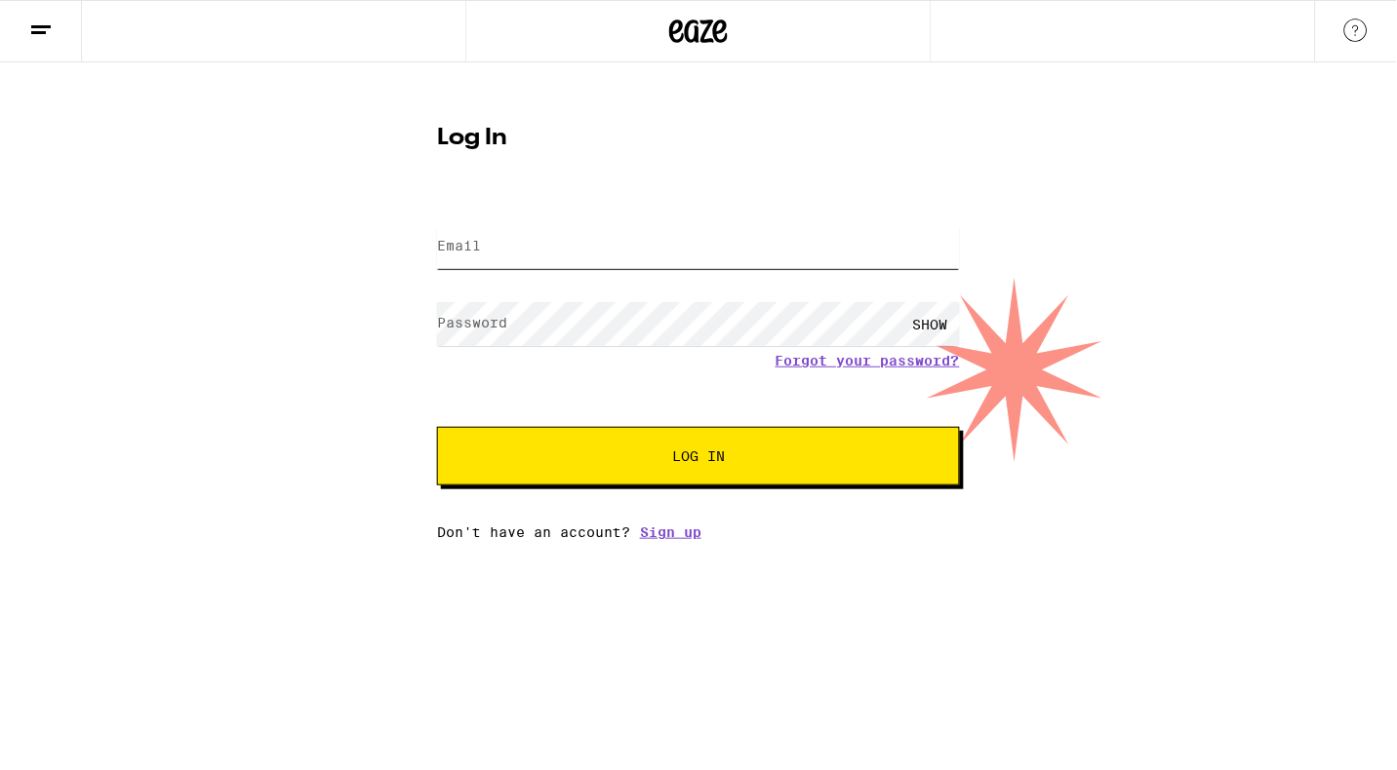
type input "[EMAIL_ADDRESS][DOMAIN_NAME]"
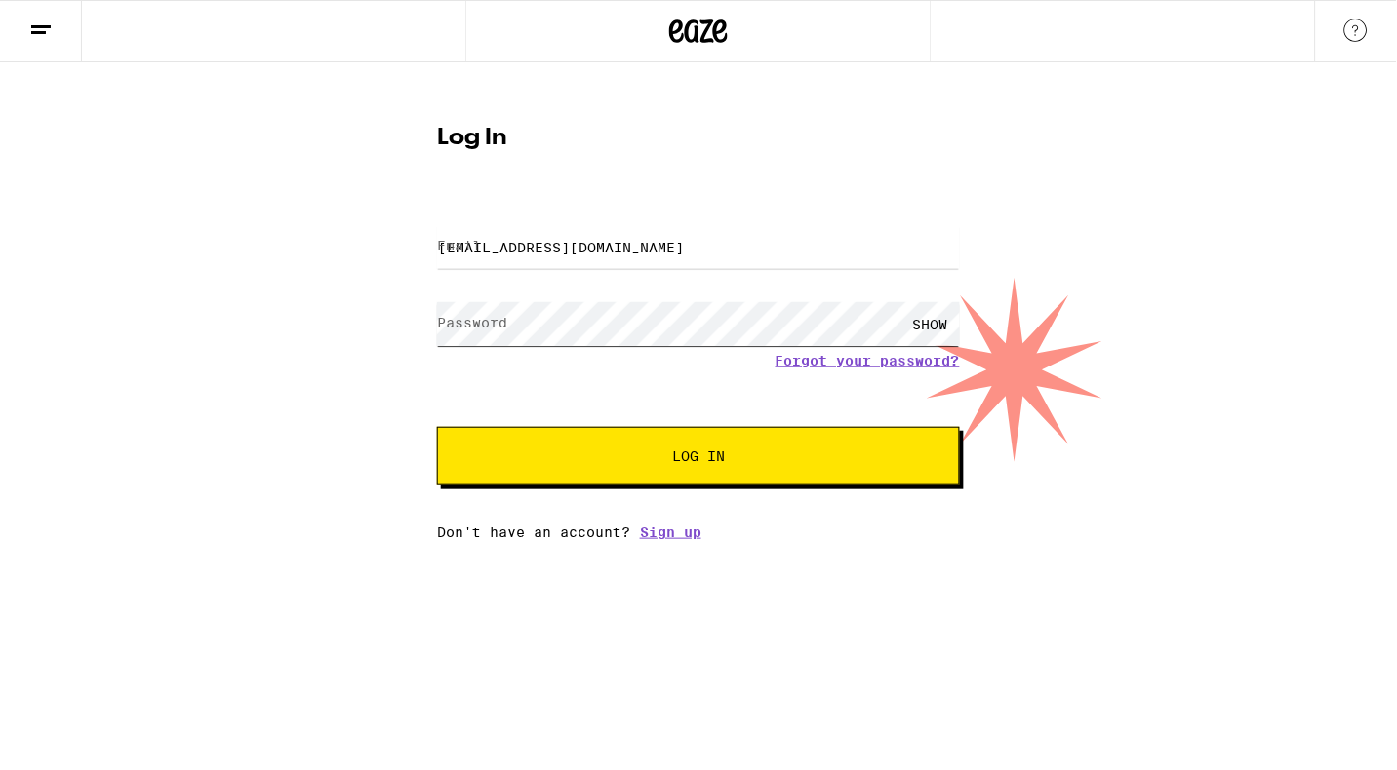
click at [698, 458] on button "Log In" at bounding box center [698, 456] width 523 height 59
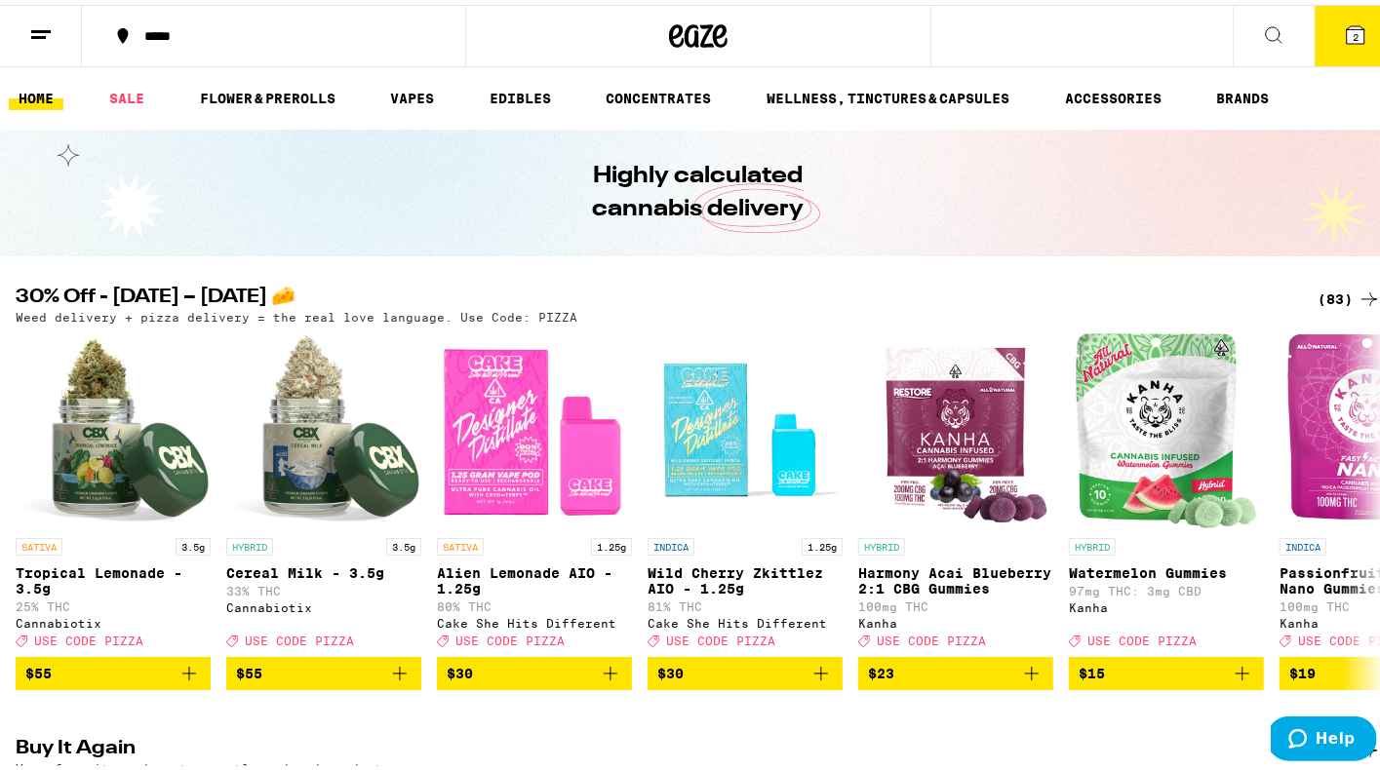
click at [41, 37] on icon at bounding box center [40, 30] width 23 height 23
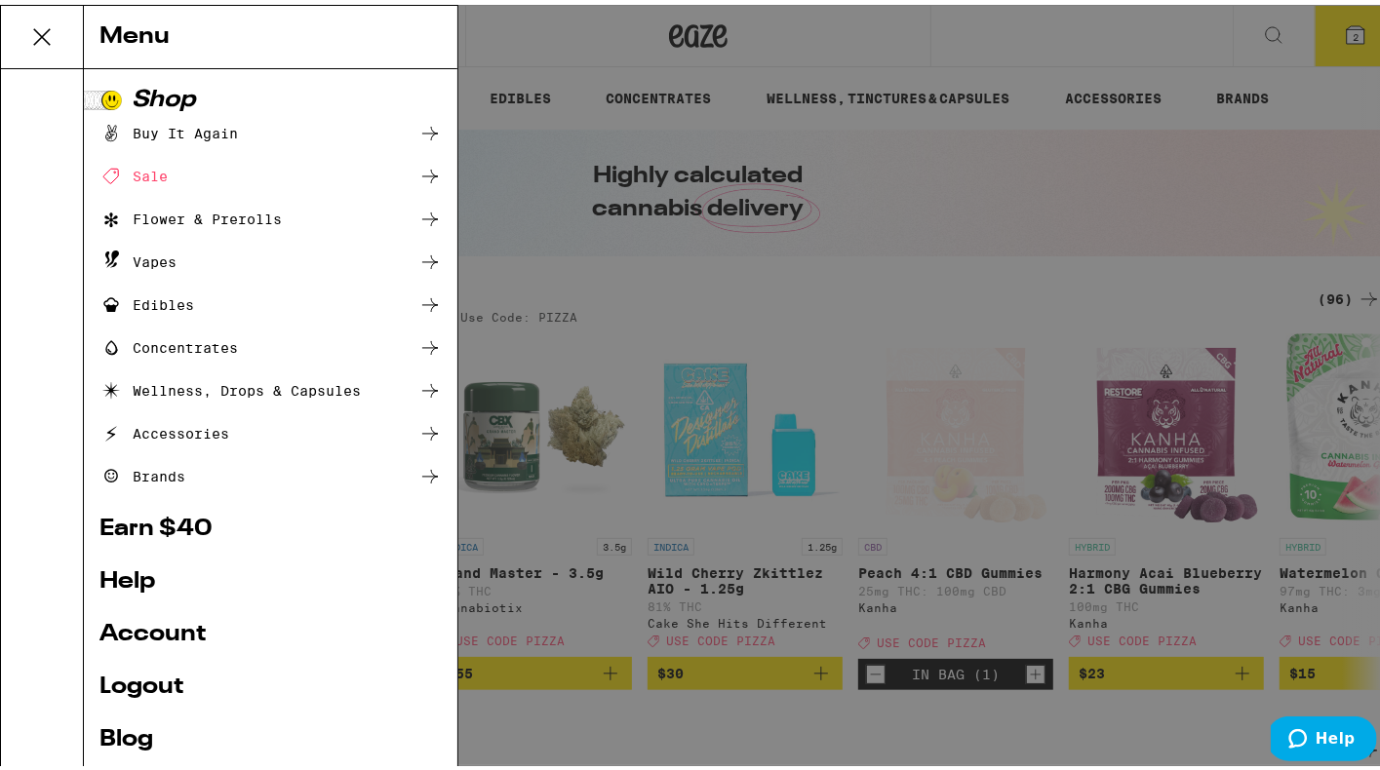
click at [1130, 58] on div "Menu Shop Buy It Again Sale Flower & Prerolls Vapes Edibles Concentrates Wellne…" at bounding box center [698, 385] width 1397 height 770
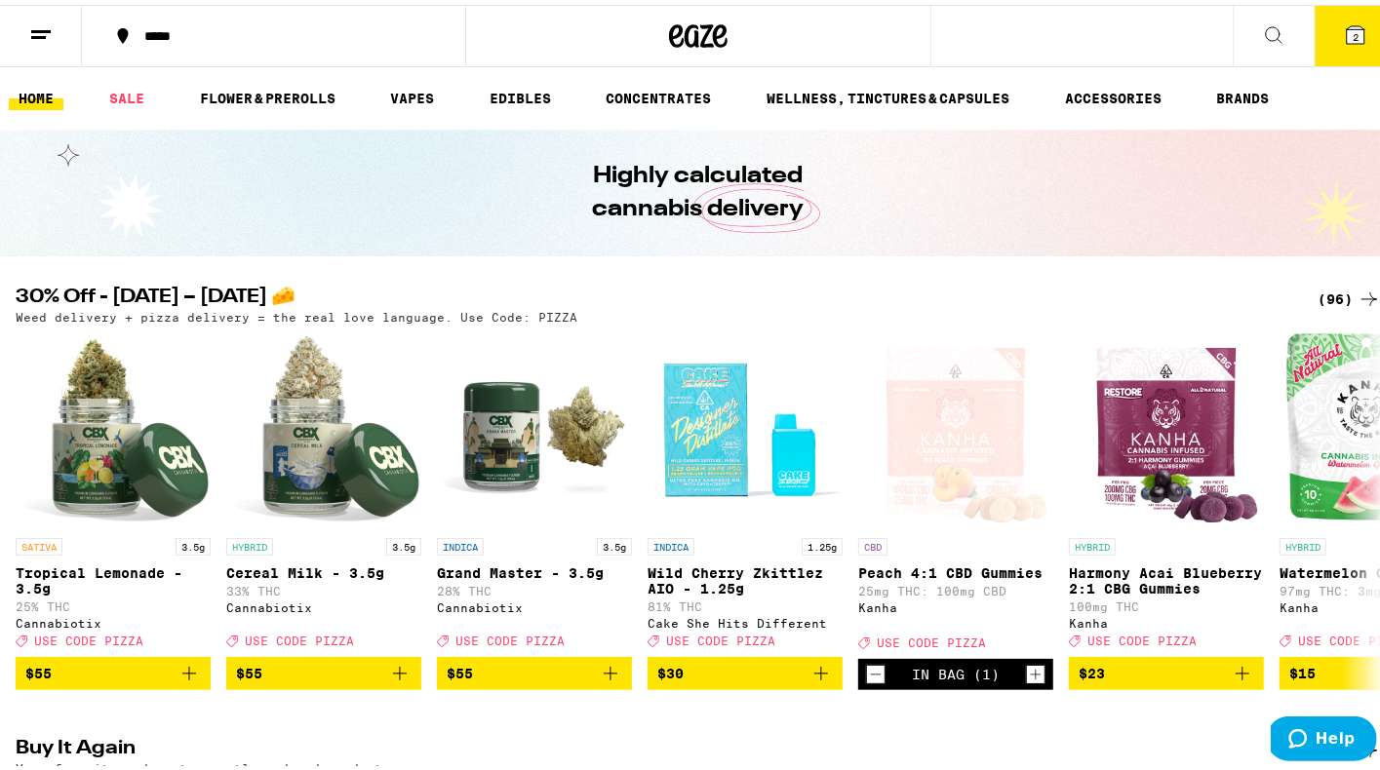
click at [1324, 43] on button "2" at bounding box center [1356, 31] width 82 height 60
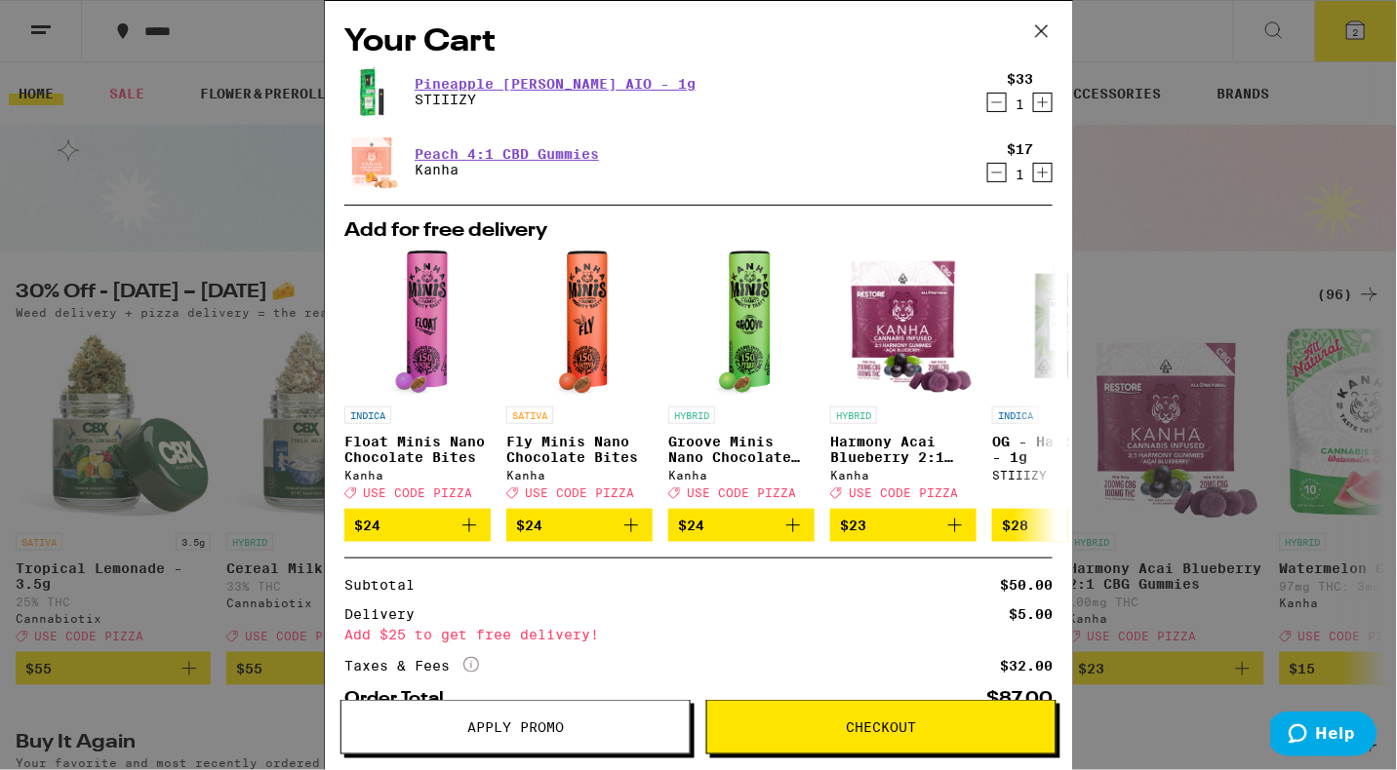
drag, startPoint x: 1058, startPoint y: 28, endPoint x: 1081, endPoint y: 267, distance: 240.0
click at [1081, 267] on div "Your Cart Pineapple [PERSON_NAME] AIO - 1g STIIIZY $33 1 Peach 4:1 CBD Gummies …" at bounding box center [698, 385] width 1397 height 770
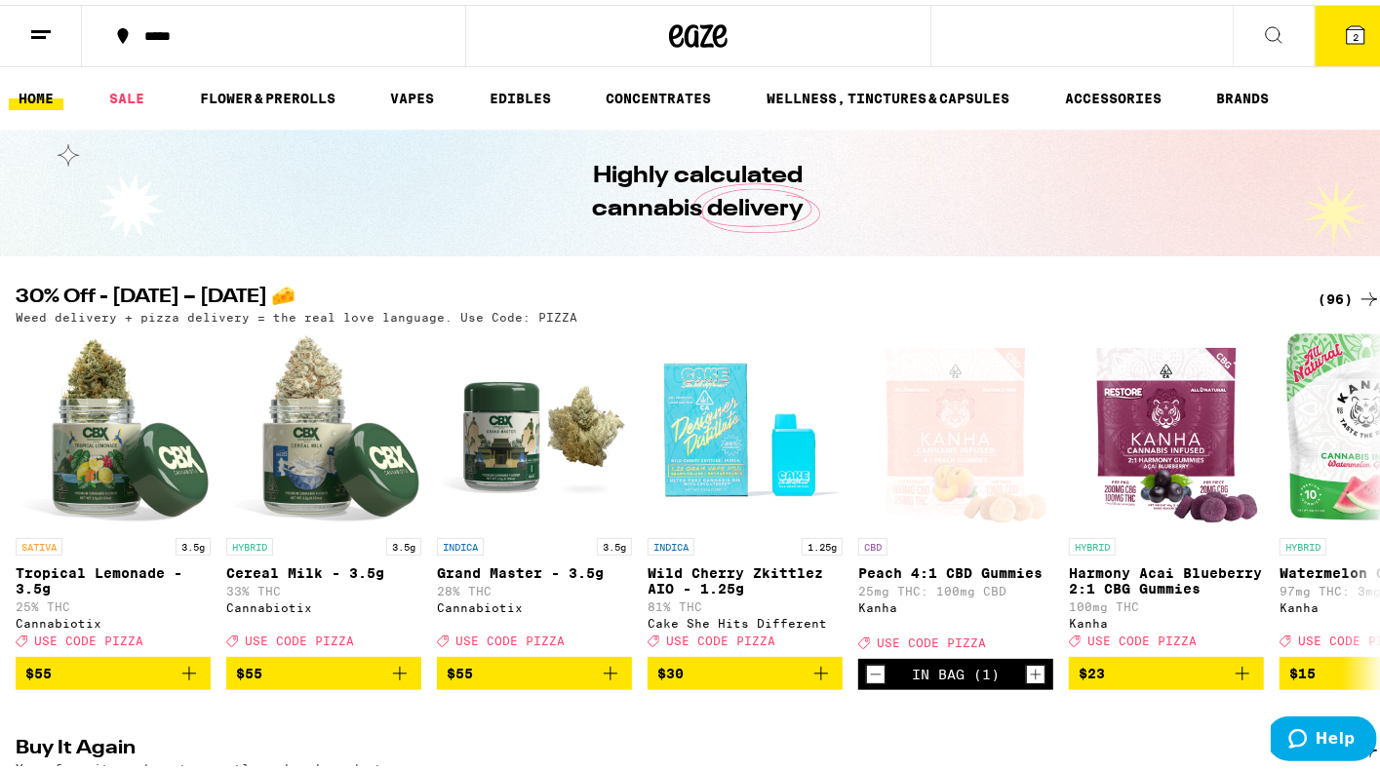
click at [1337, 47] on button "2" at bounding box center [1356, 31] width 82 height 60
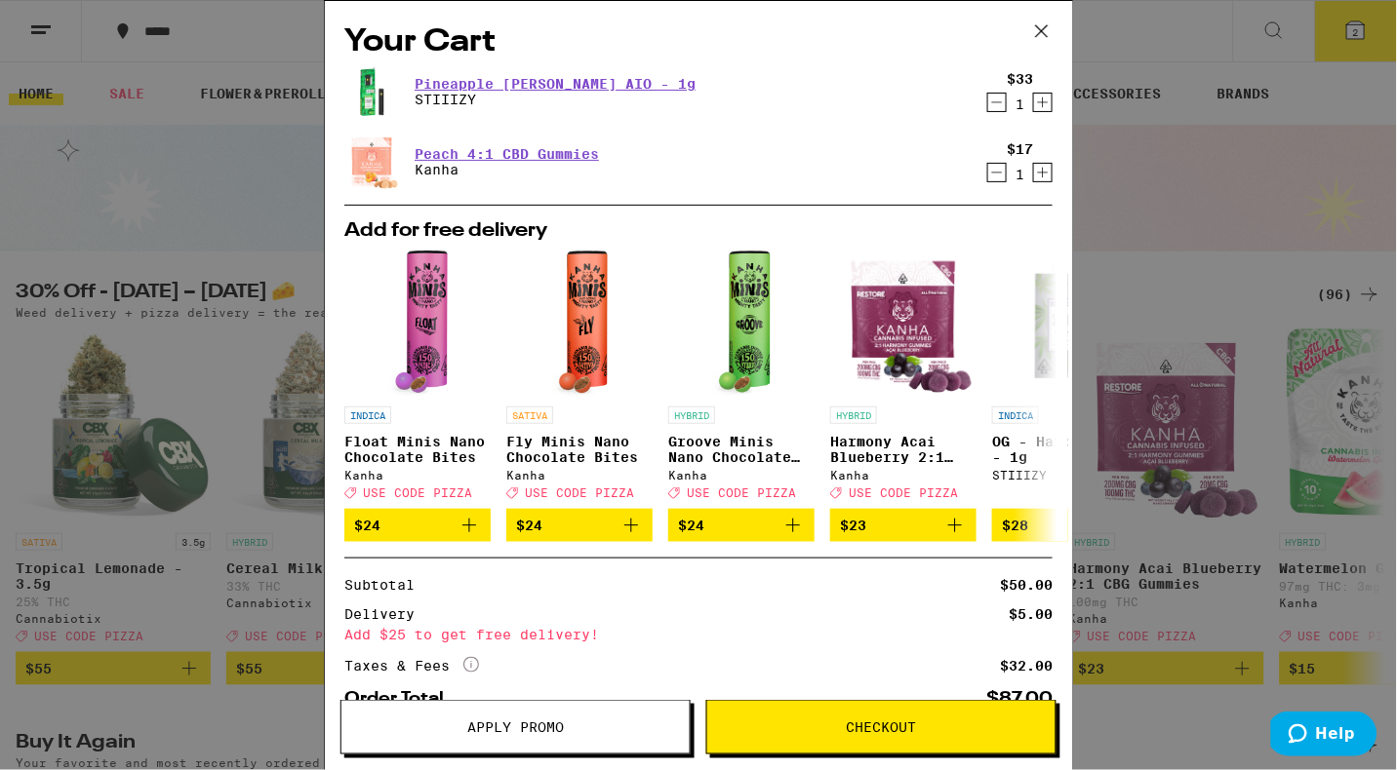
click at [592, 726] on span "Apply Promo" at bounding box center [515, 728] width 348 height 14
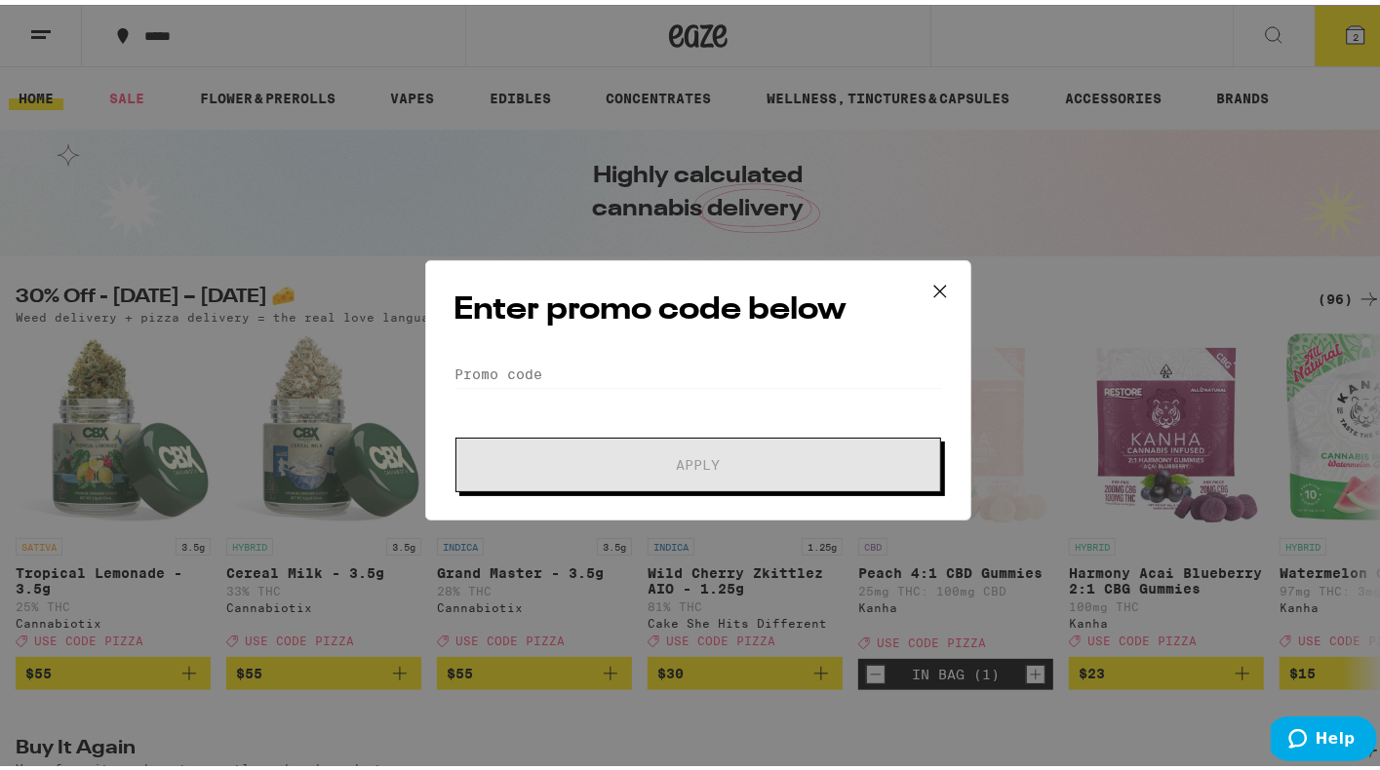
click at [932, 283] on icon at bounding box center [939, 286] width 29 height 29
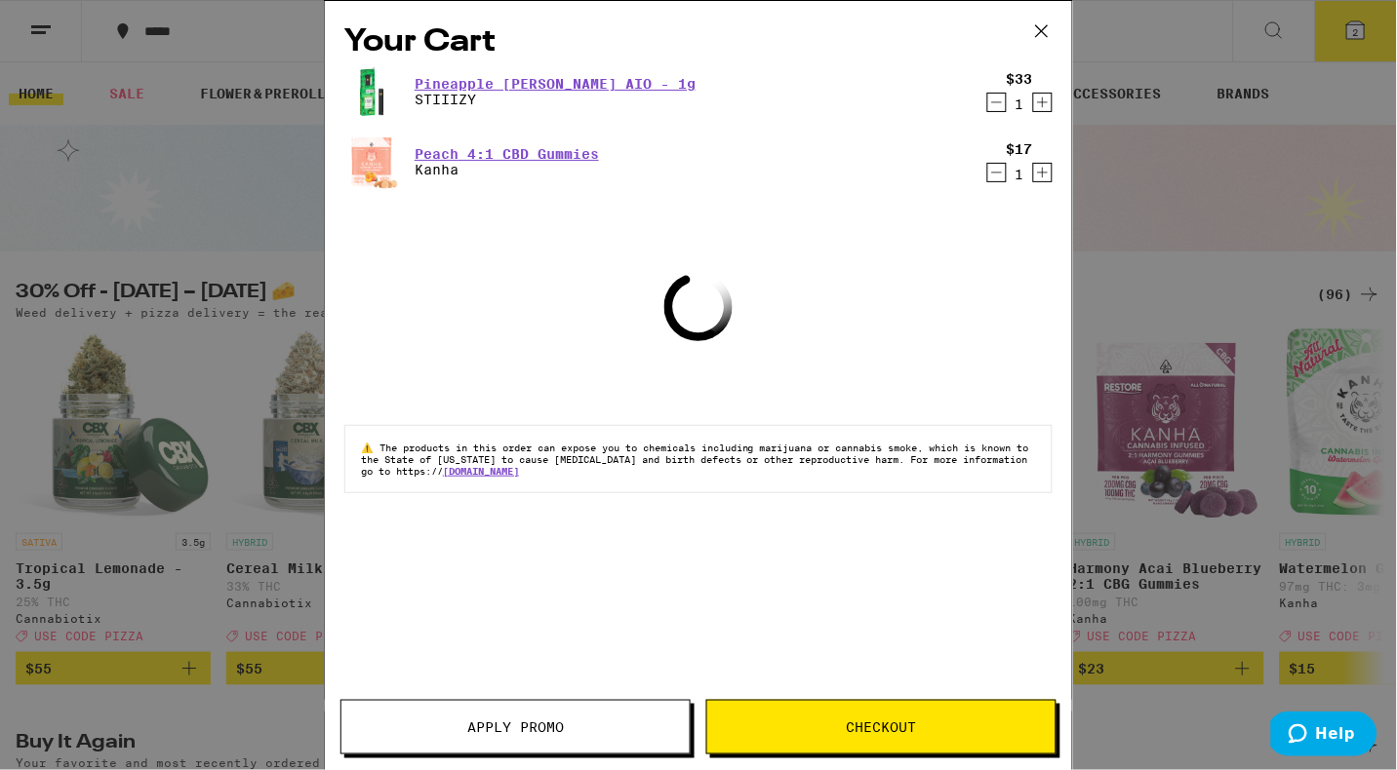
click at [1048, 24] on icon at bounding box center [1041, 31] width 29 height 29
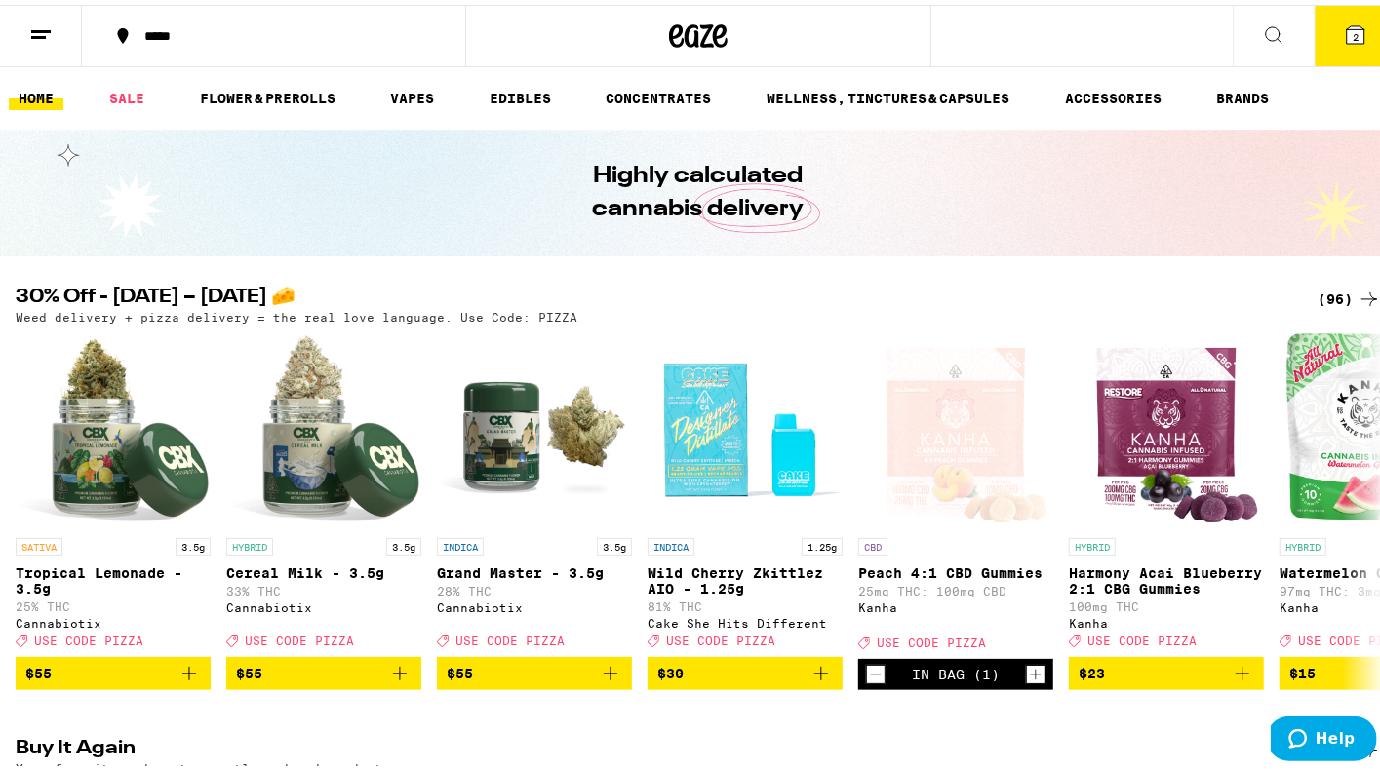
click at [1335, 31] on button "2" at bounding box center [1356, 31] width 82 height 60
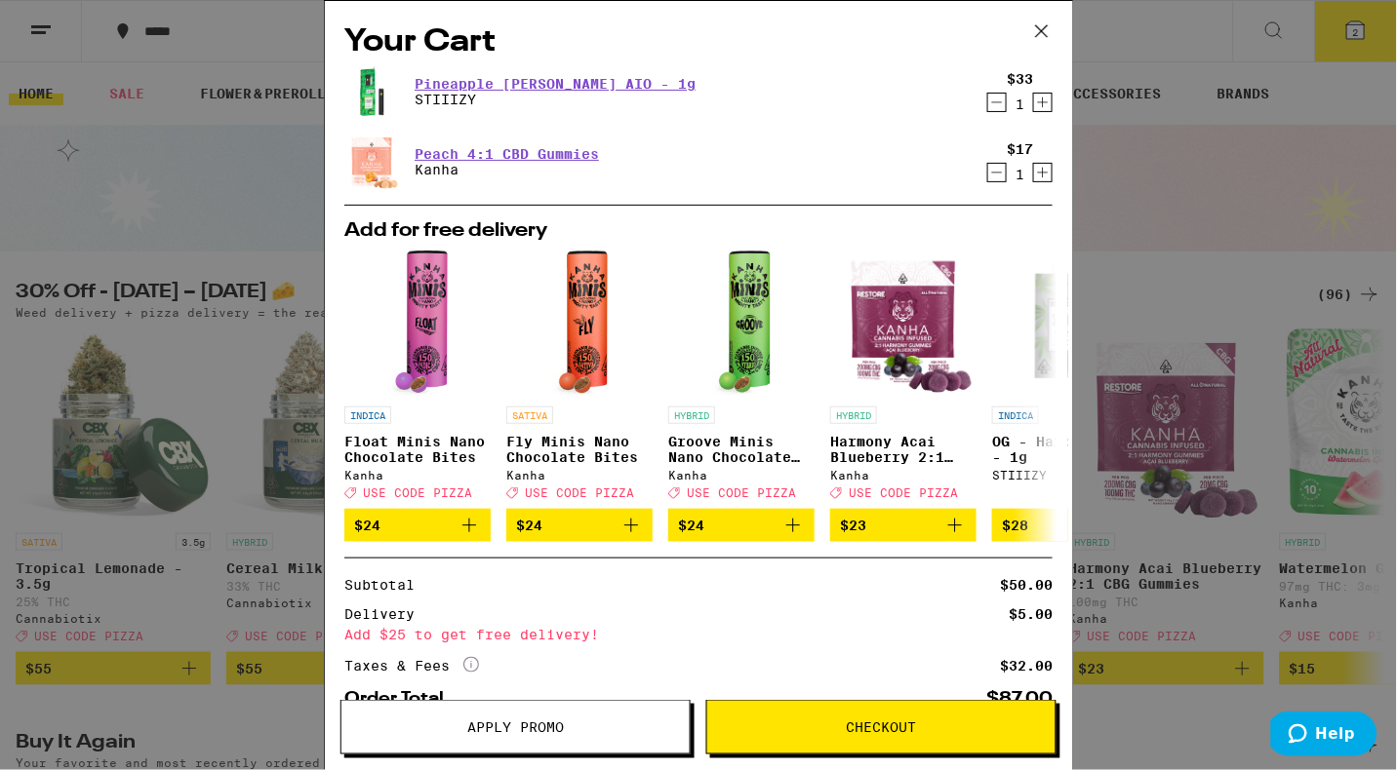
click at [574, 719] on button "Apply Promo" at bounding box center [515, 727] width 350 height 55
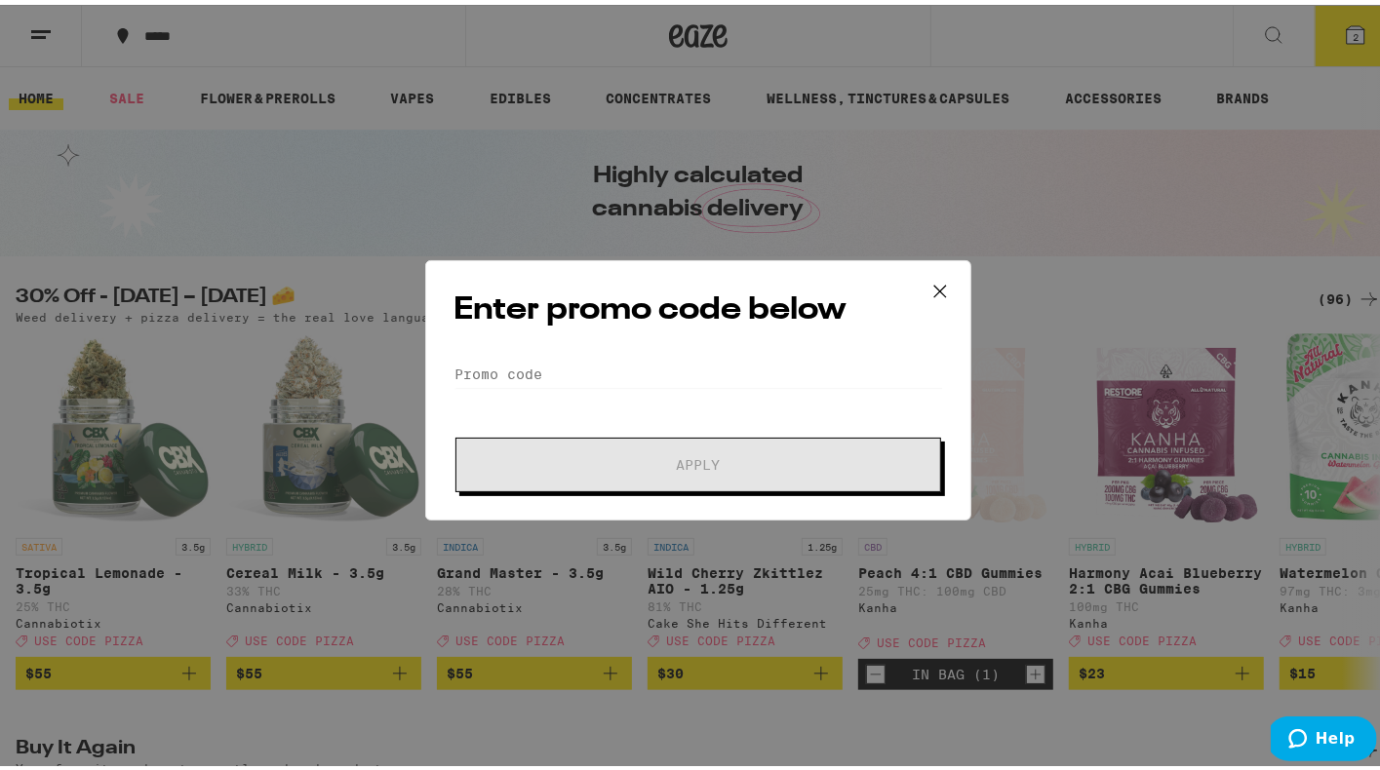
click at [471, 350] on div "Enter promo code below Promo Code Apply" at bounding box center [698, 386] width 546 height 260
click at [472, 360] on input "Promo Code" at bounding box center [698, 369] width 490 height 29
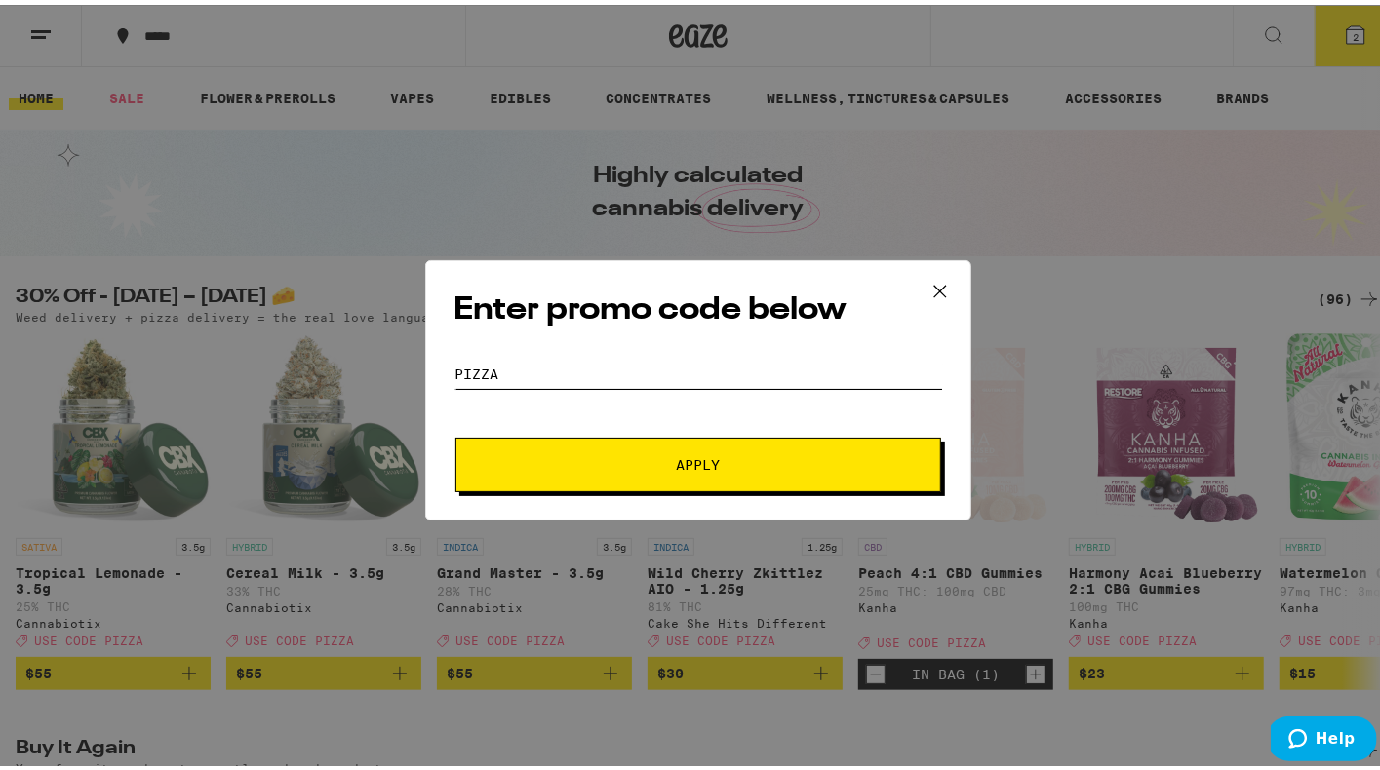
type input "PIZZA"
click at [632, 459] on span "Apply" at bounding box center [698, 460] width 351 height 14
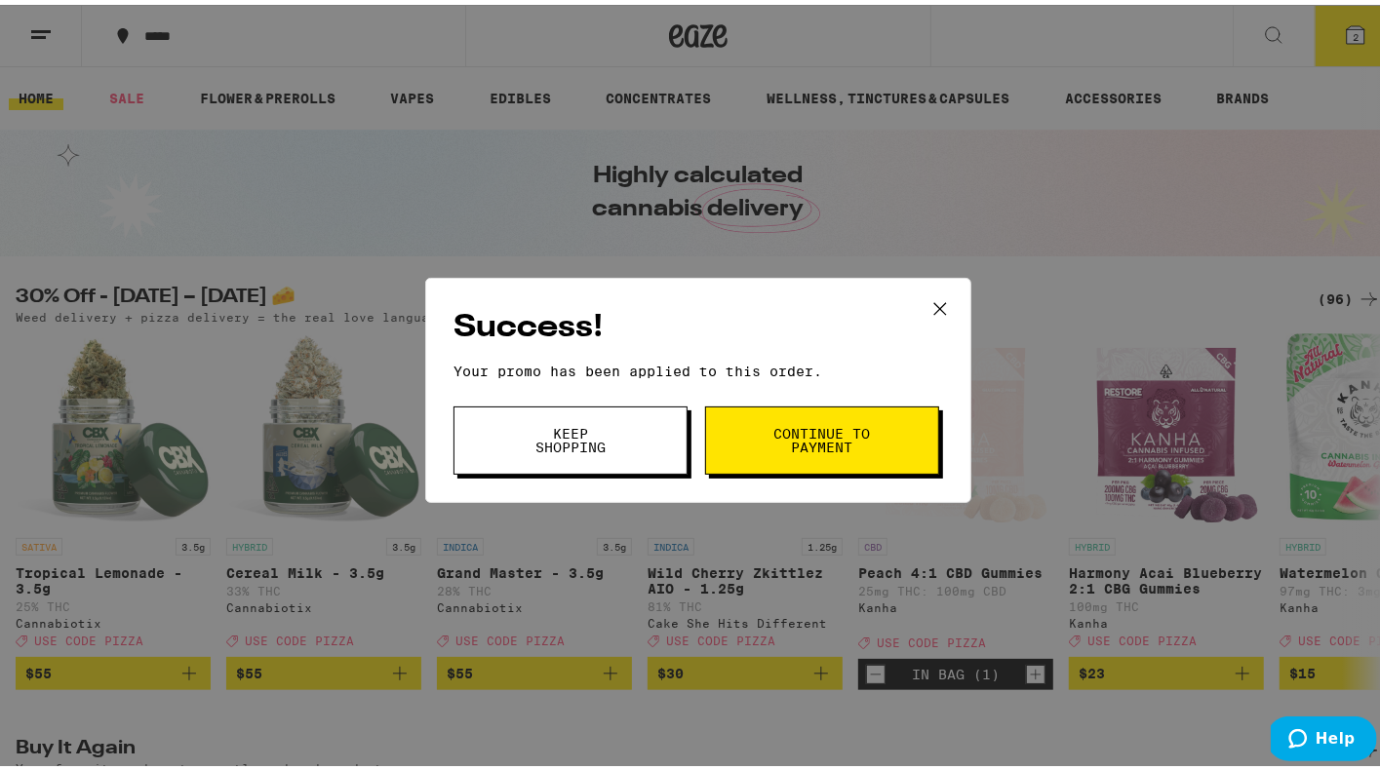
click at [757, 452] on button "Continue to payment" at bounding box center [822, 436] width 234 height 68
